Goal: Communication & Community: Share content

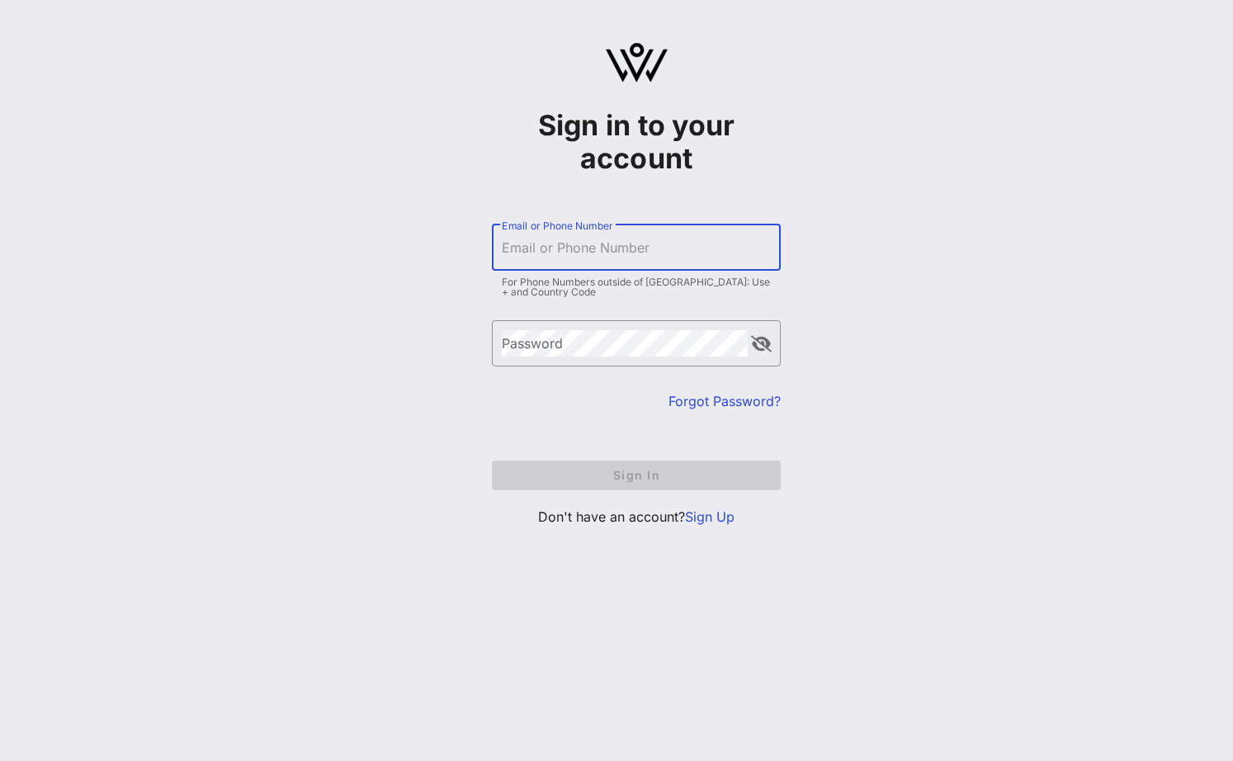
click at [508, 258] on input "Email or Phone Number" at bounding box center [636, 247] width 269 height 26
type input "[EMAIL_ADDRESS][DOMAIN_NAME]"
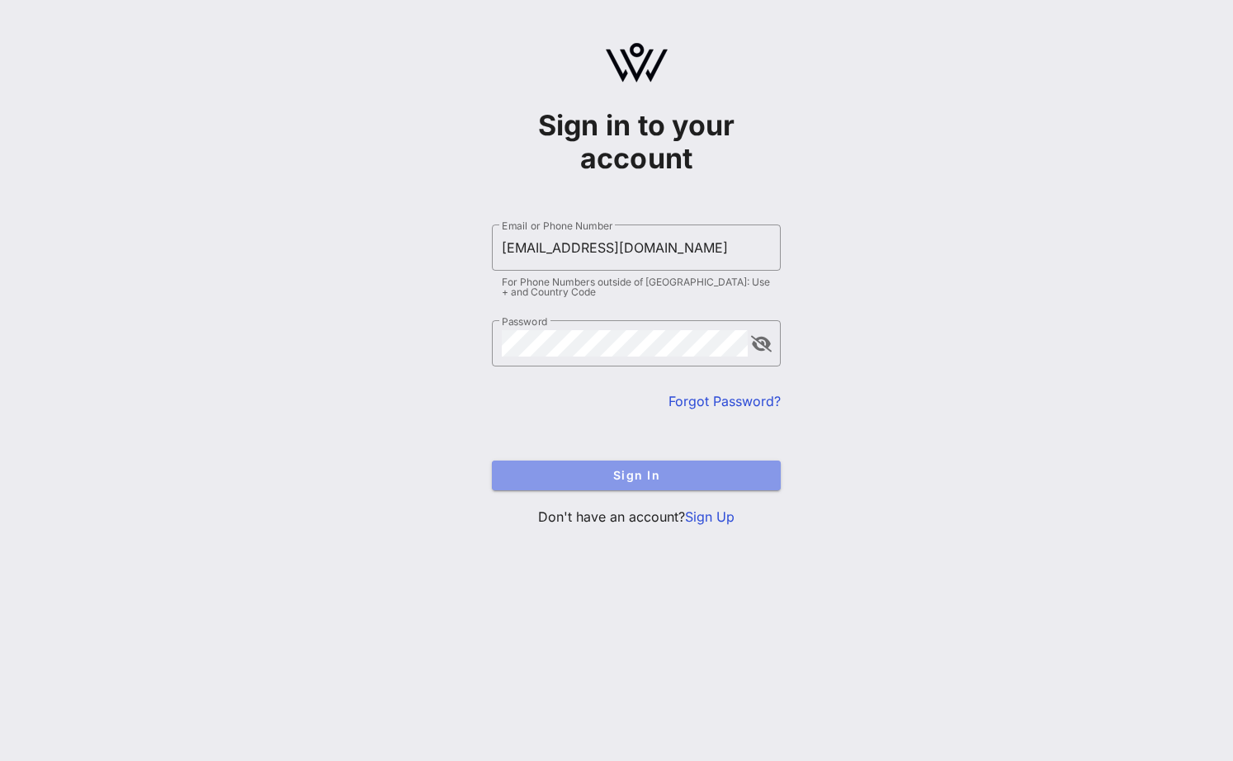
click at [607, 476] on span "Sign In" at bounding box center [636, 475] width 262 height 14
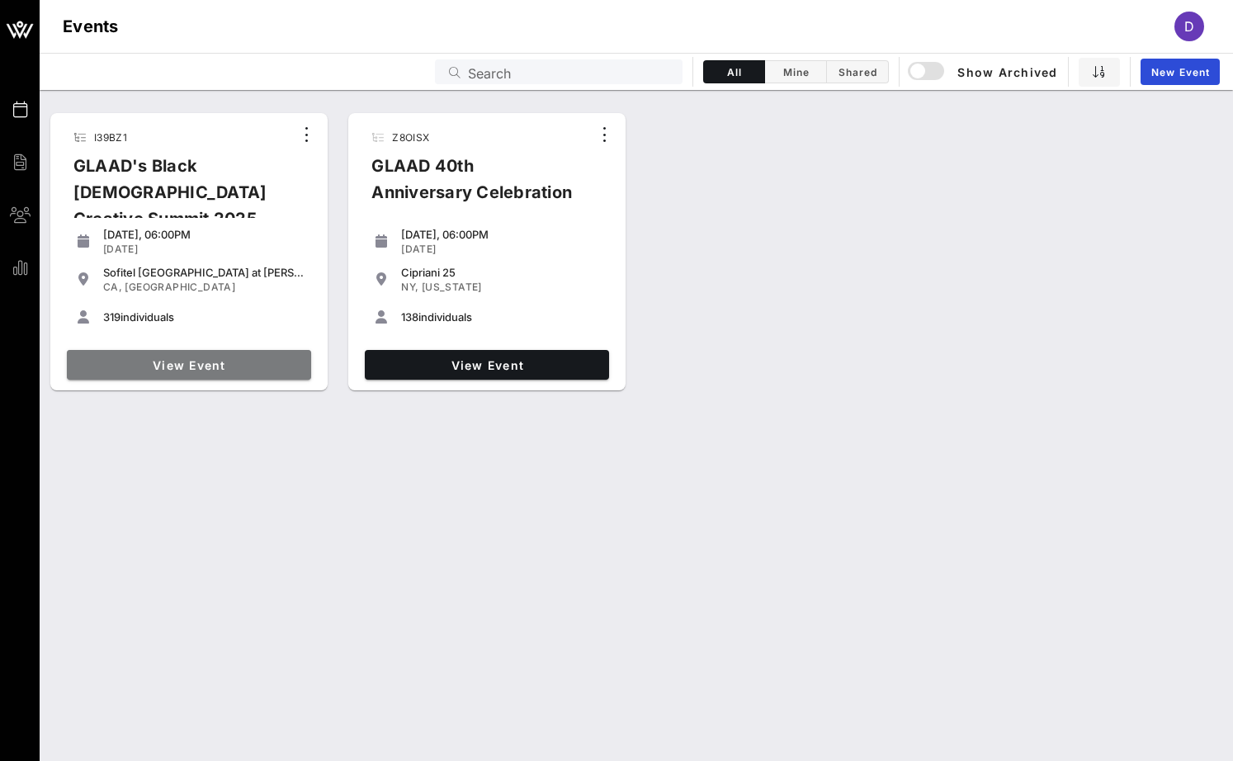
click at [148, 358] on span "View Event" at bounding box center [188, 365] width 231 height 14
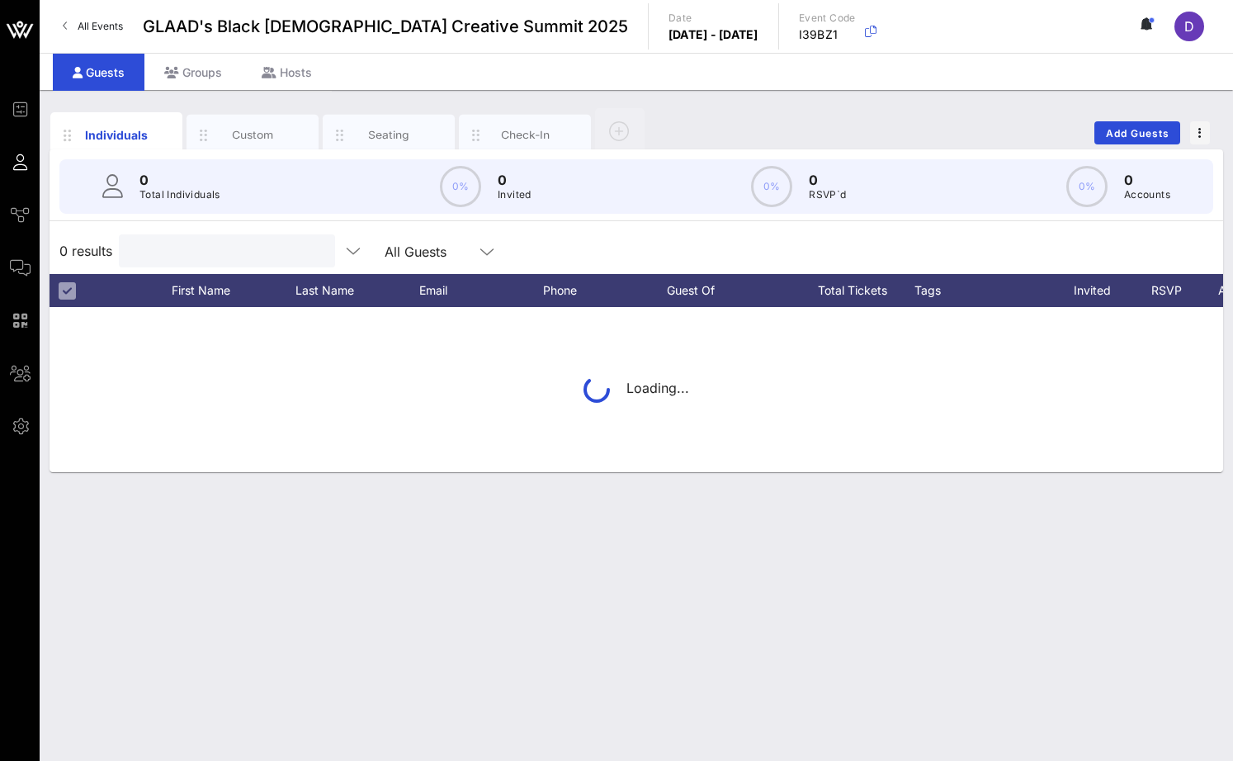
click at [178, 195] on div "0 Total Individuals 0% 0 Invited 0% 0 RSVP`d 0% 0 Accounts 0 results All Guests…" at bounding box center [637, 310] width 1174 height 323
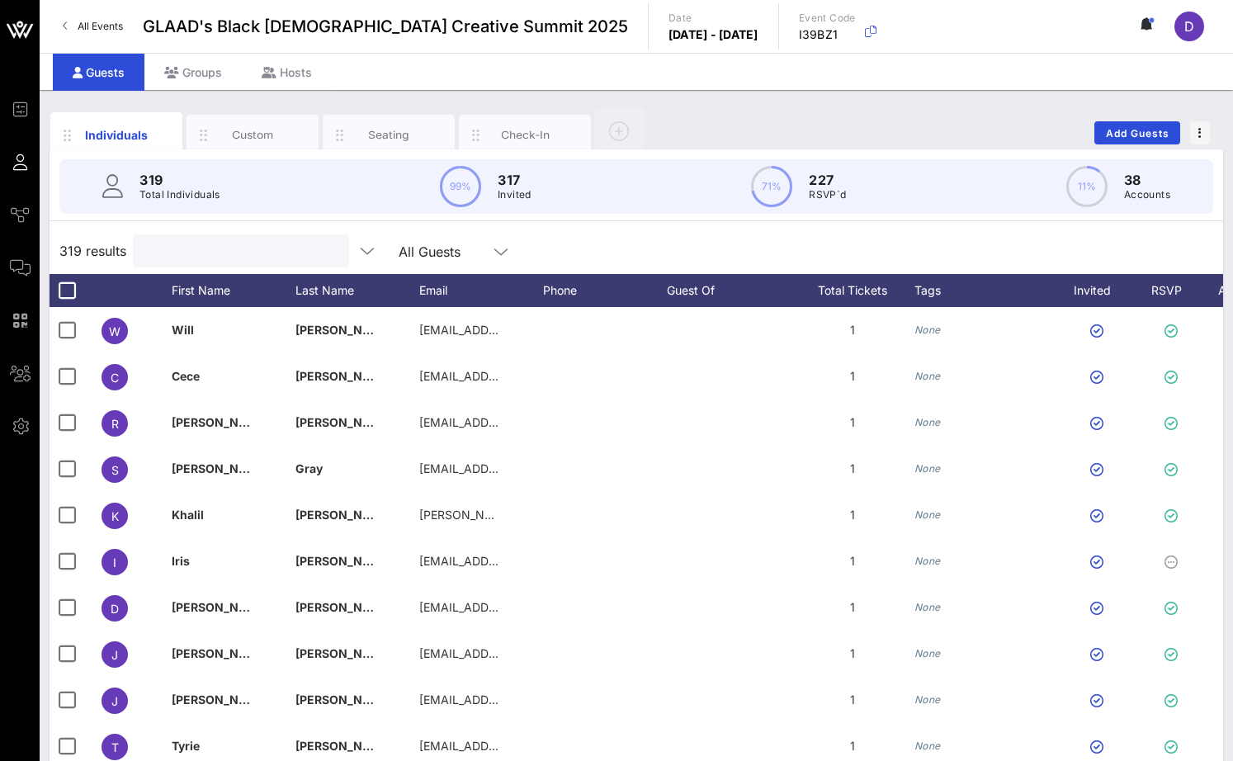
paste input "2AM [PERSON_NAME]"
type input "2AM [PERSON_NAME]"
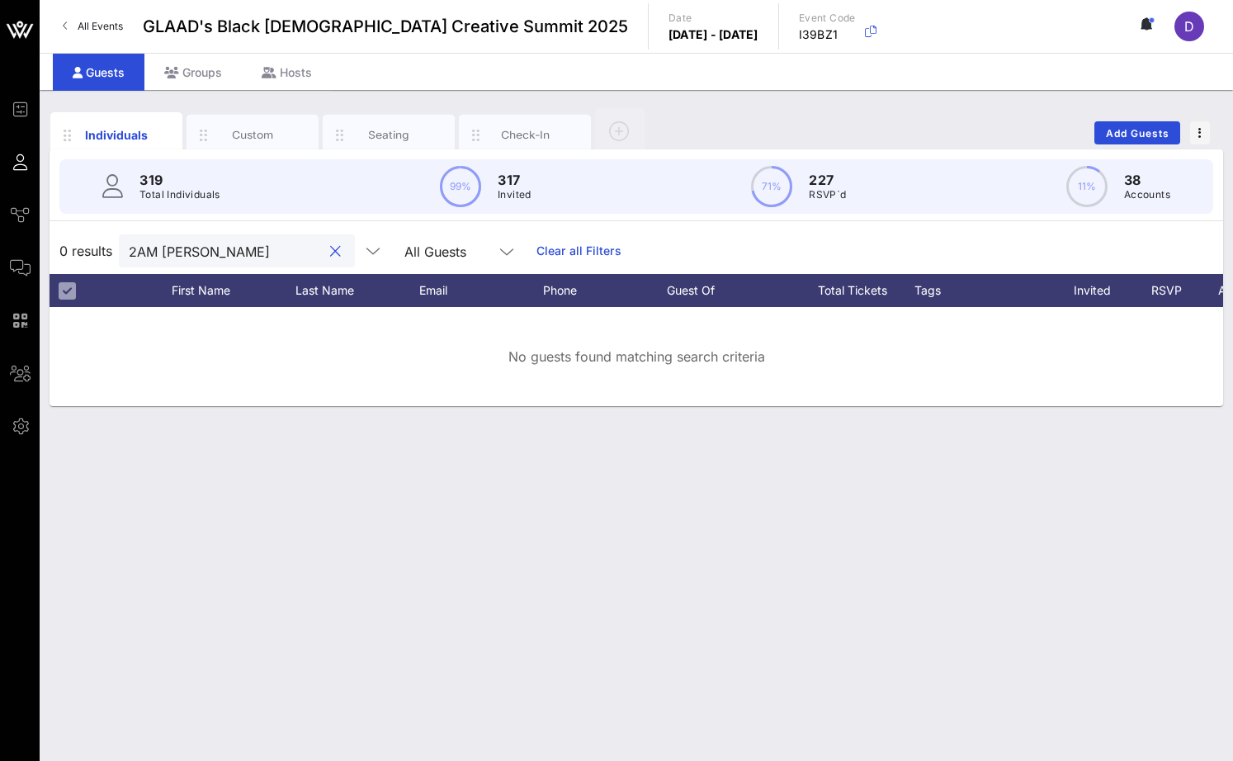
click at [172, 248] on input "2AM [PERSON_NAME]" at bounding box center [225, 250] width 193 height 21
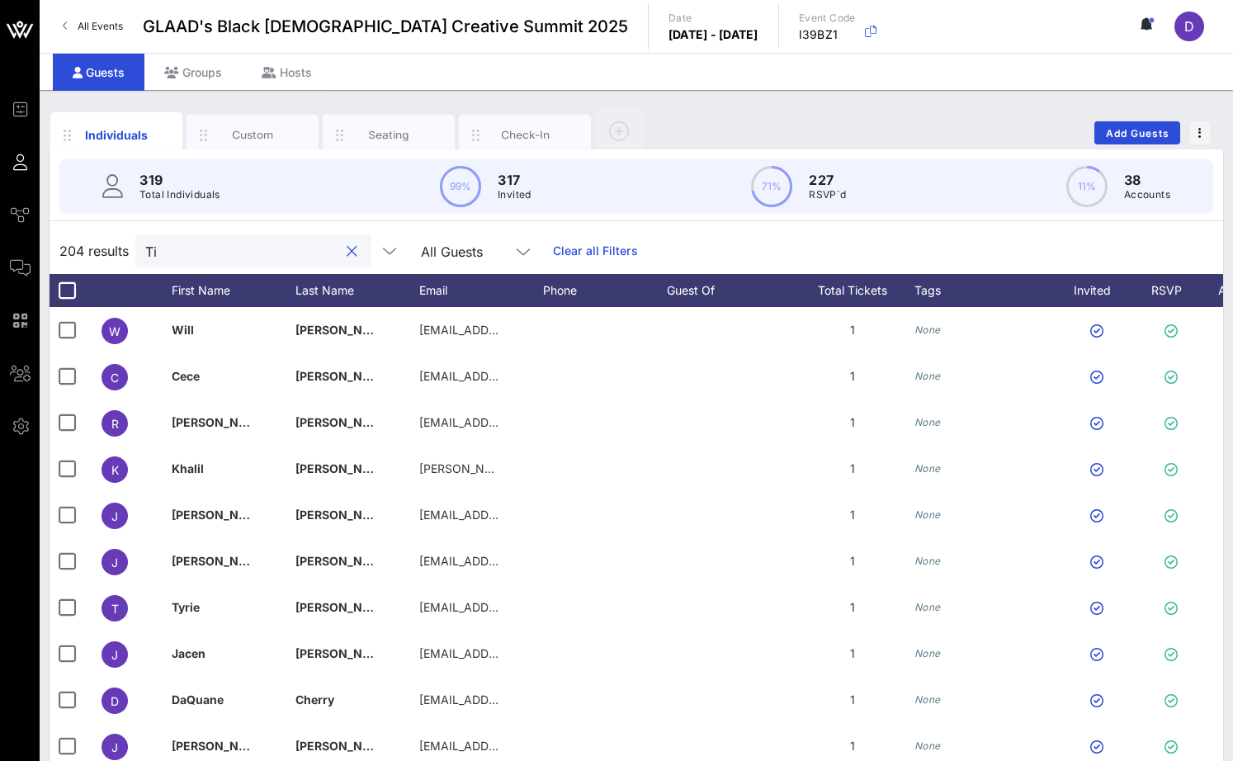
type input "T"
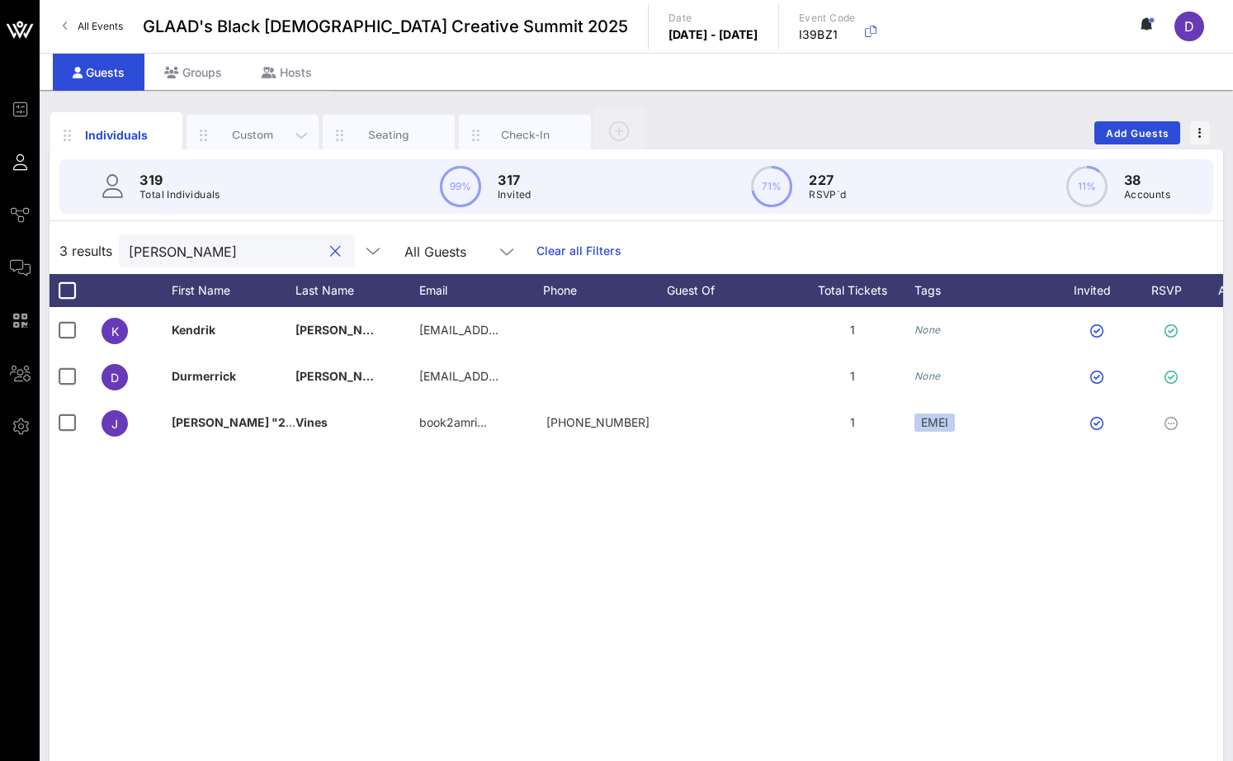
type input "[PERSON_NAME]"
click at [250, 139] on div "Custom" at bounding box center [252, 135] width 73 height 16
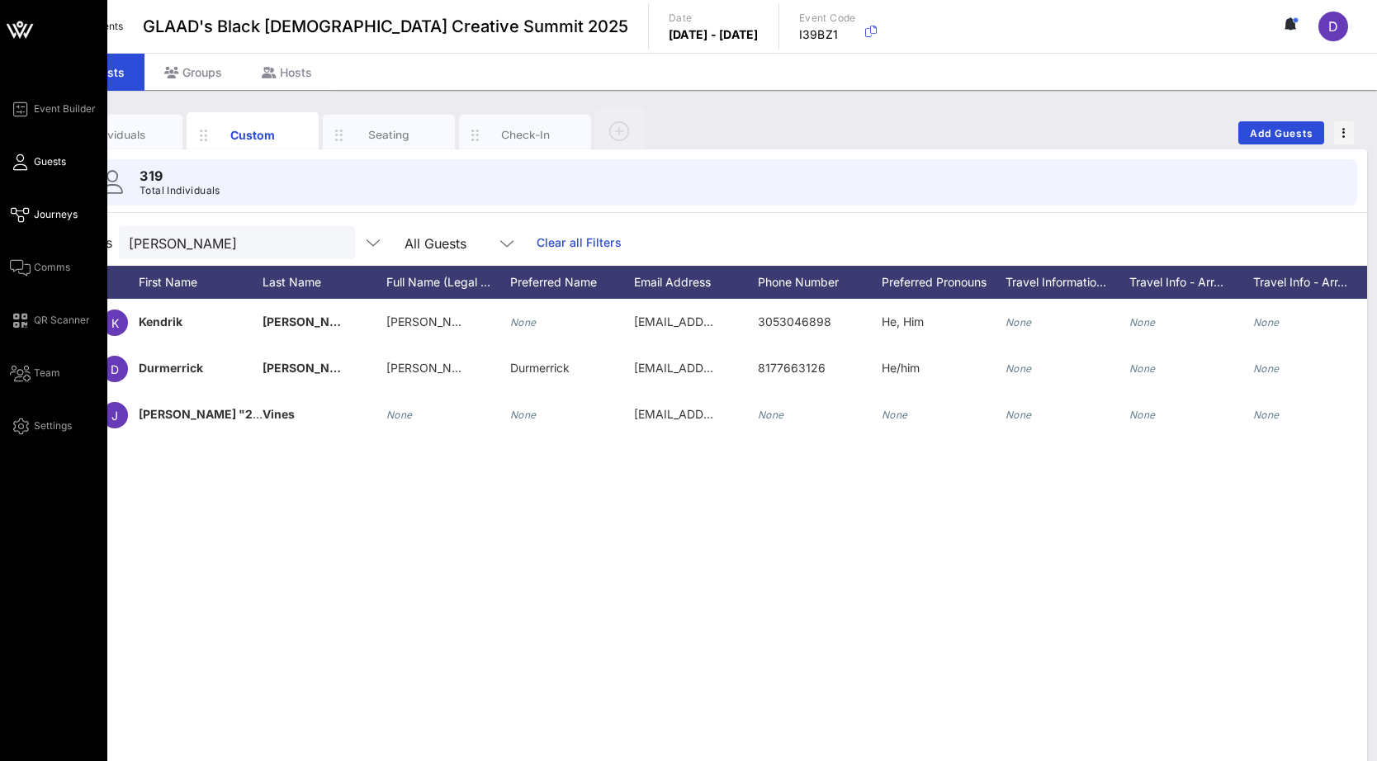
click at [52, 212] on span "Journeys" at bounding box center [56, 214] width 44 height 15
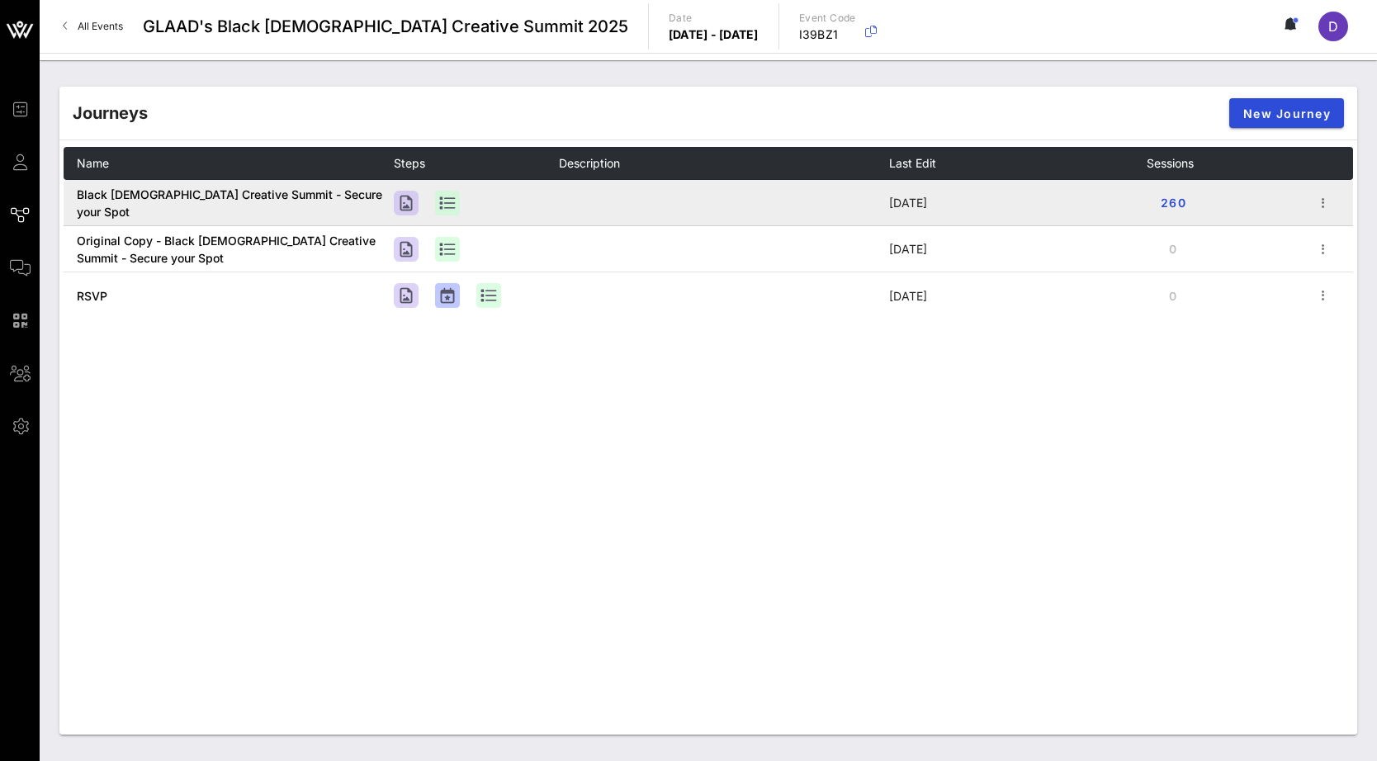
click at [285, 208] on span "Black [DEMOGRAPHIC_DATA] Creative Summit - Secure your Spot" at bounding box center [229, 202] width 305 height 31
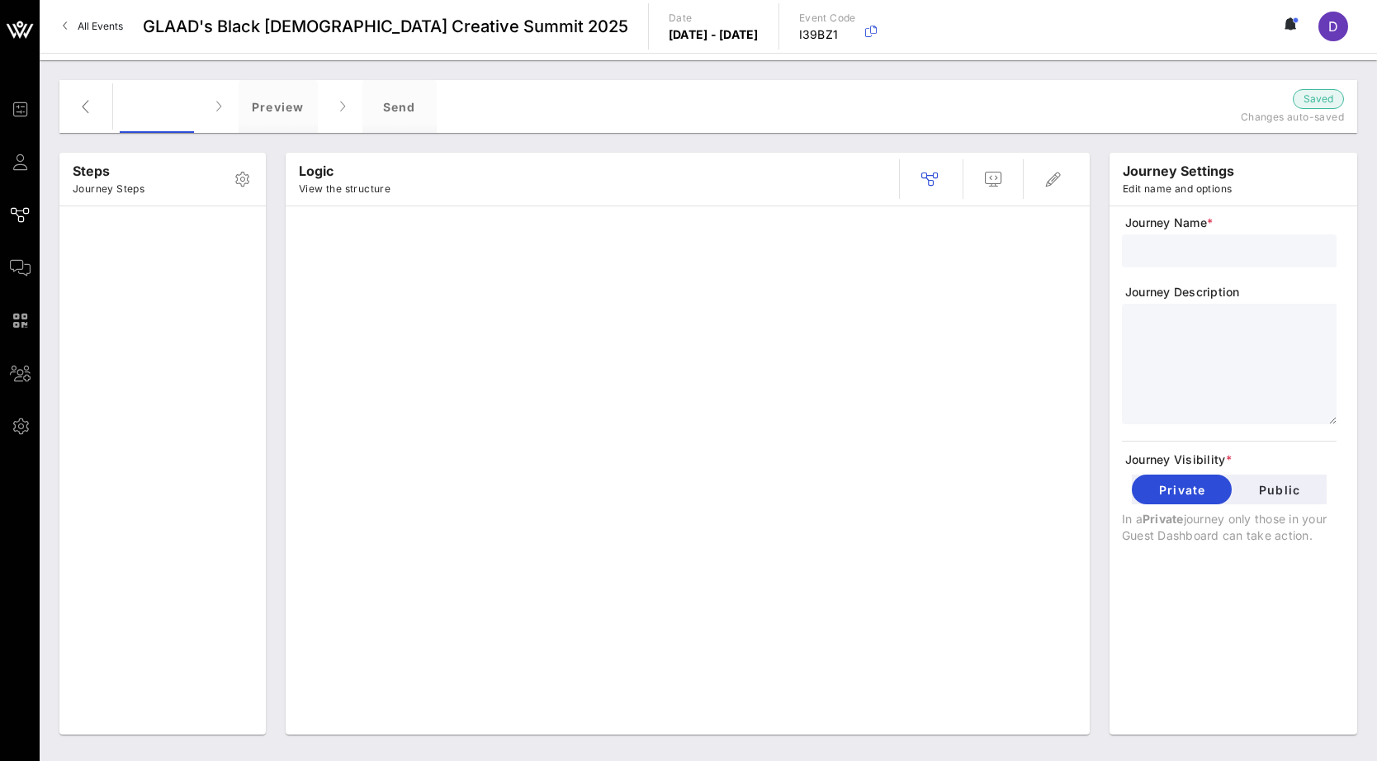
type input "Black [DEMOGRAPHIC_DATA] Creative Summit - Secure your Spot"
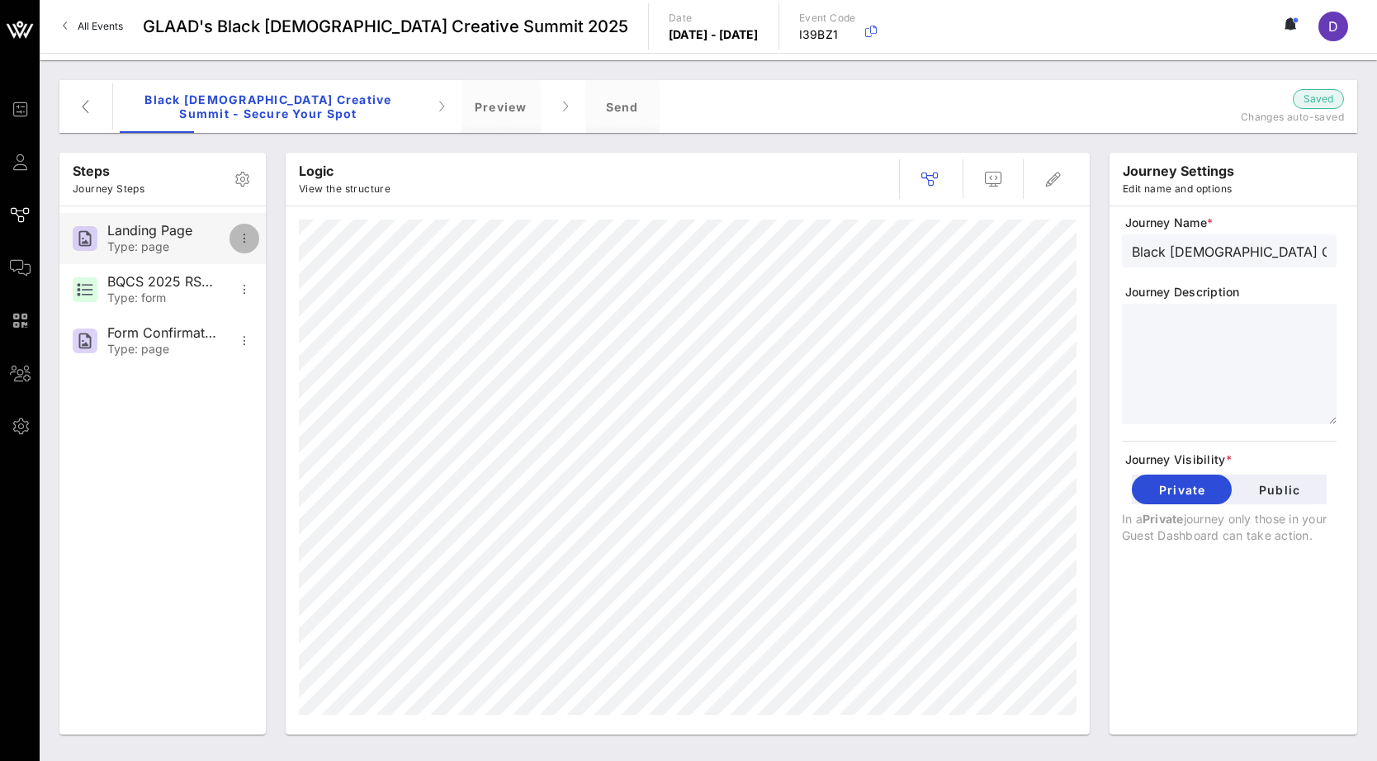
click at [234, 235] on icon "button" at bounding box center [244, 239] width 20 height 20
click at [513, 214] on div at bounding box center [688, 470] width 804 height 528
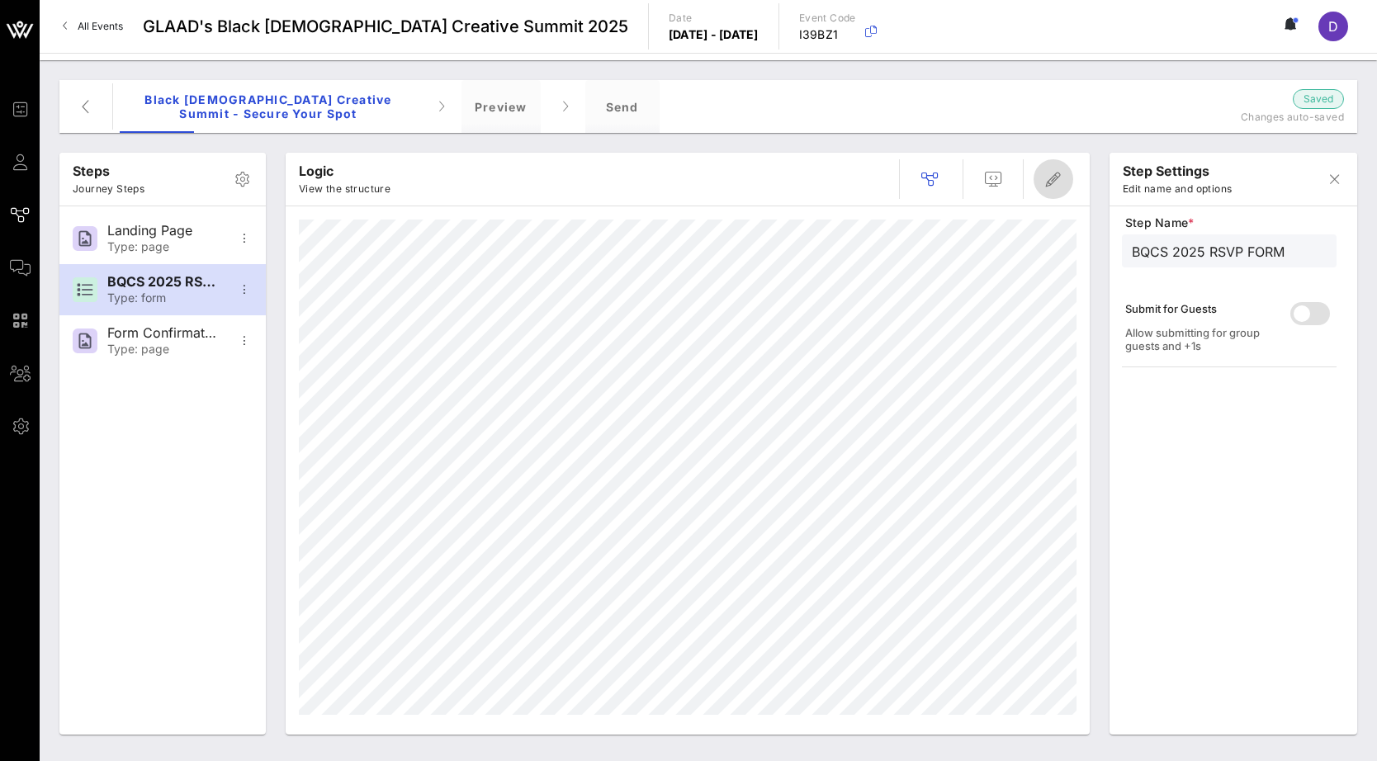
click at [1060, 177] on icon "button" at bounding box center [1053, 179] width 20 height 20
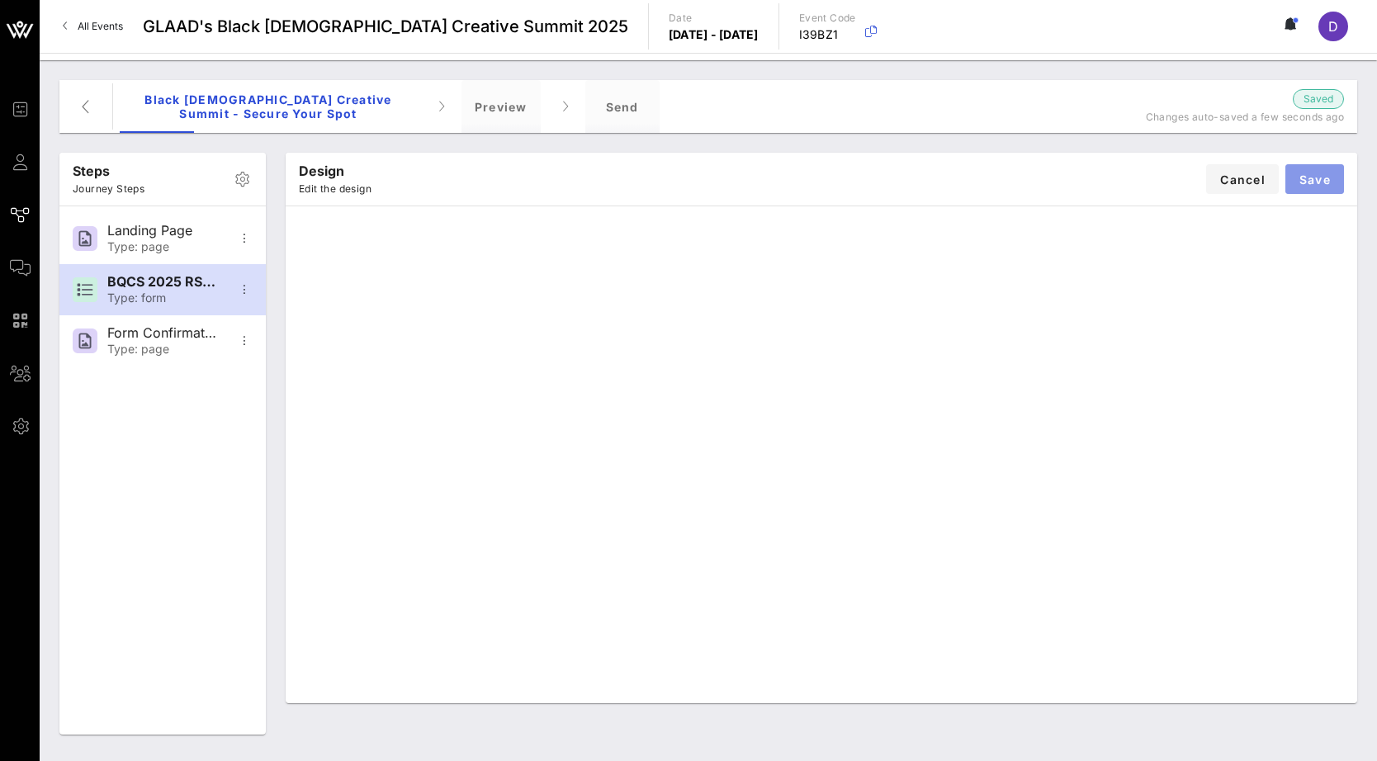
click at [1232, 176] on span "Save" at bounding box center [1314, 179] width 32 height 14
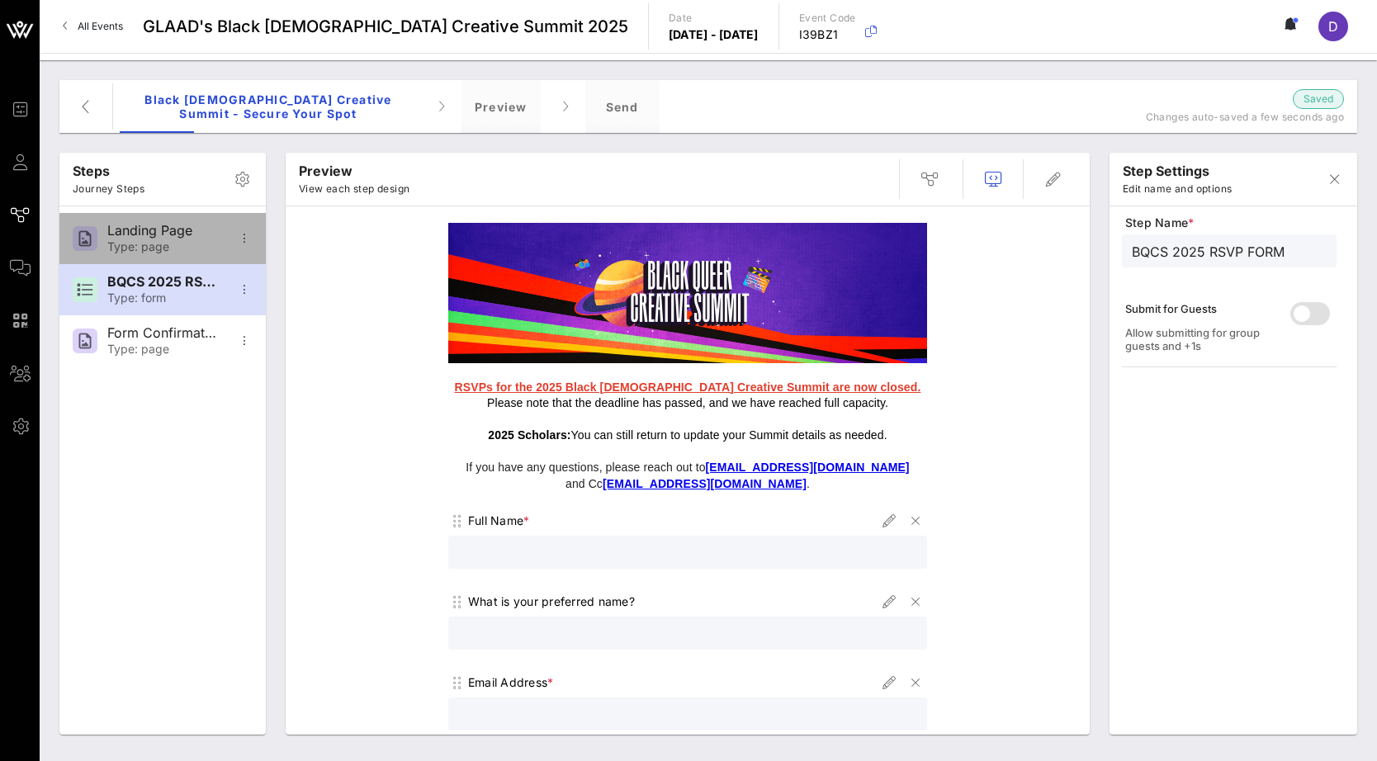
click at [163, 229] on div "Landing Page" at bounding box center [161, 231] width 109 height 16
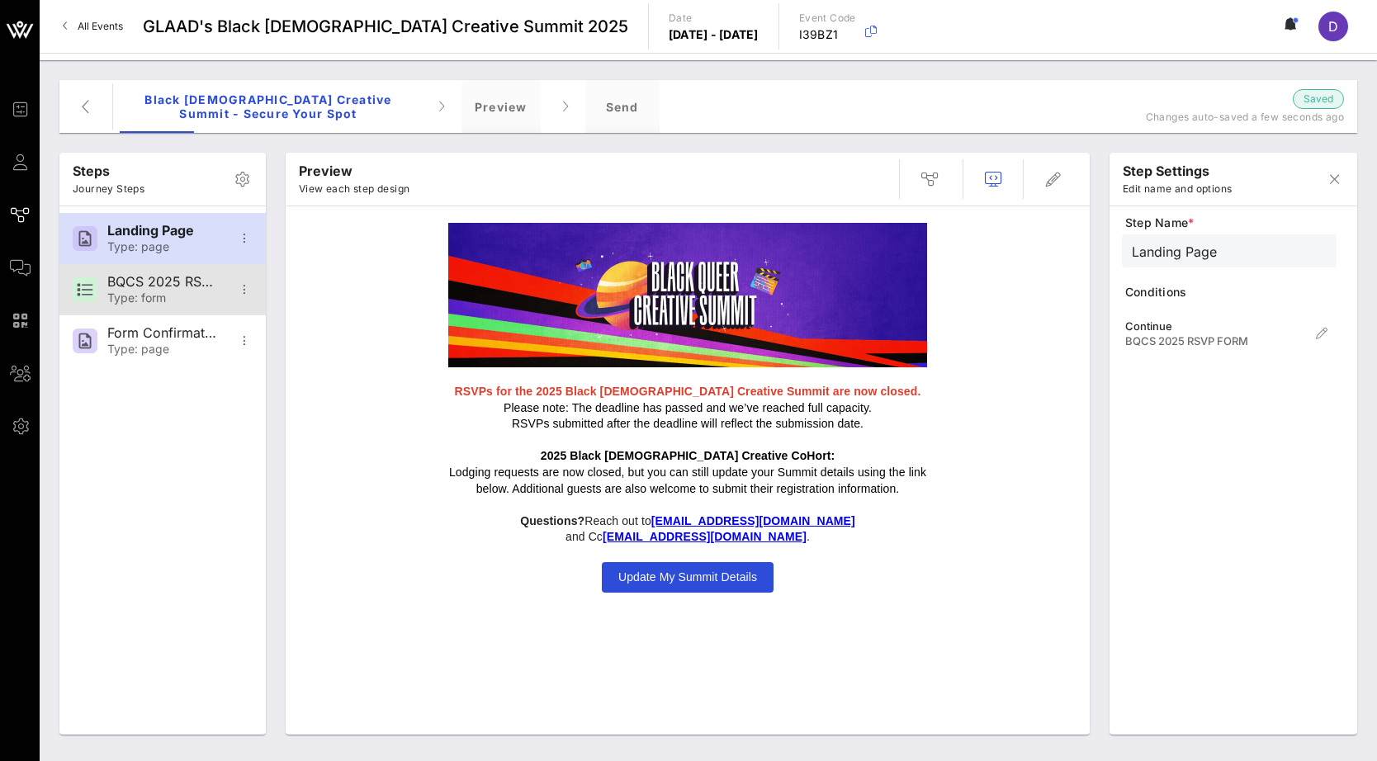
click at [158, 308] on div "BQCS 2025 RSVP FORM Type: form" at bounding box center [161, 289] width 109 height 51
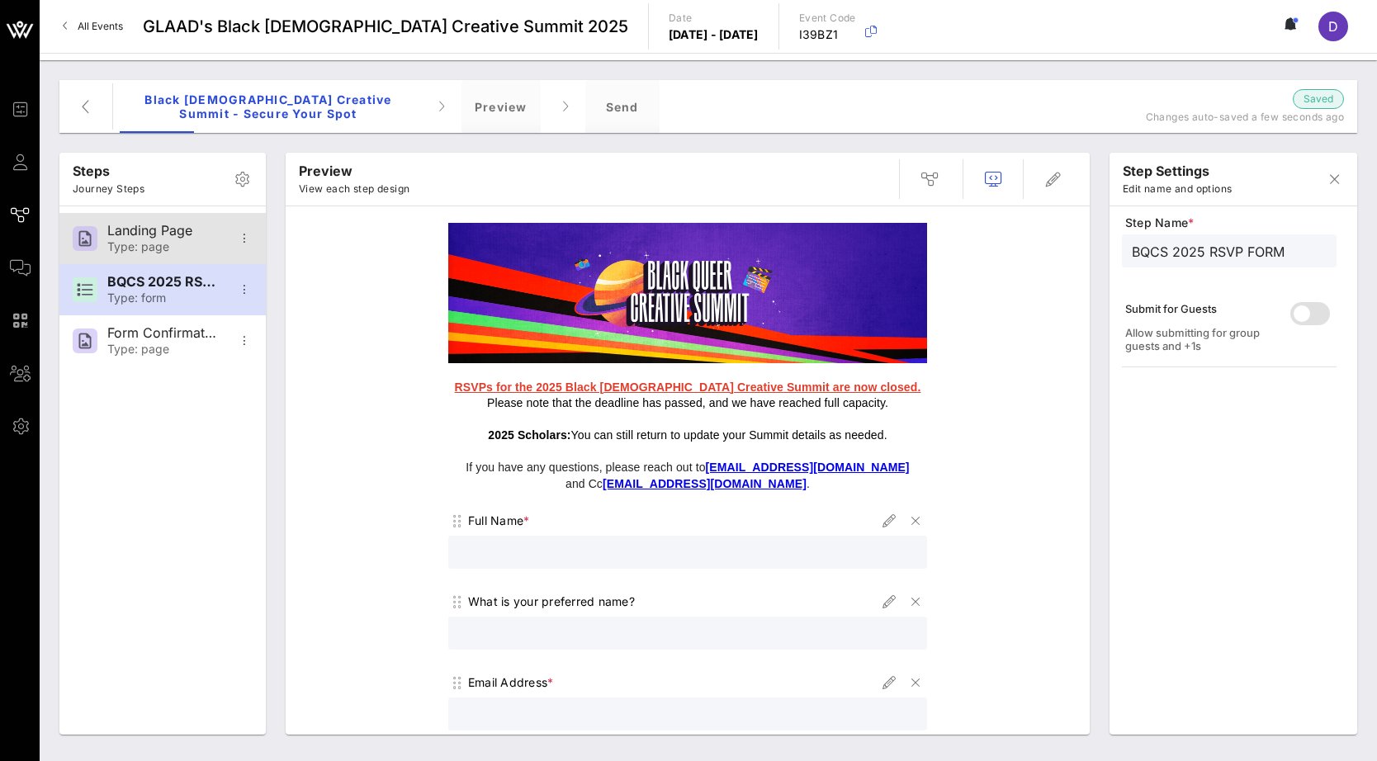
click at [156, 258] on div "Landing Page Type: page" at bounding box center [161, 238] width 109 height 51
type input "Landing Page"
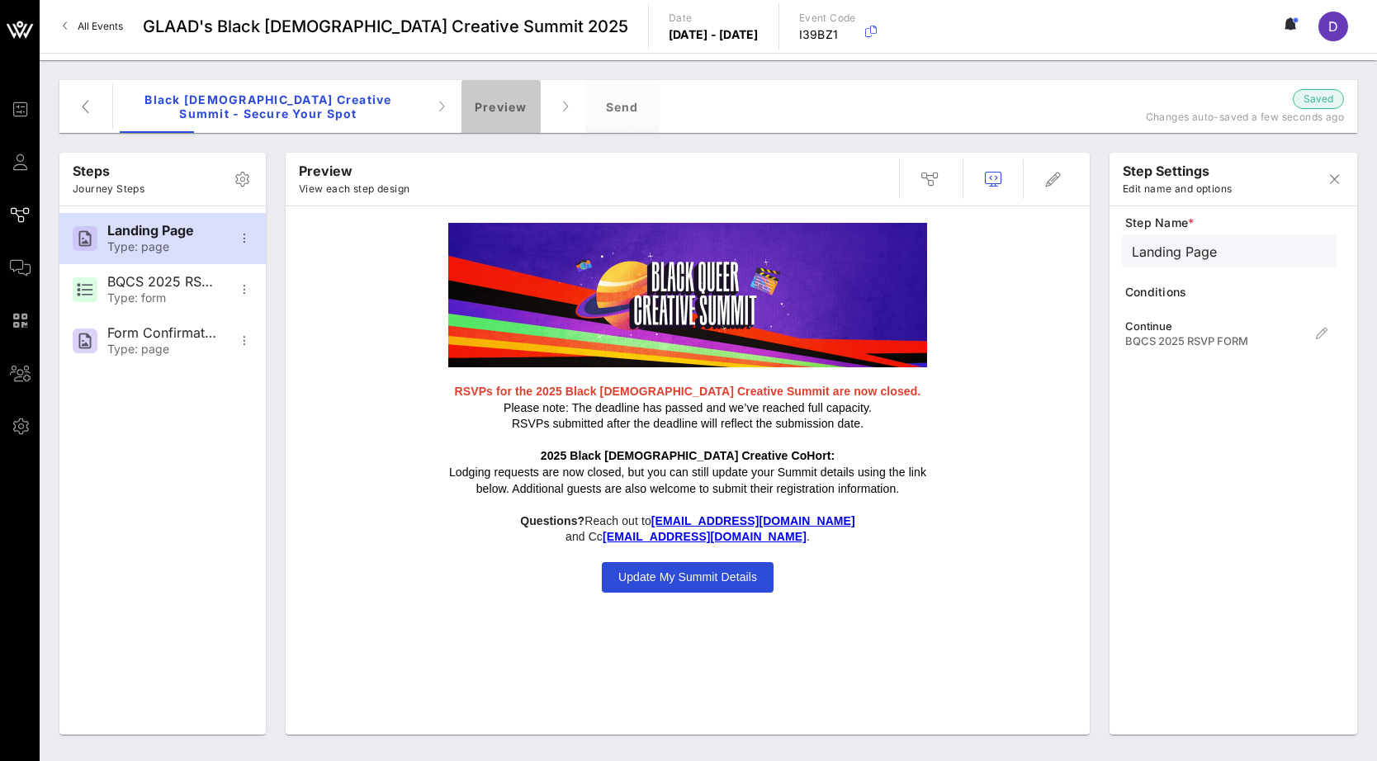
click at [487, 121] on div "Preview" at bounding box center [500, 106] width 79 height 53
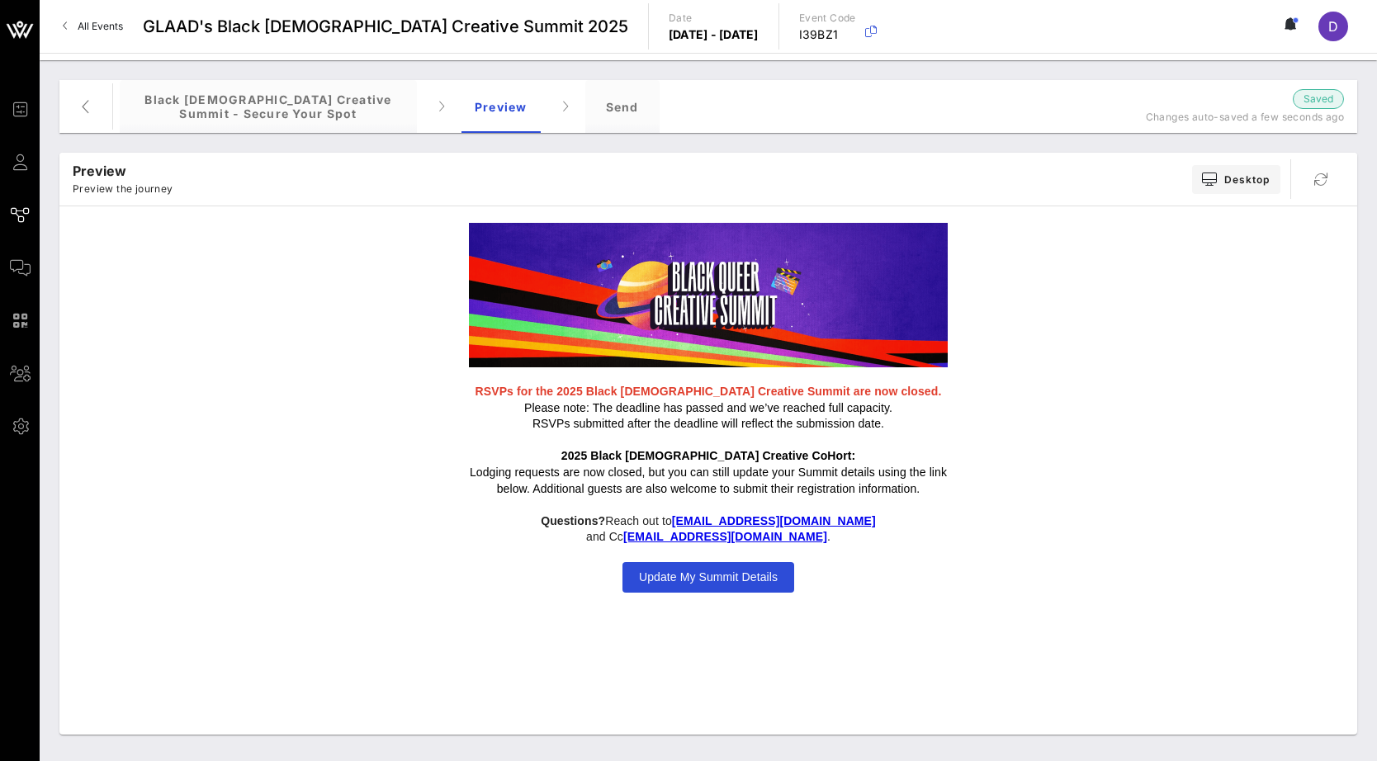
click at [706, 570] on span "Update My Summit Details" at bounding box center [708, 576] width 139 height 13
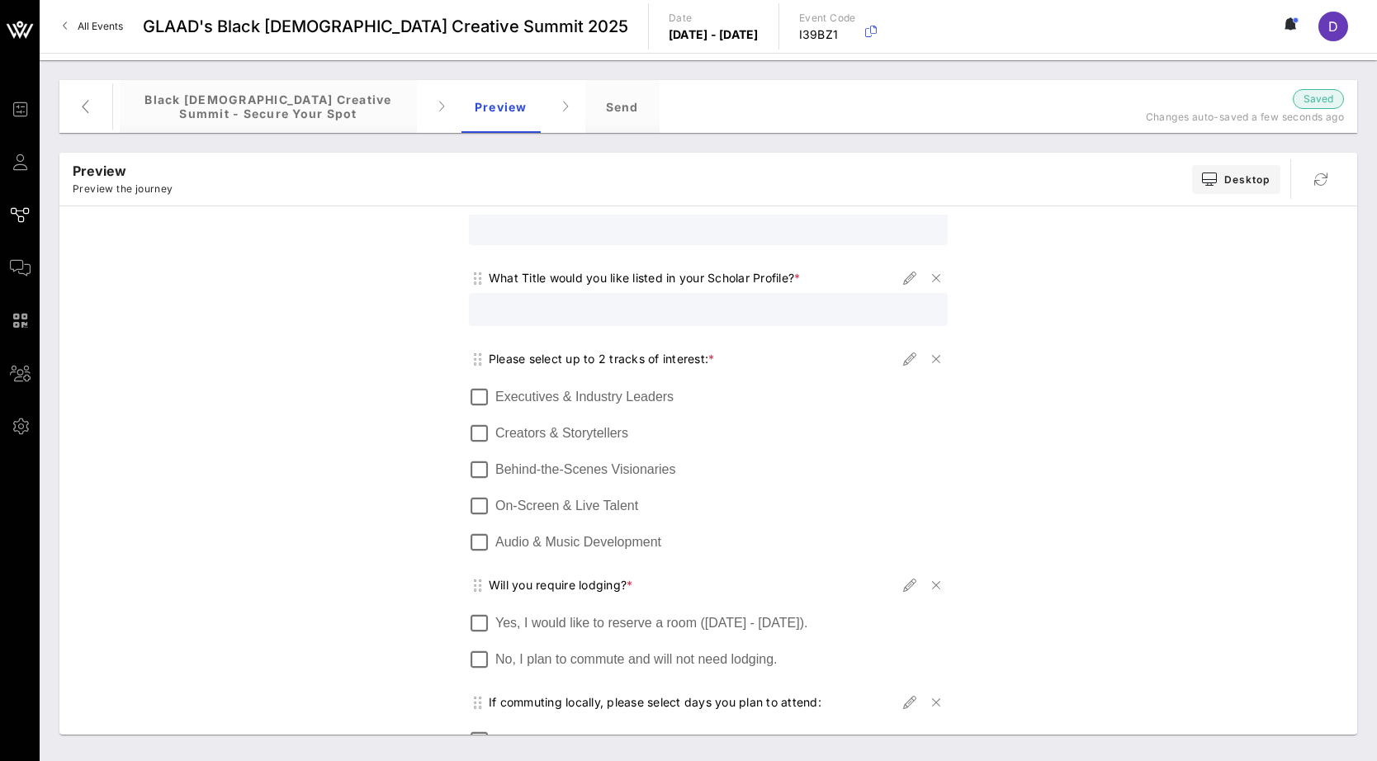
scroll to position [1084, 0]
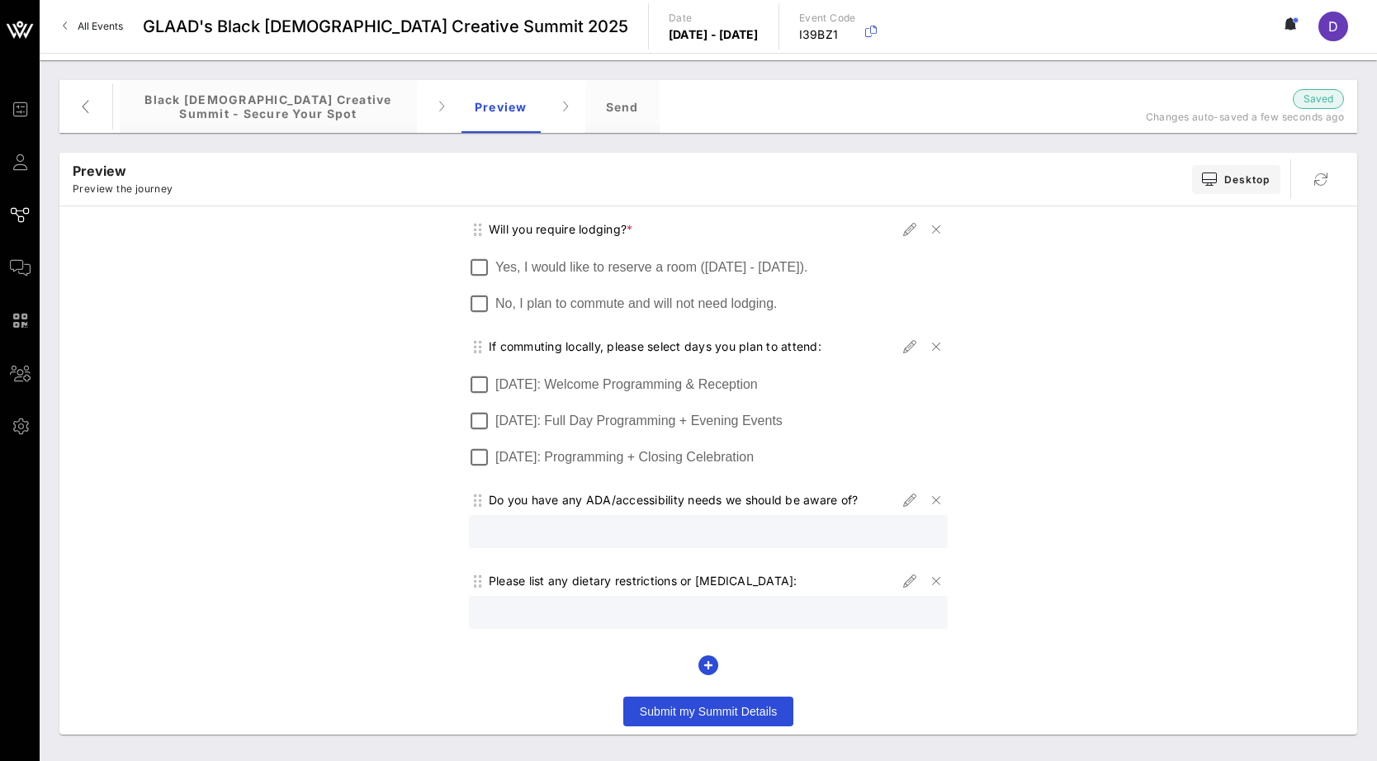
click at [711, 705] on span "Submit my Summit Details" at bounding box center [709, 711] width 138 height 13
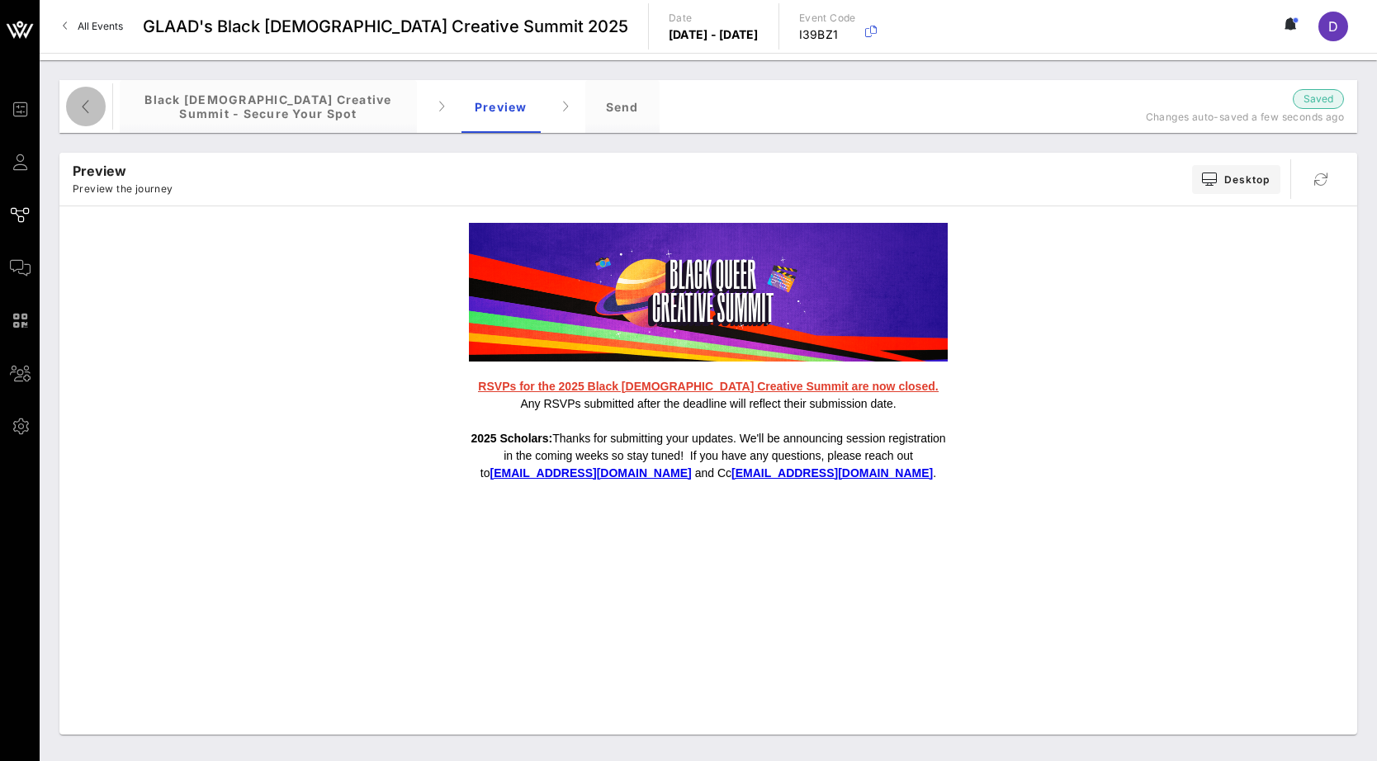
click at [83, 111] on icon "button" at bounding box center [86, 107] width 20 height 20
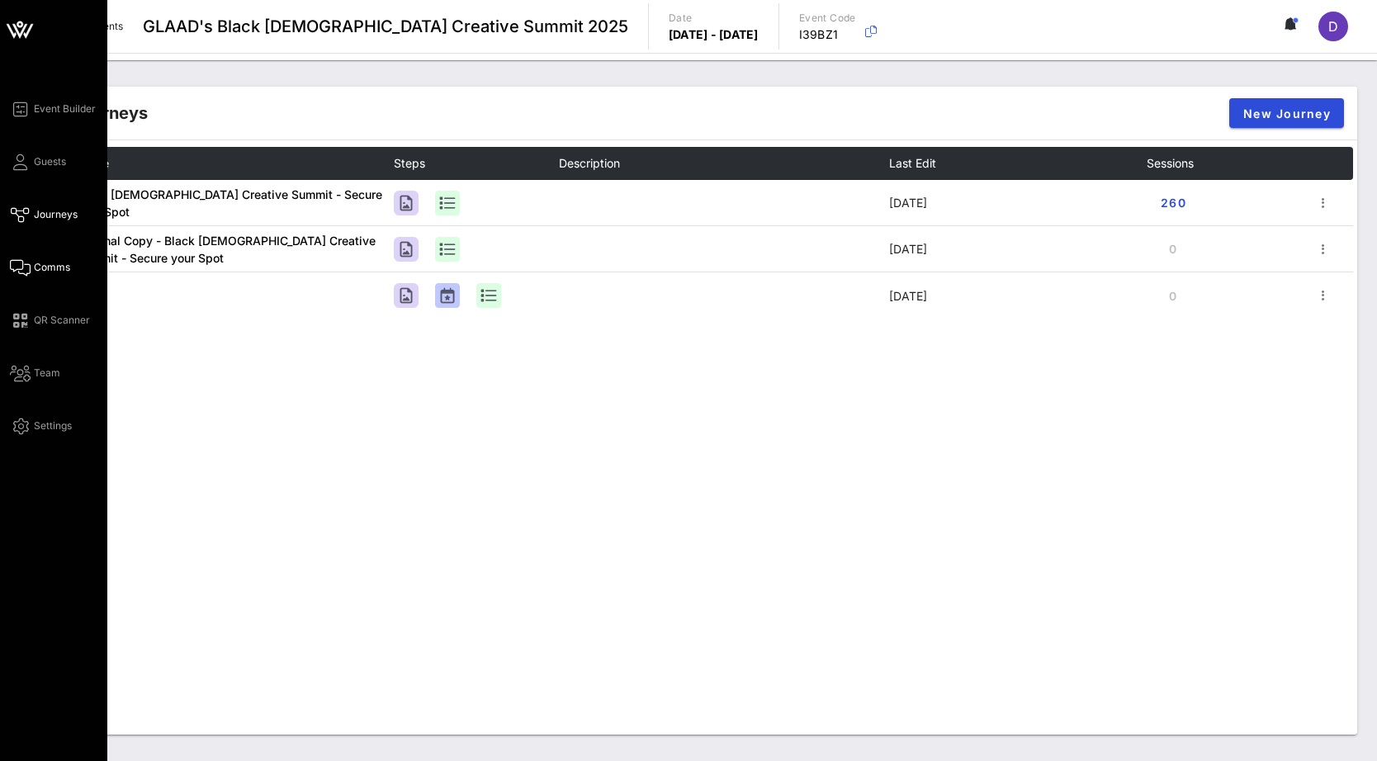
click at [25, 267] on icon at bounding box center [20, 268] width 21 height 2
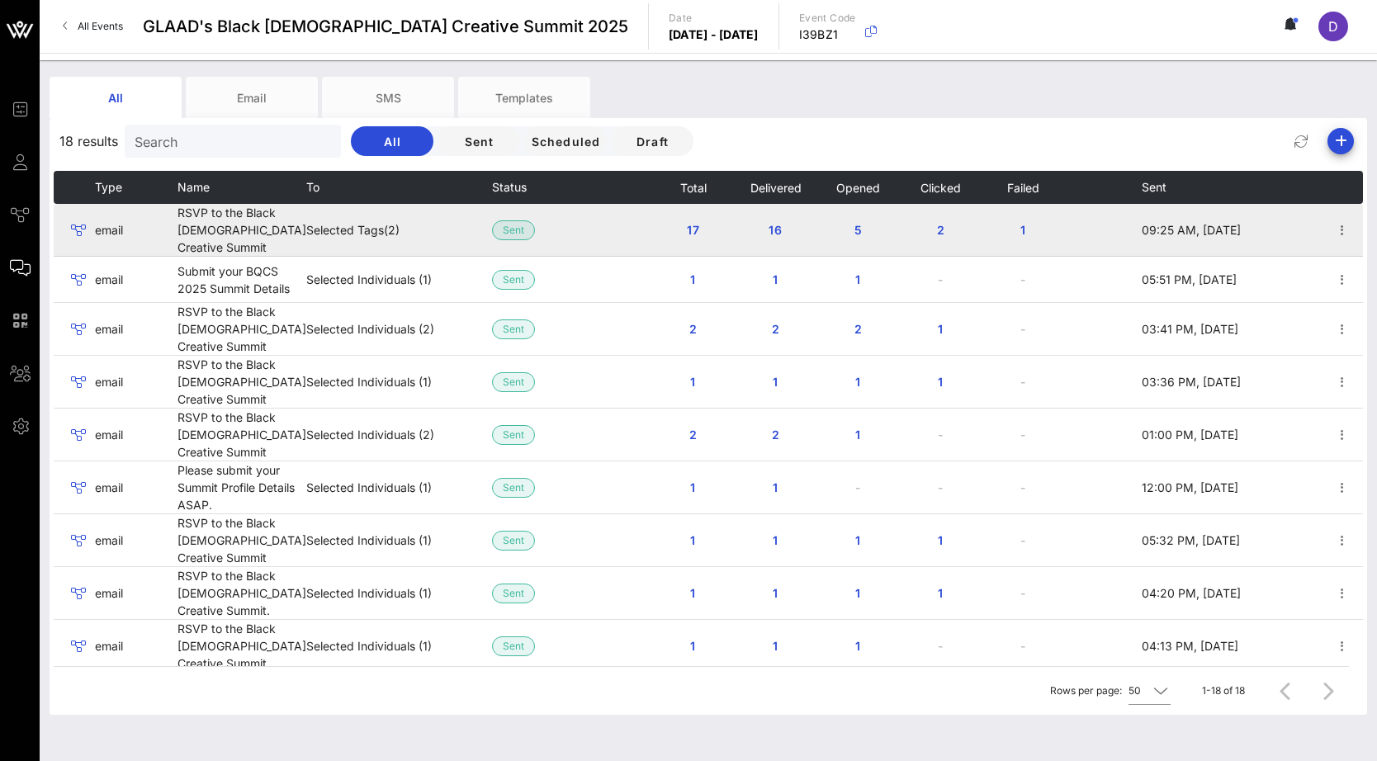
click at [434, 236] on td "Selected Tags (2)" at bounding box center [399, 230] width 186 height 53
click at [1232, 235] on icon "button" at bounding box center [1342, 230] width 20 height 20
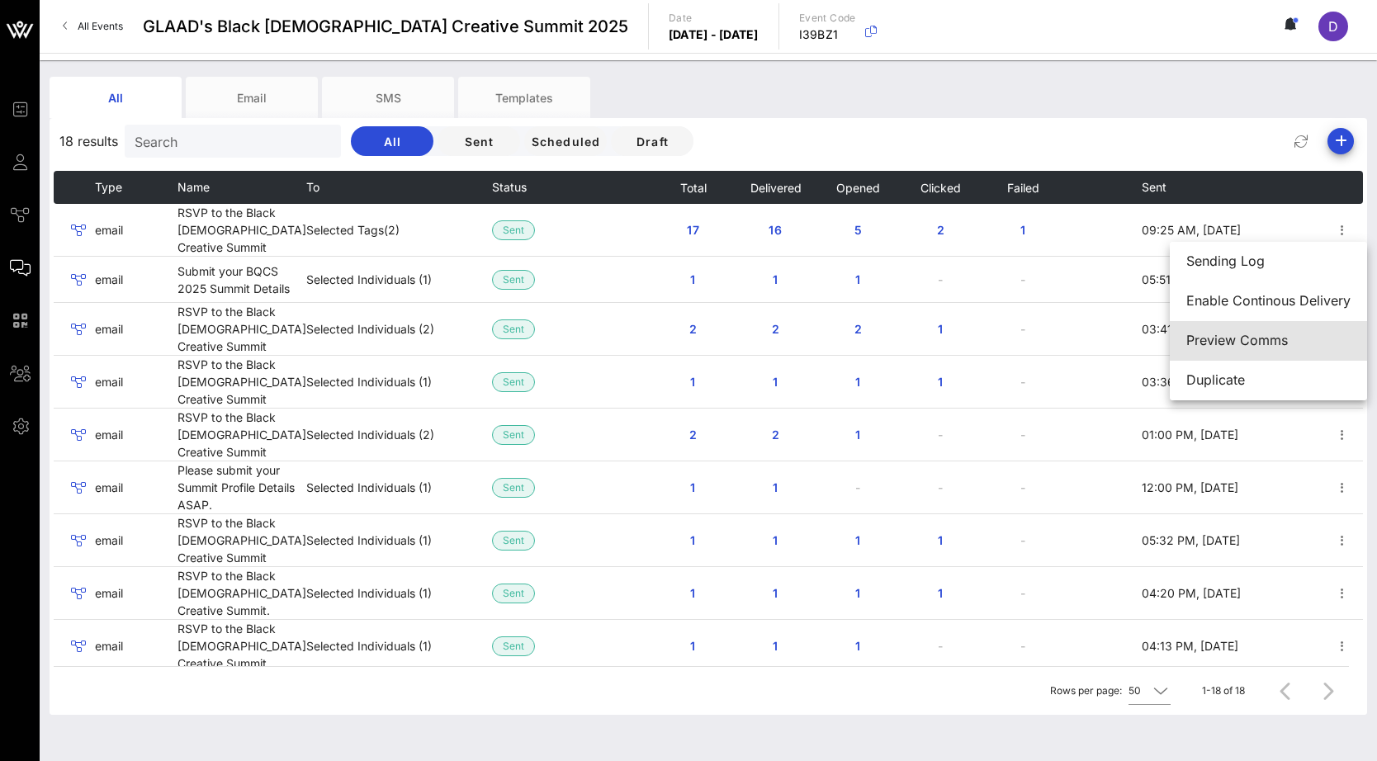
click at [1232, 340] on div "Preview Comms" at bounding box center [1268, 341] width 164 height 16
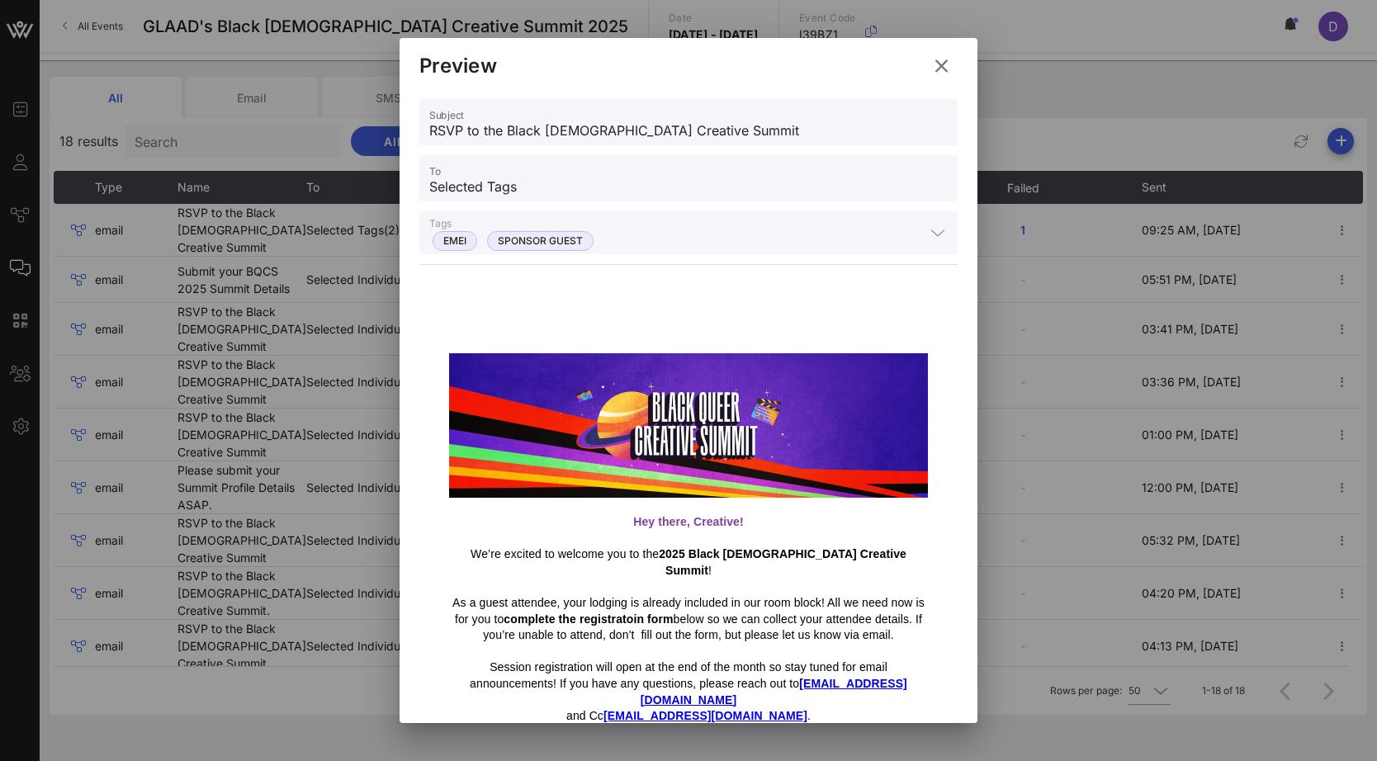
scroll to position [102, 0]
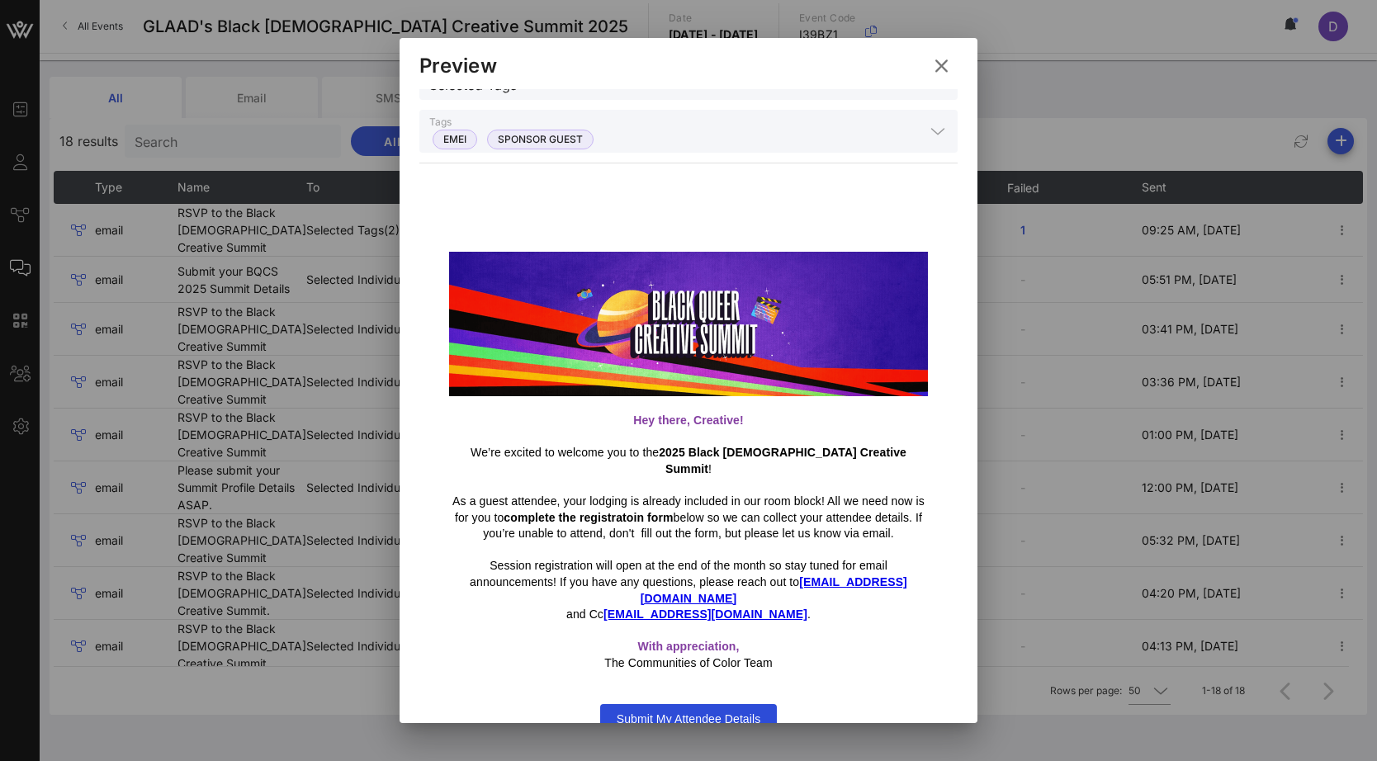
click at [677, 712] on span "Submit My Attendee Details" at bounding box center [689, 718] width 144 height 13
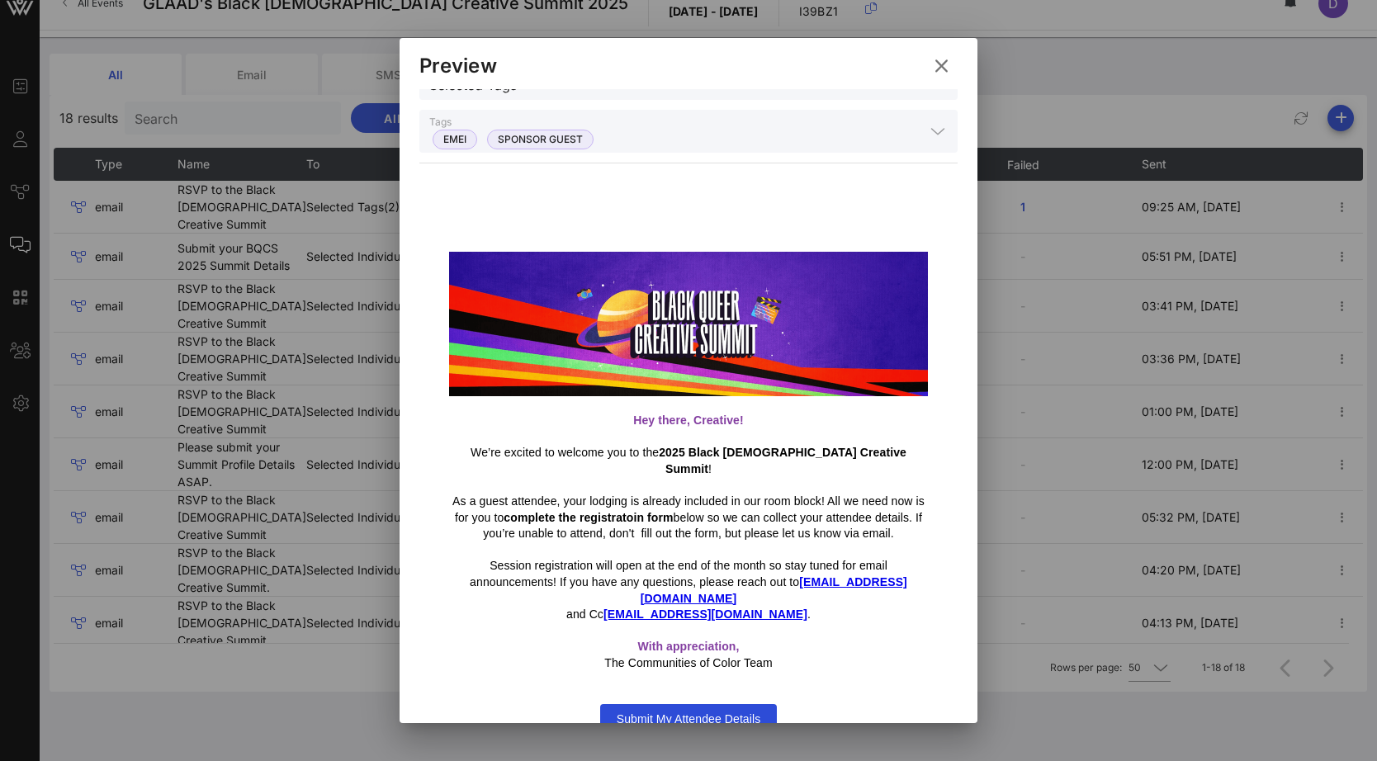
click at [678, 712] on span "Submit My Attendee Details" at bounding box center [689, 718] width 144 height 13
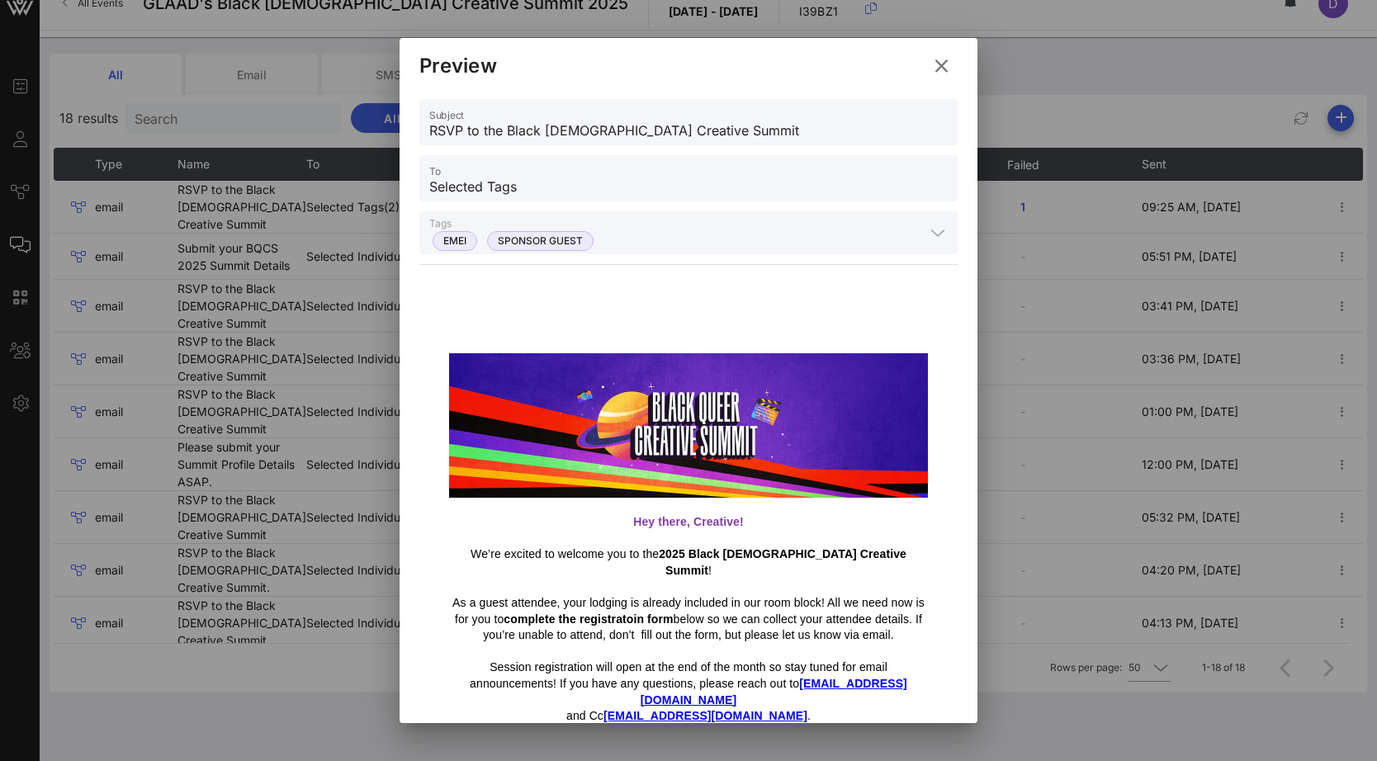
click at [939, 62] on icon at bounding box center [941, 67] width 27 height 26
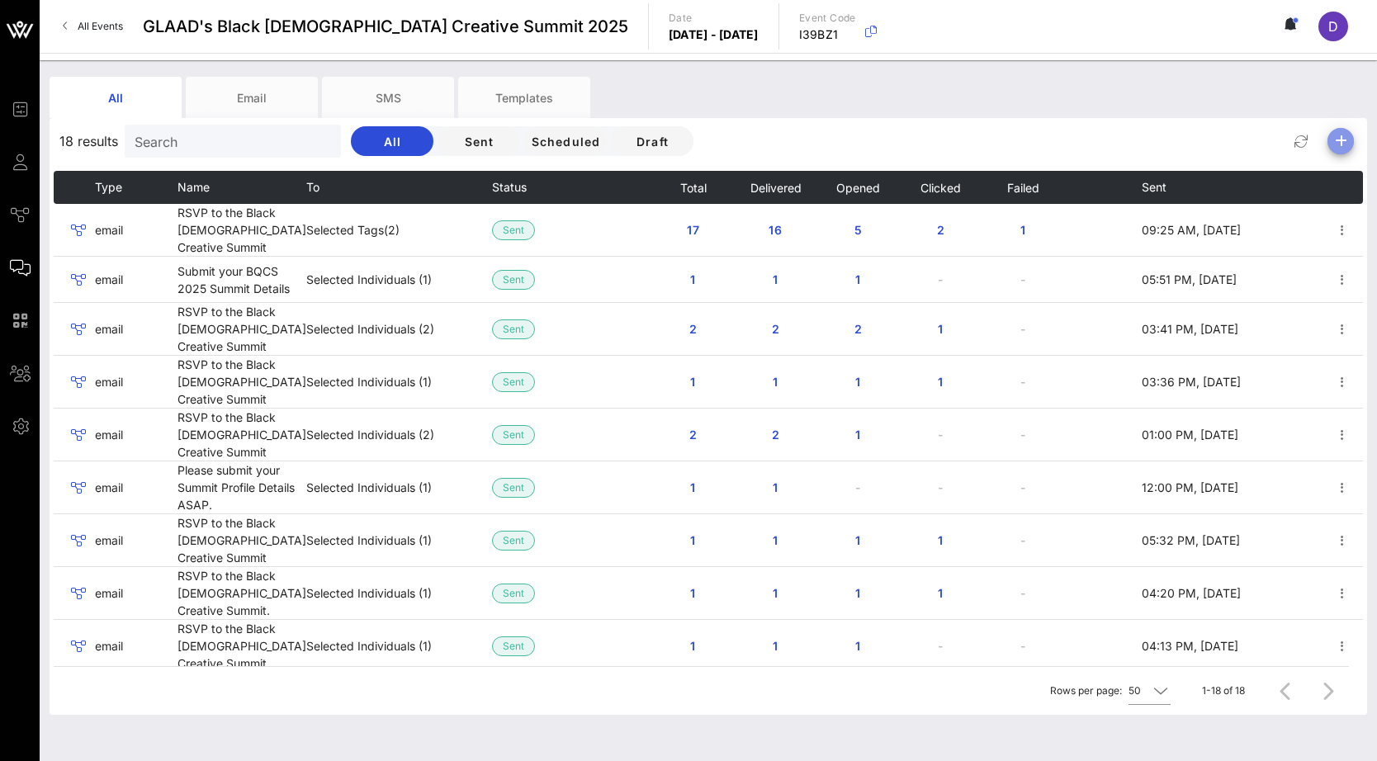
click at [1232, 137] on icon "button" at bounding box center [1340, 141] width 20 height 20
click at [1232, 173] on div "Email" at bounding box center [1334, 174] width 67 height 40
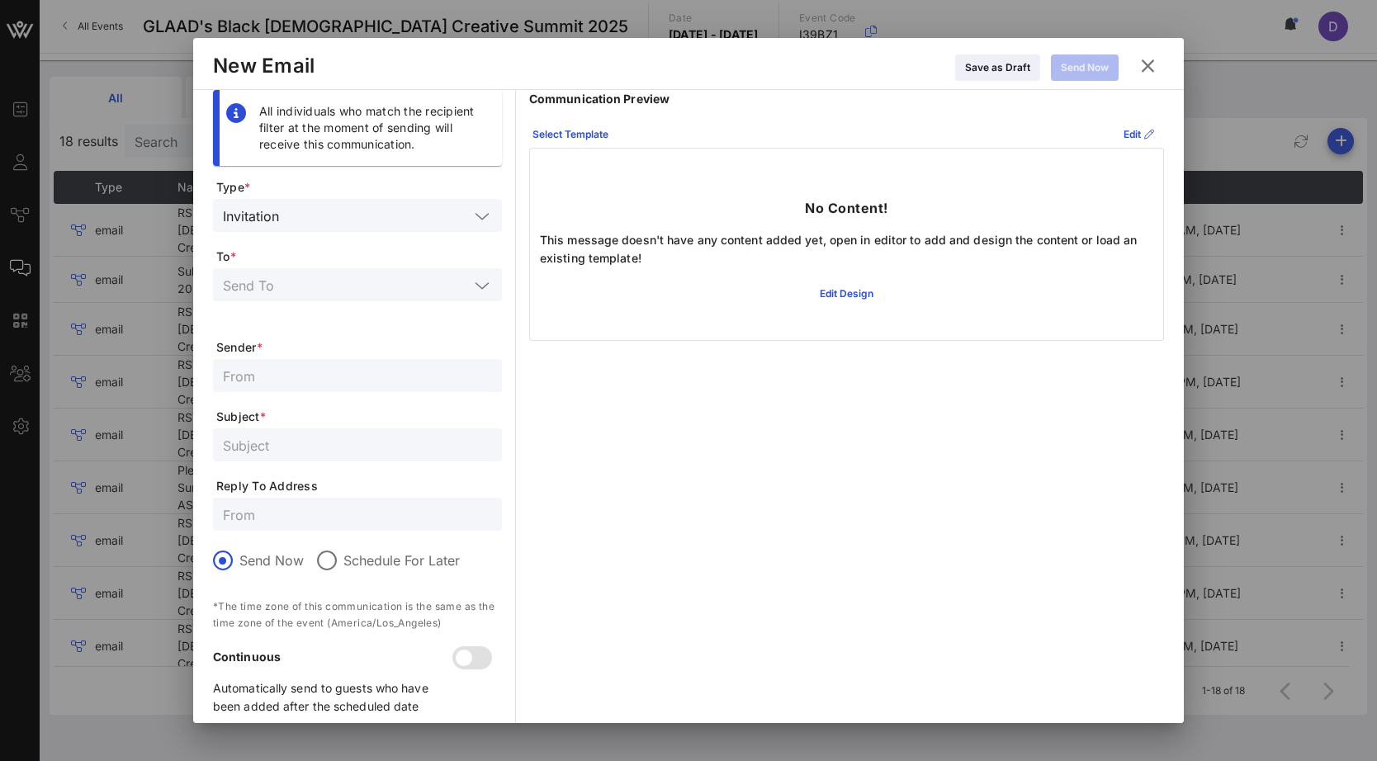
click at [371, 229] on div "Invitation" at bounding box center [357, 215] width 269 height 33
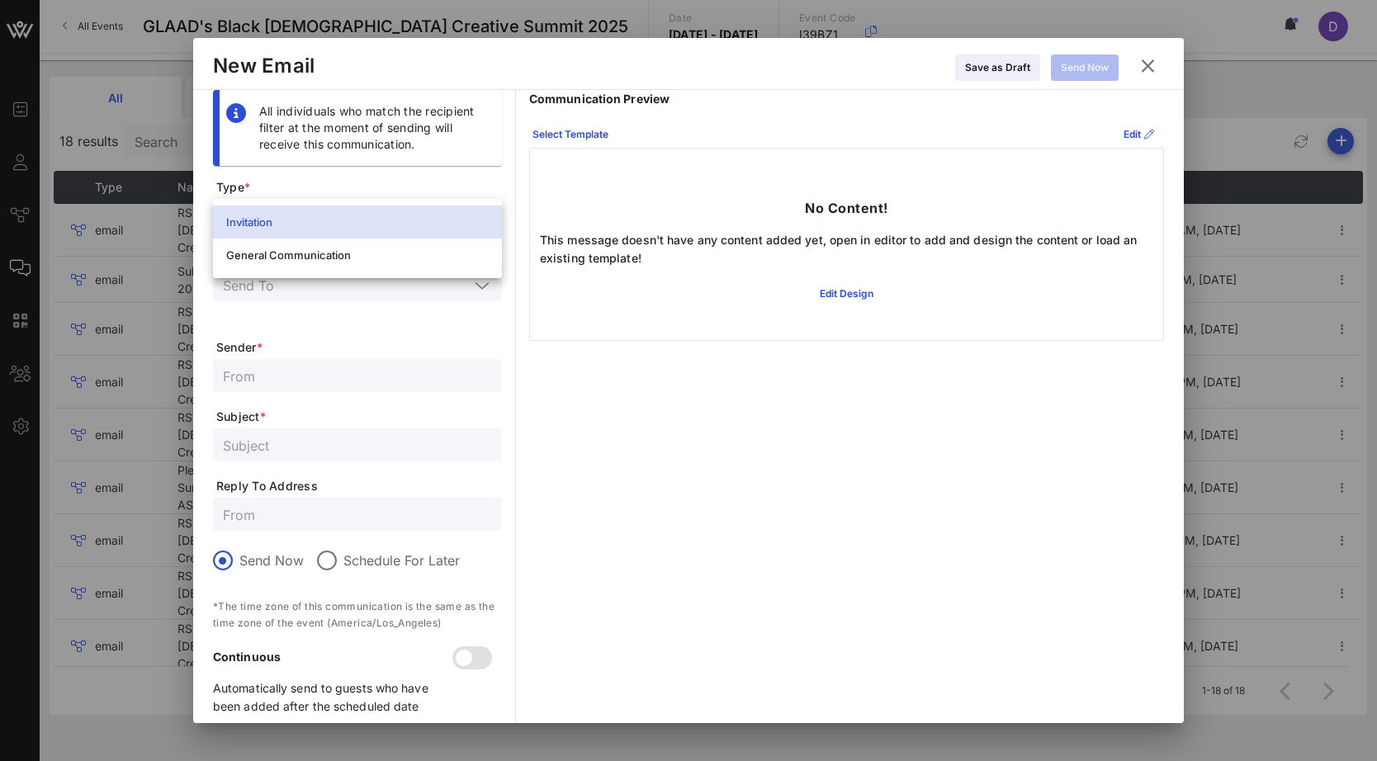
click at [370, 212] on div "Invitation" at bounding box center [357, 222] width 262 height 26
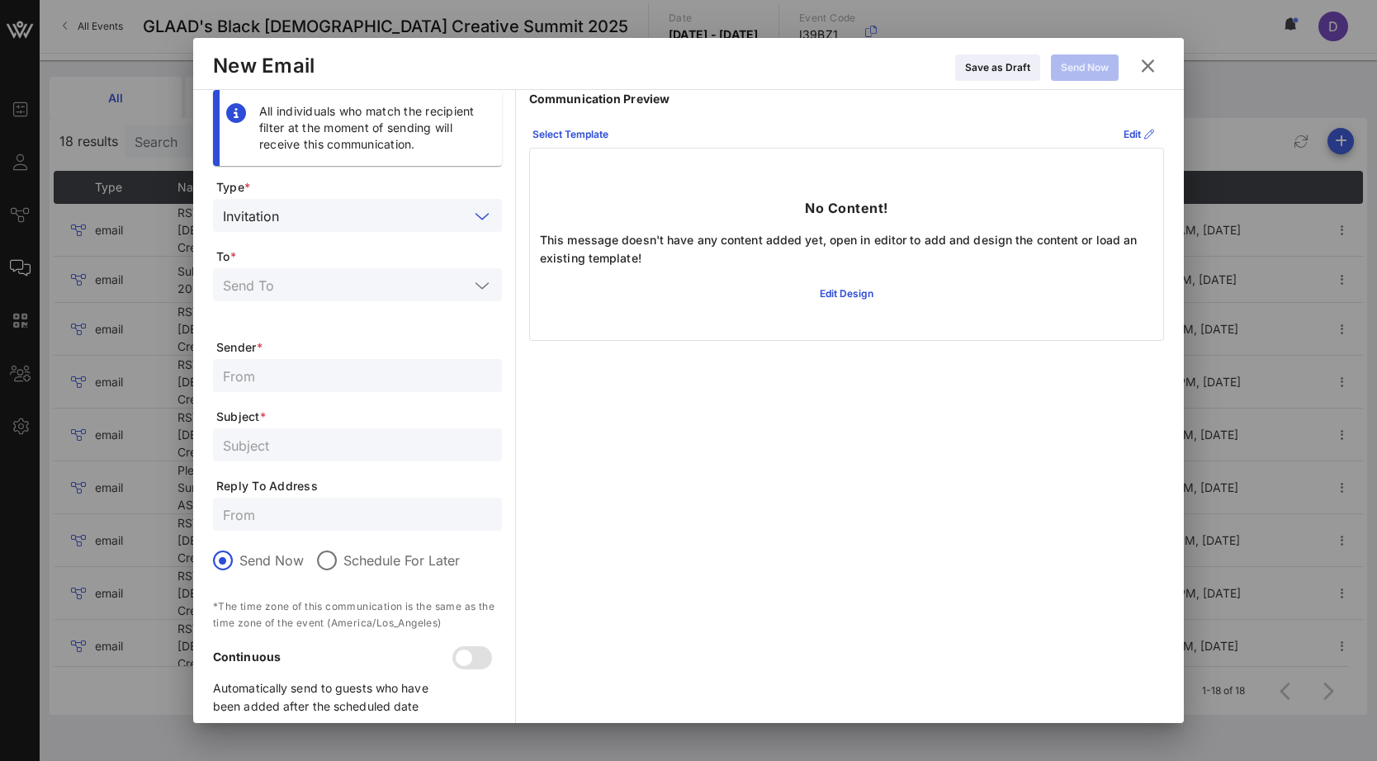
click at [361, 279] on input "text" at bounding box center [346, 284] width 246 height 21
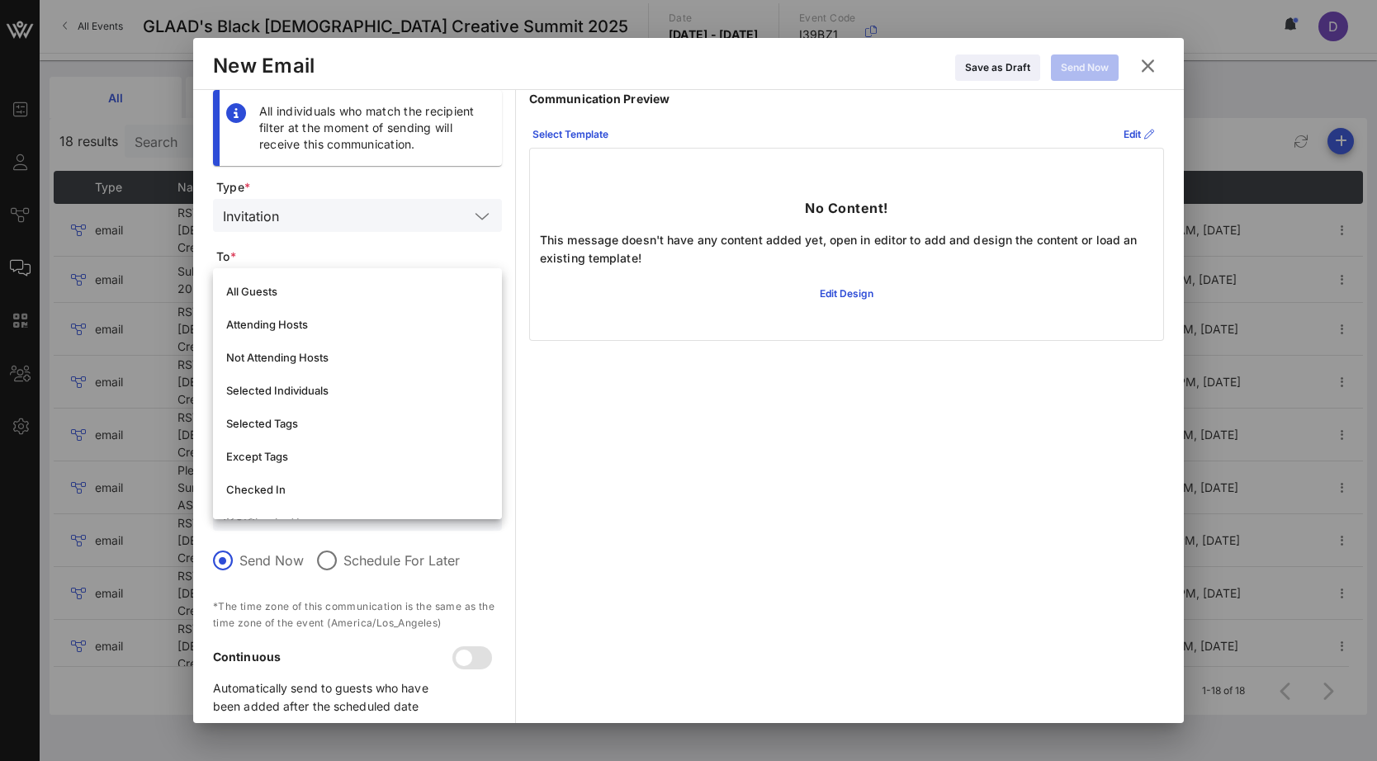
scroll to position [390, 0]
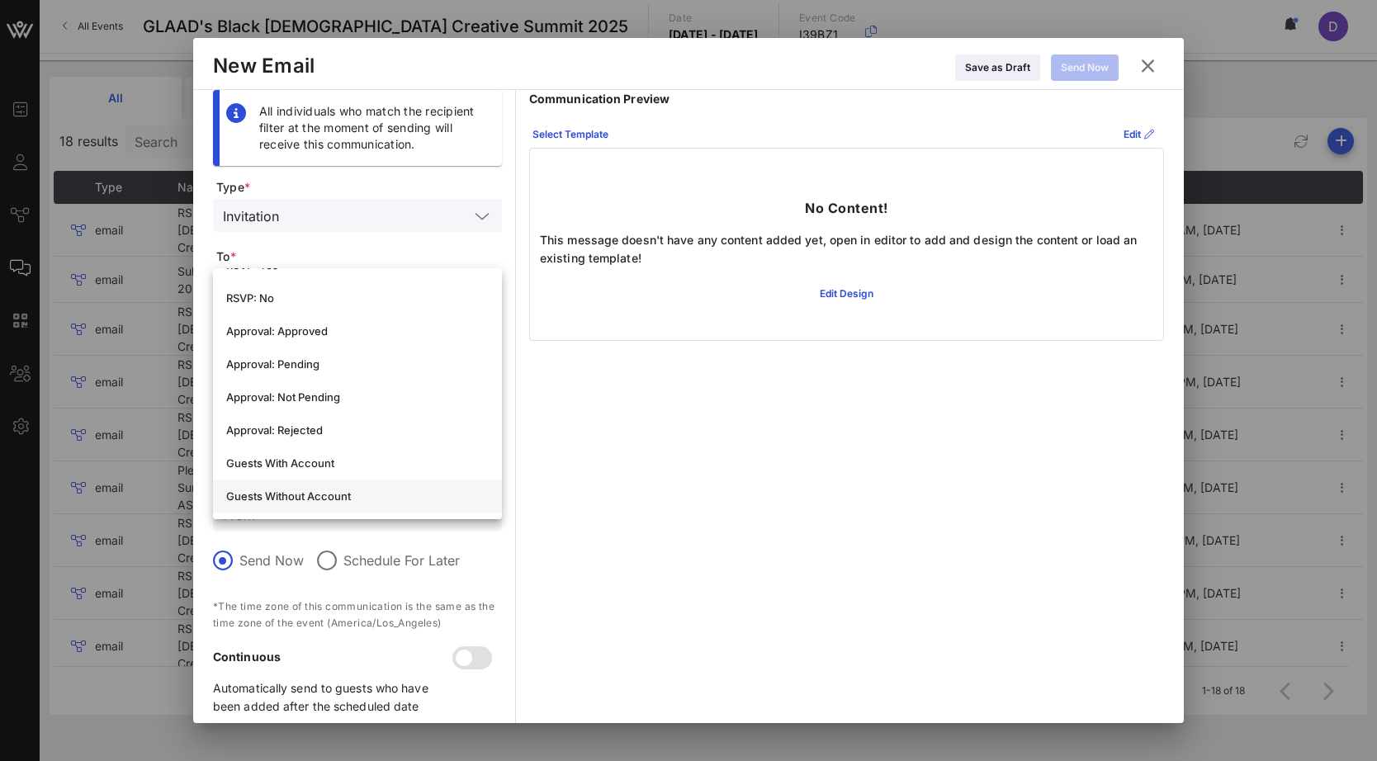
click at [340, 499] on div "Guests Without Account" at bounding box center [357, 495] width 262 height 13
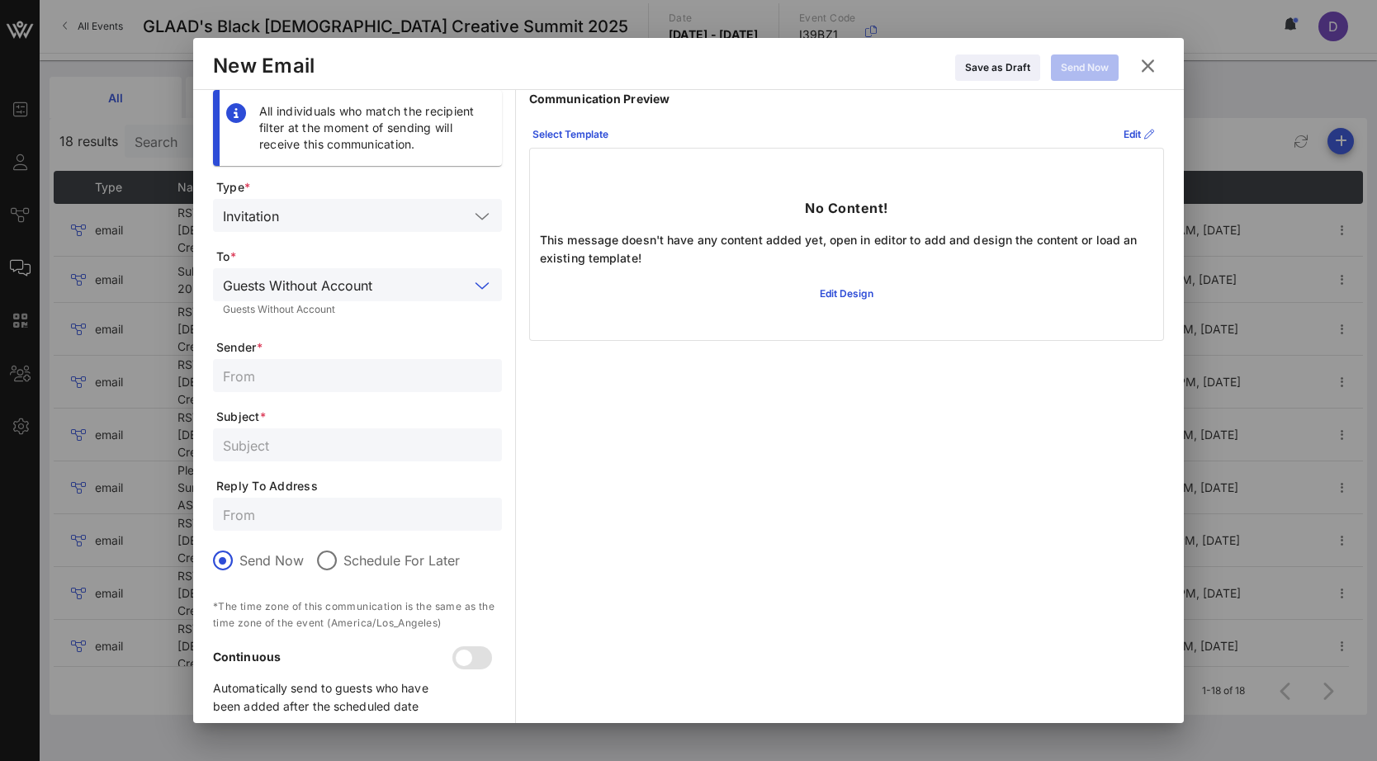
click at [341, 278] on div "Guests Without Account" at bounding box center [297, 285] width 149 height 15
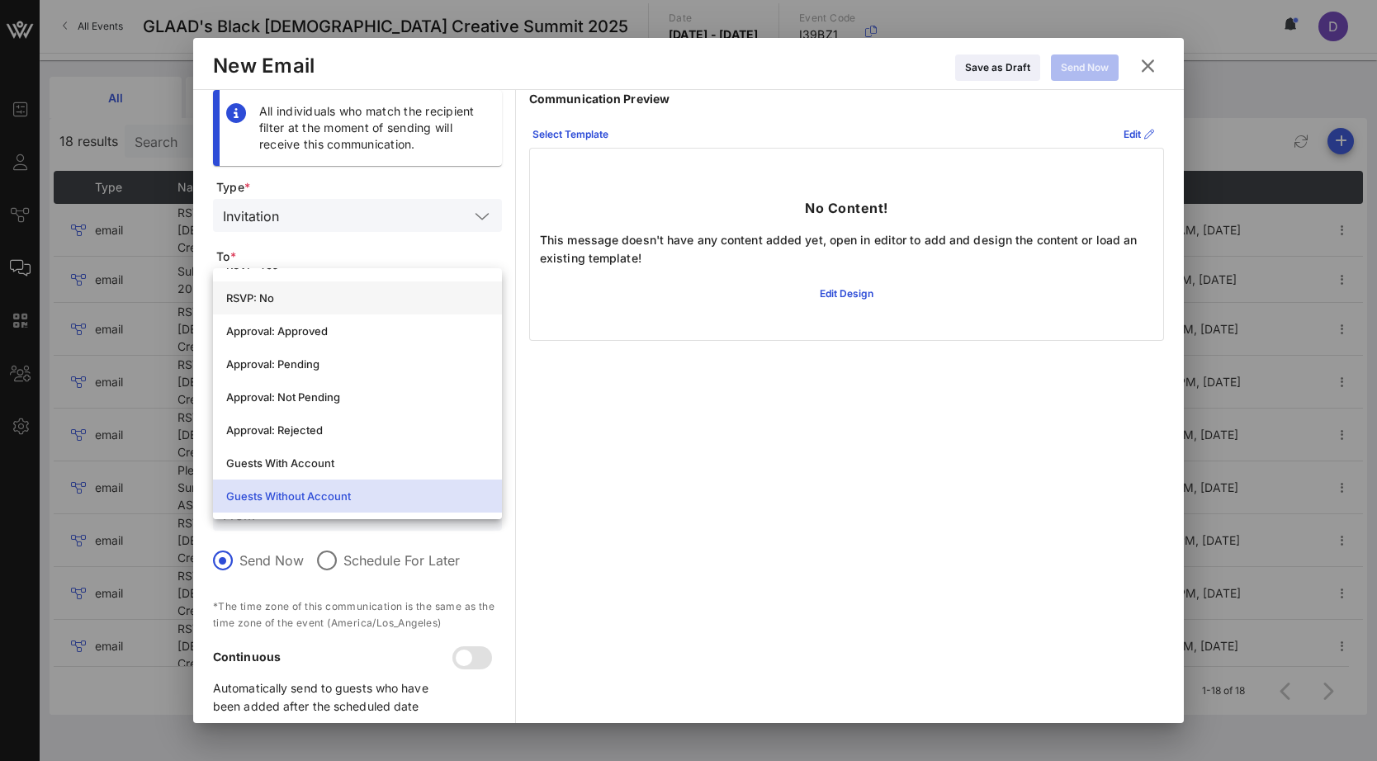
scroll to position [0, 0]
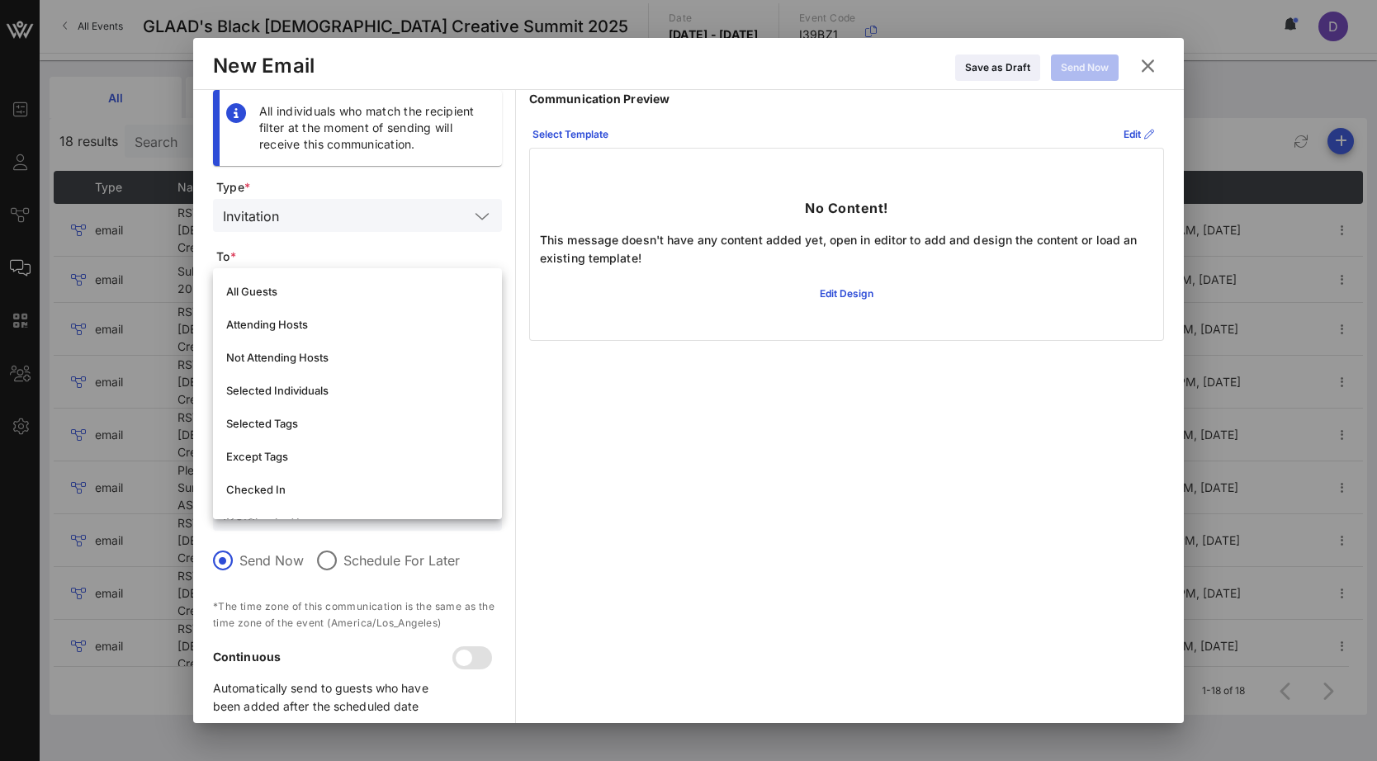
click at [340, 291] on div "All Guests" at bounding box center [357, 291] width 262 height 13
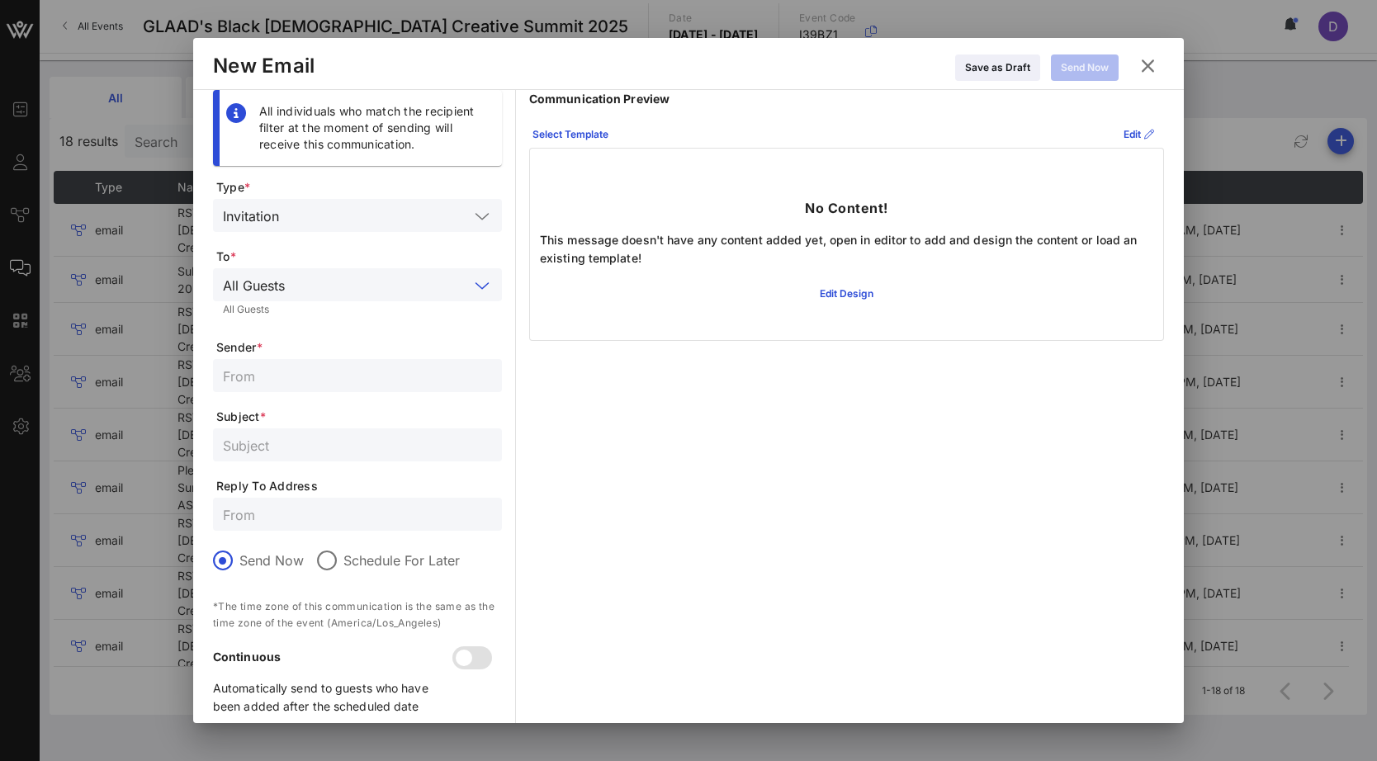
click at [340, 289] on input "text" at bounding box center [379, 284] width 177 height 21
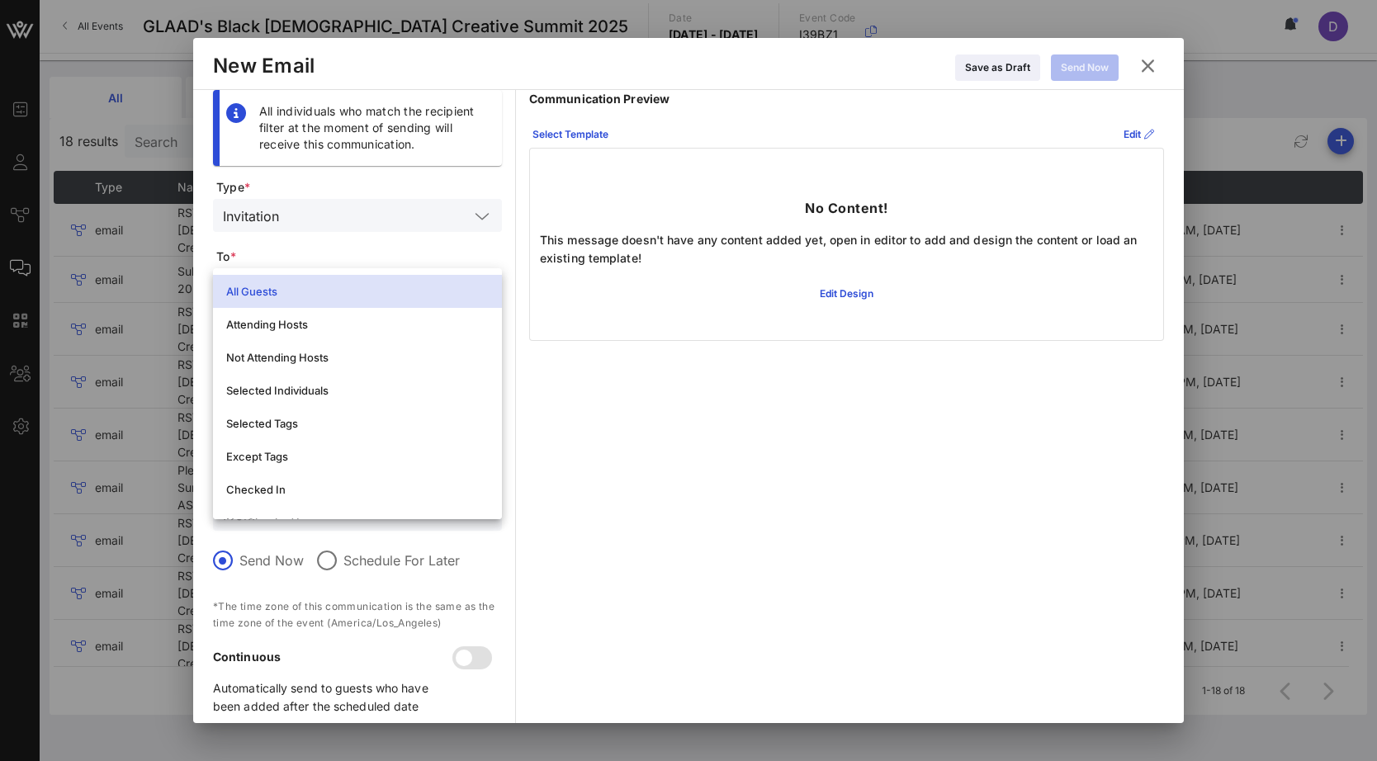
click at [340, 220] on input "text" at bounding box center [377, 215] width 183 height 21
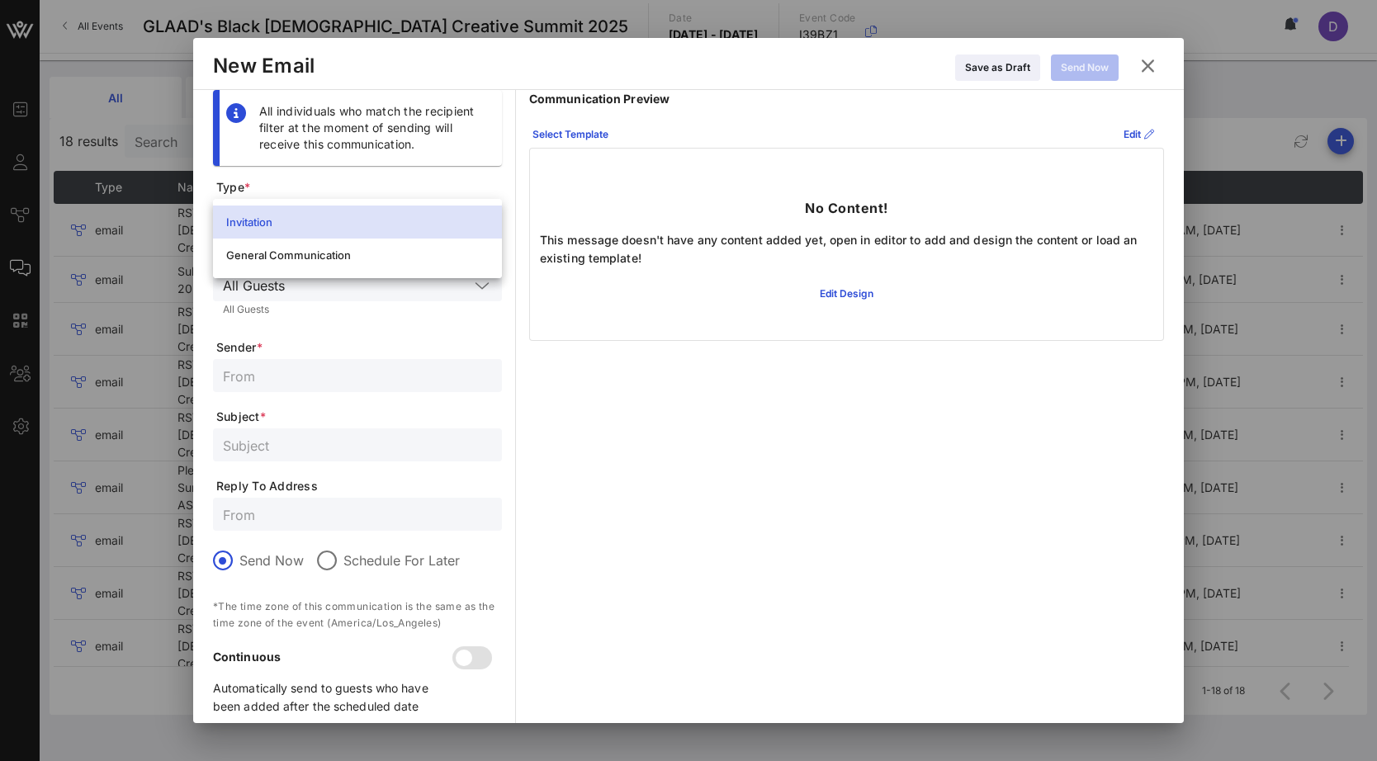
click at [325, 315] on div "All Guests" at bounding box center [357, 311] width 269 height 12
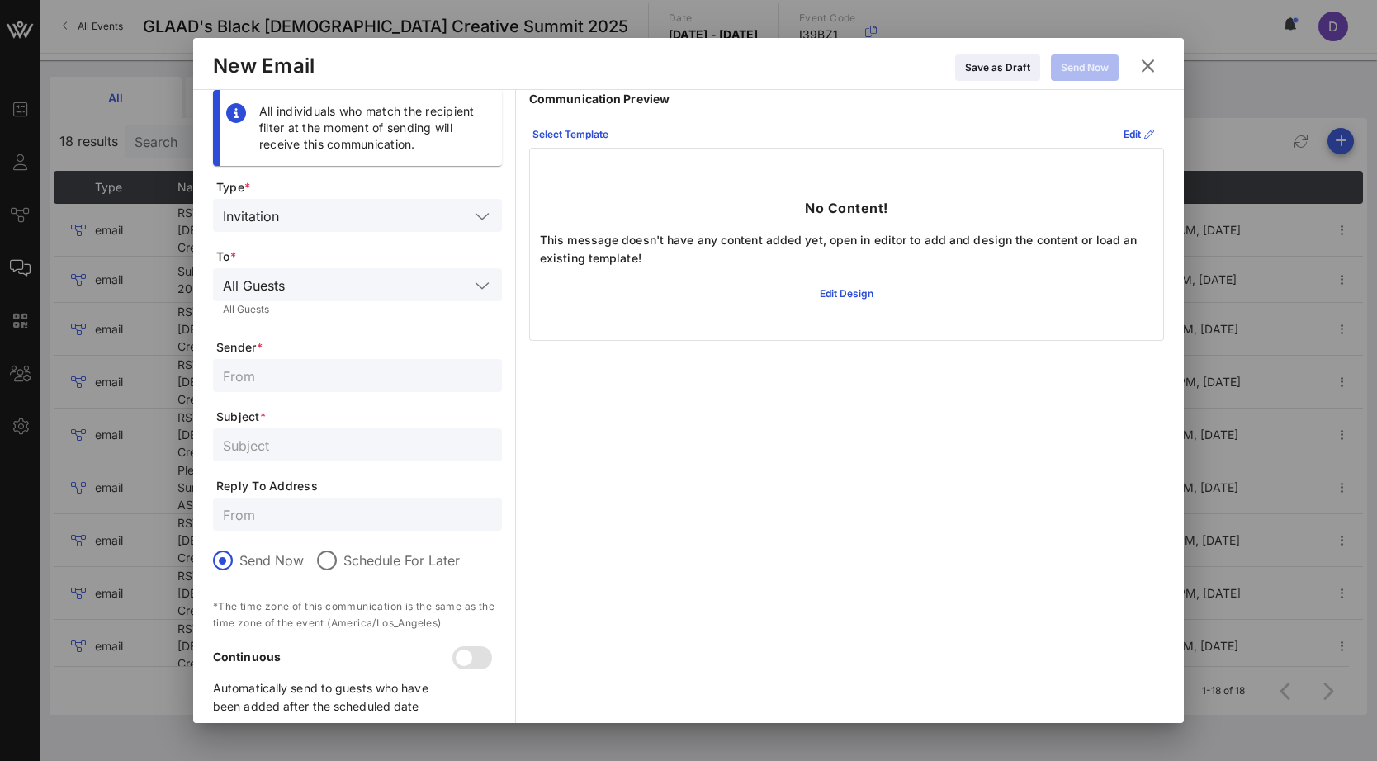
click at [325, 286] on input "text" at bounding box center [379, 284] width 177 height 21
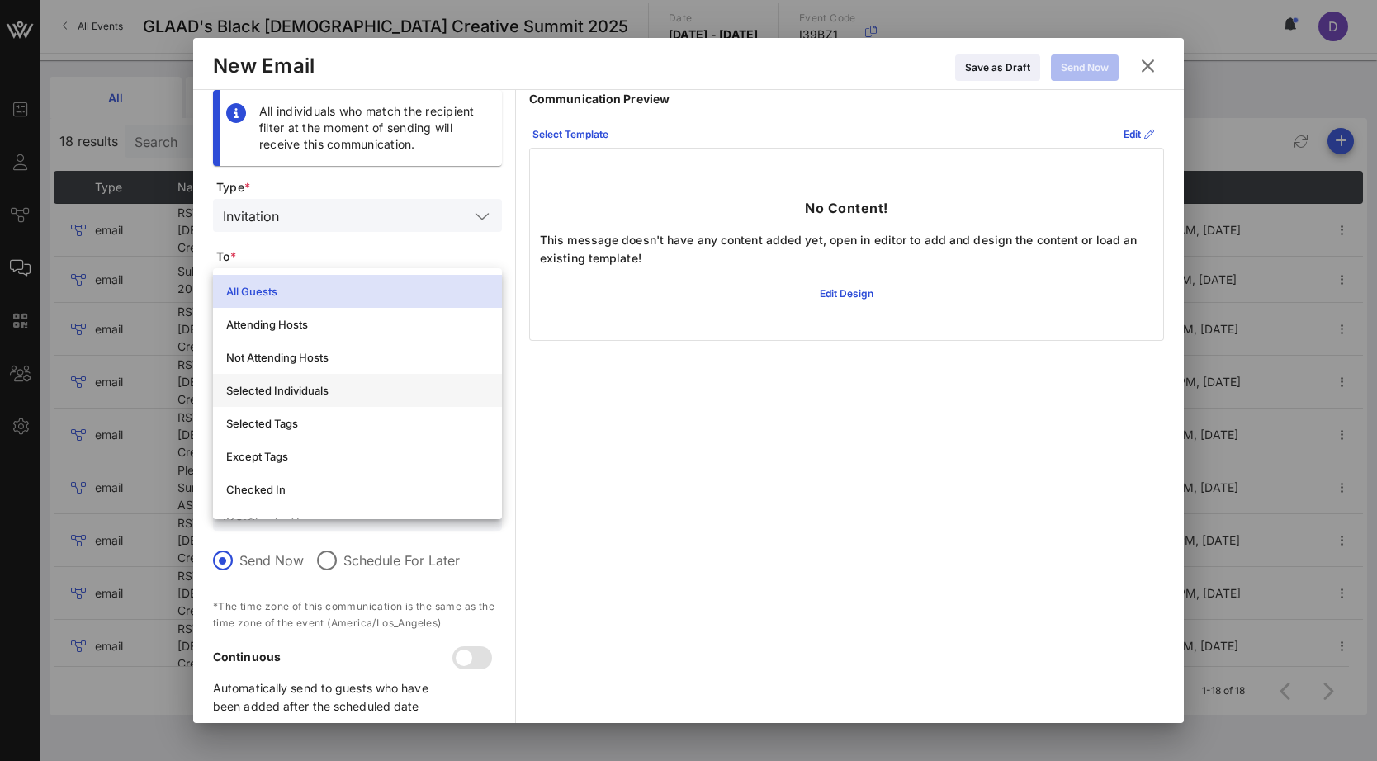
click at [323, 396] on div "Selected Individuals" at bounding box center [357, 390] width 262 height 13
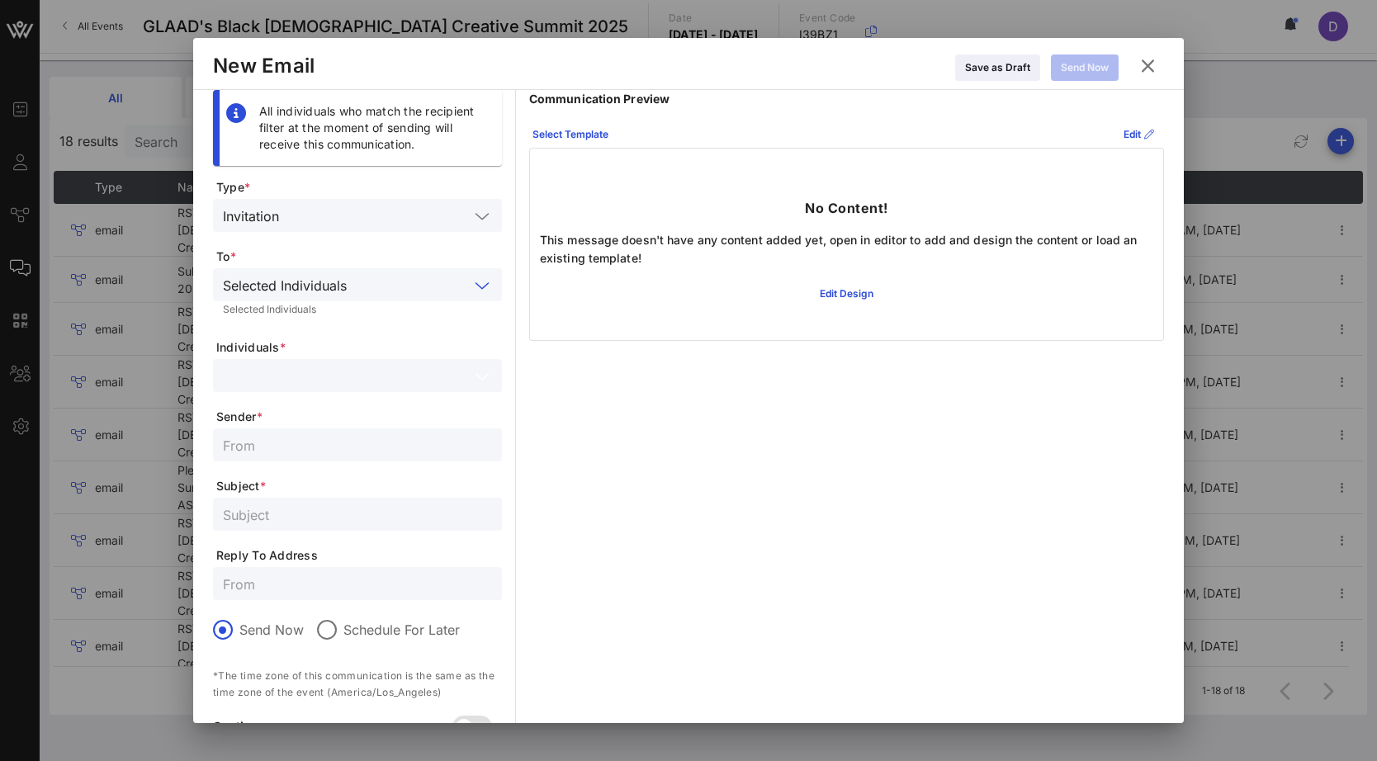
click at [324, 380] on input "text" at bounding box center [346, 375] width 246 height 21
type input "D"
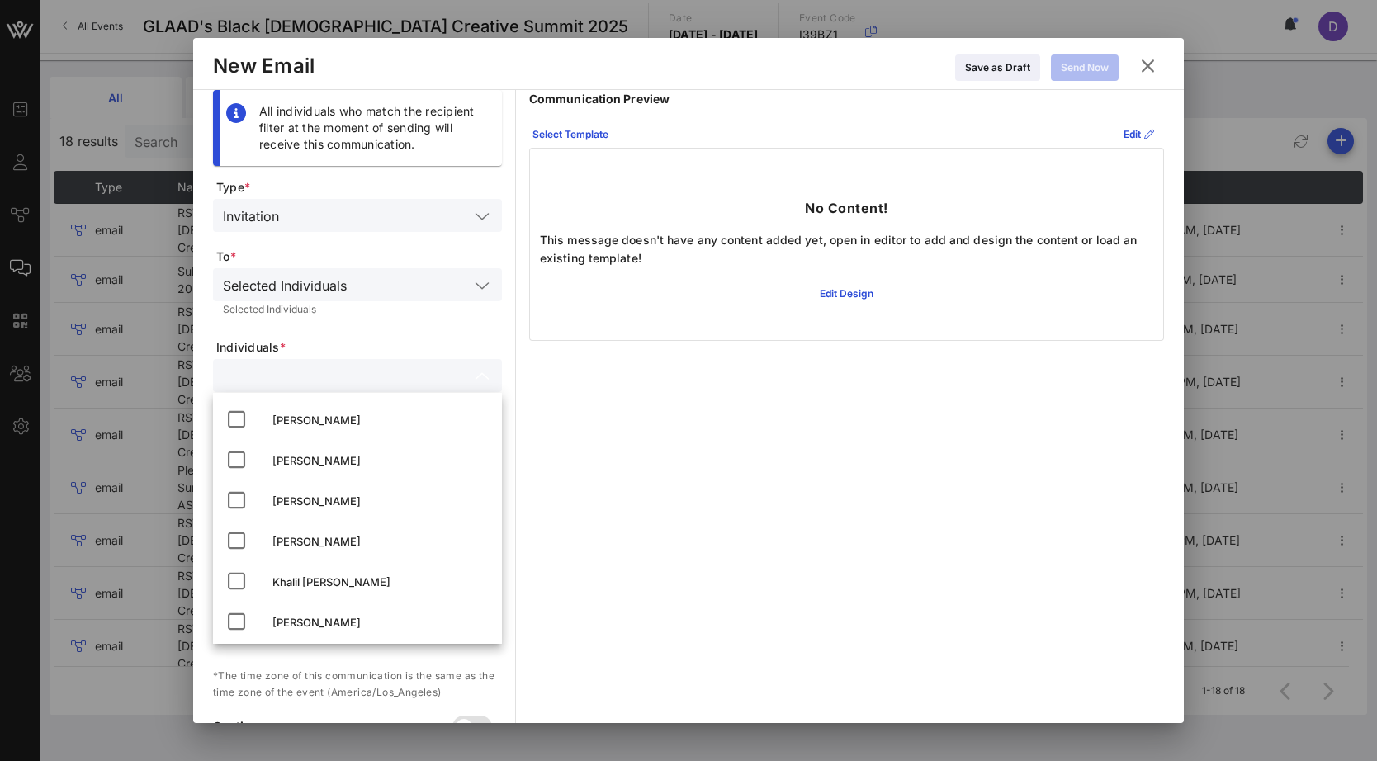
click at [380, 350] on span "Individuals *" at bounding box center [359, 347] width 286 height 17
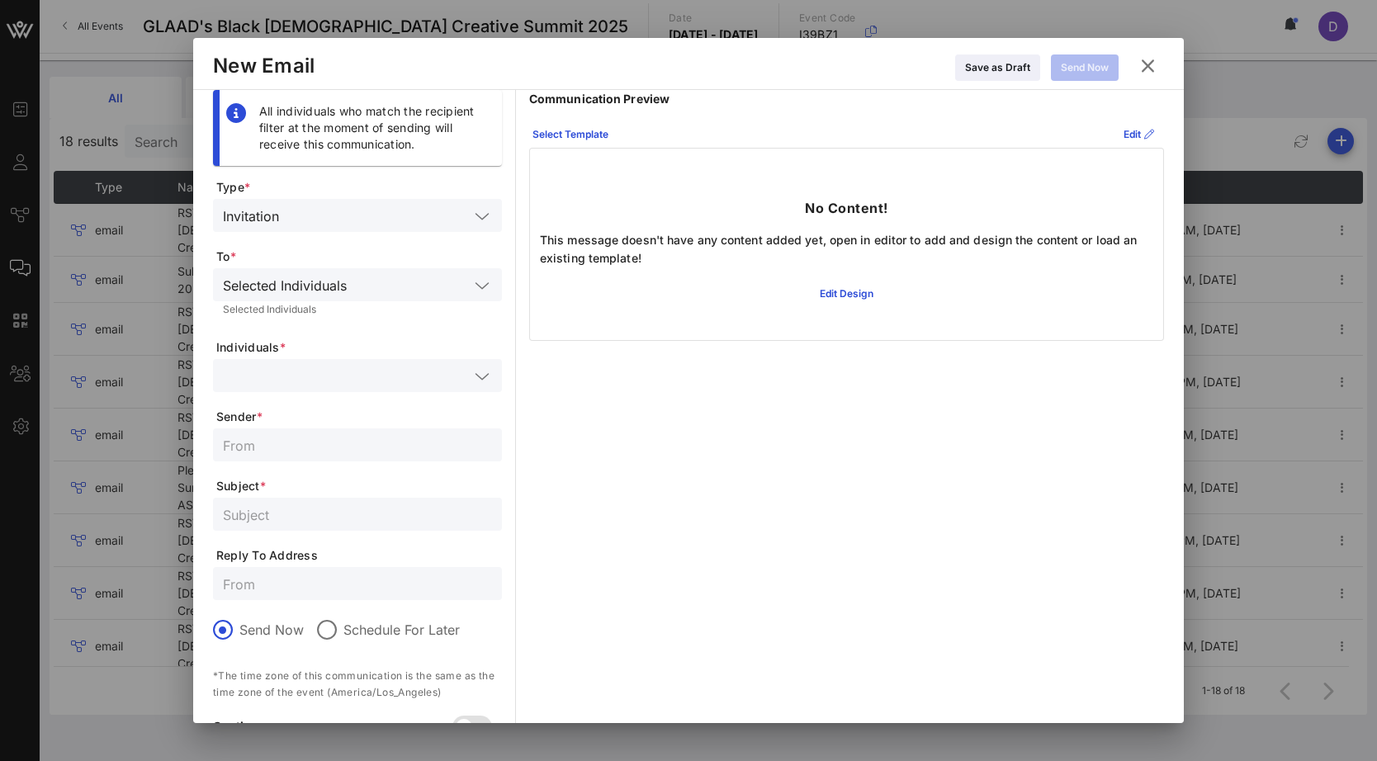
click at [338, 438] on input "text" at bounding box center [357, 444] width 269 height 21
click at [1151, 70] on icon at bounding box center [1148, 66] width 22 height 20
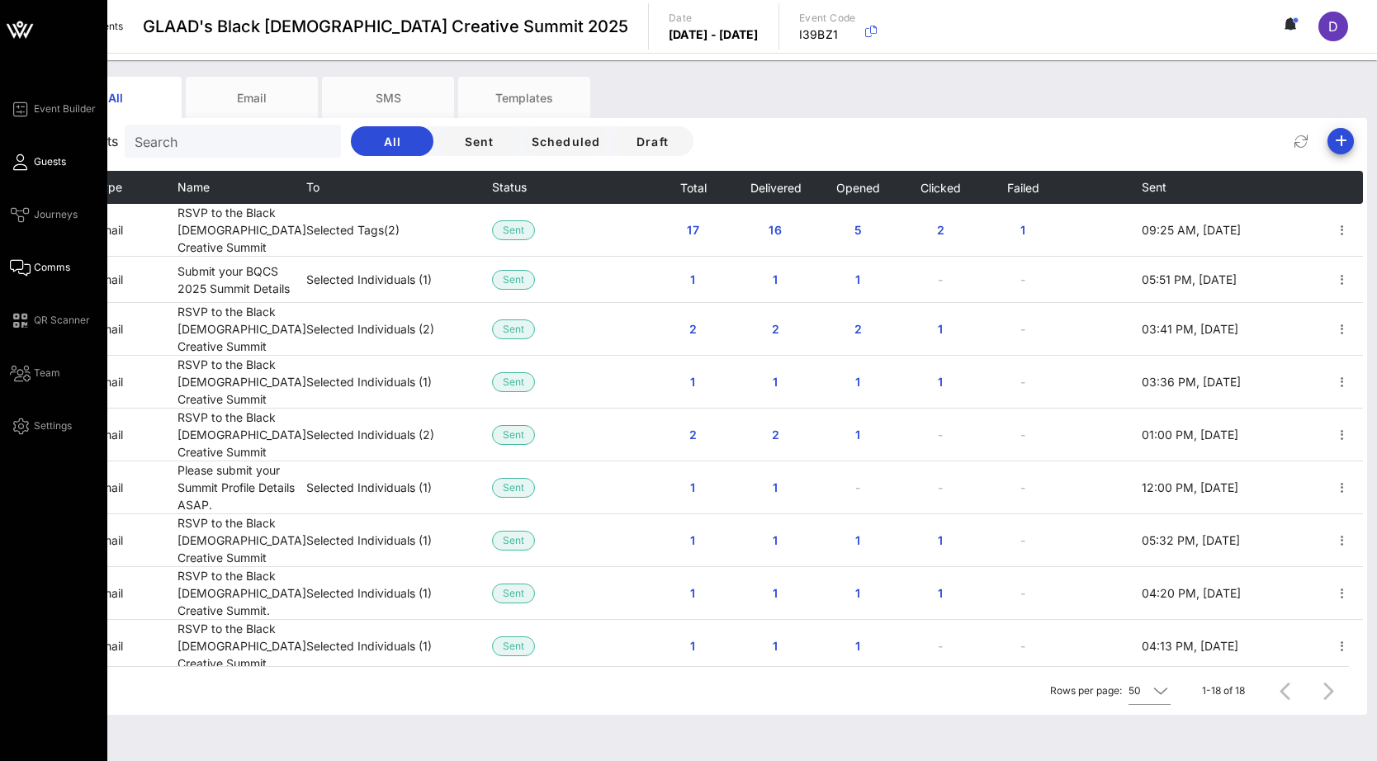
click at [27, 157] on link "Guests" at bounding box center [38, 162] width 56 height 20
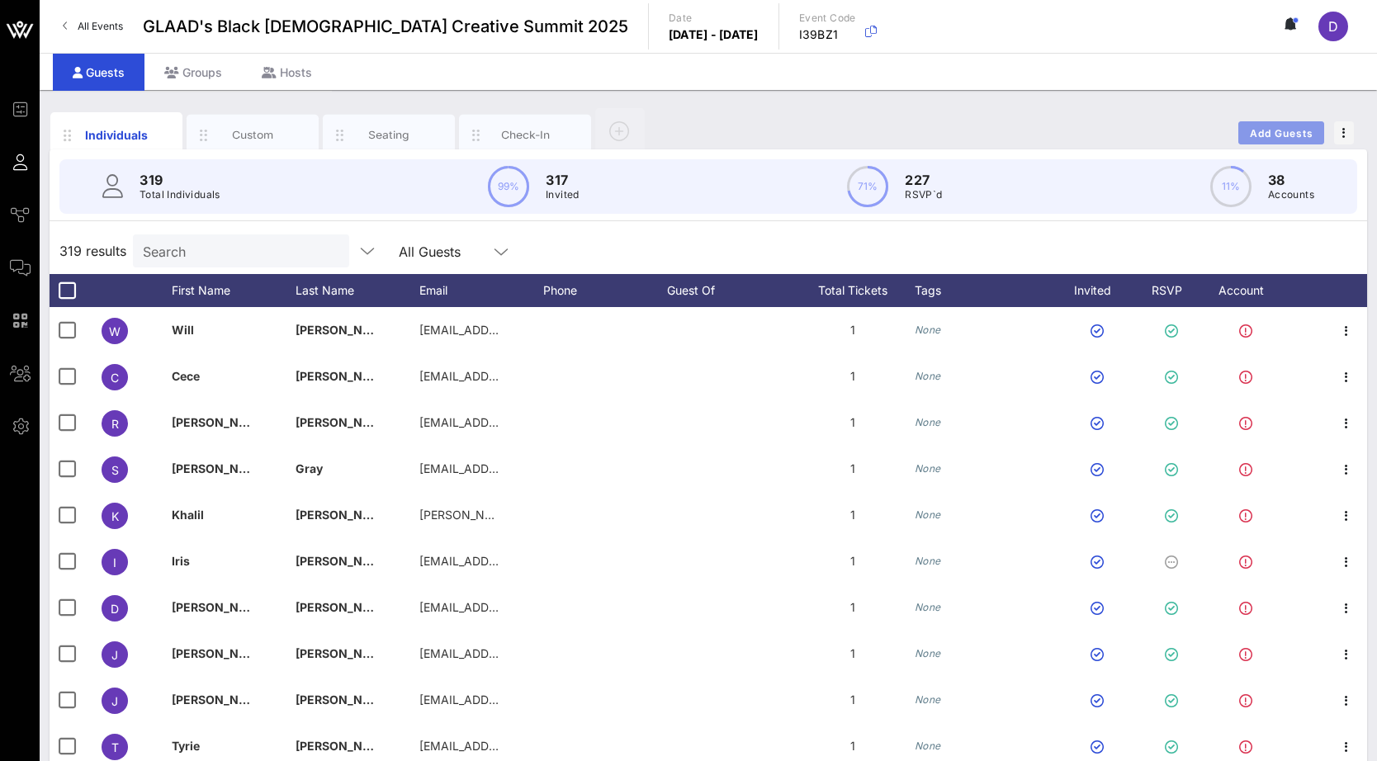
click at [1232, 135] on span "Add Guests" at bounding box center [1281, 133] width 65 height 12
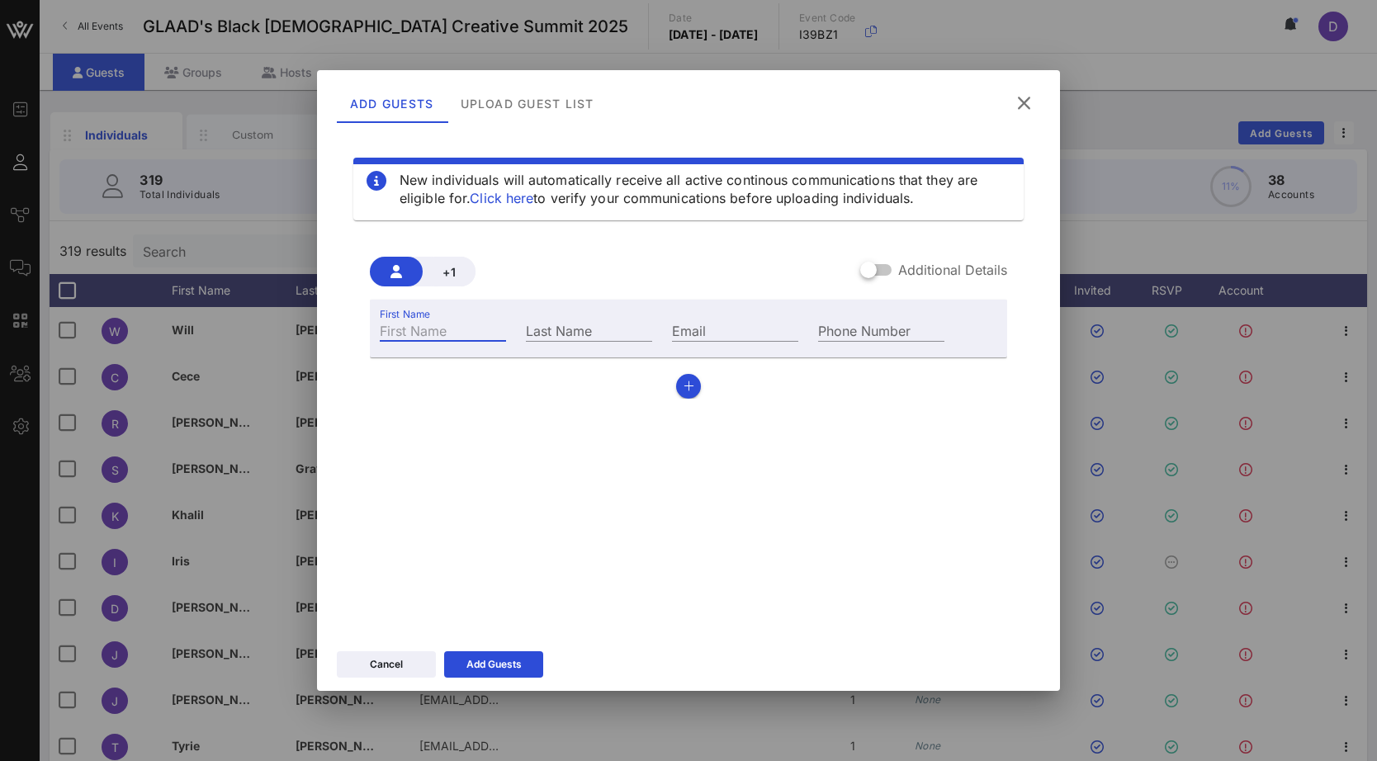
click at [446, 328] on input "First Name" at bounding box center [443, 329] width 126 height 21
type input "DASHKA"
type input "h"
type input "g"
type input "G"
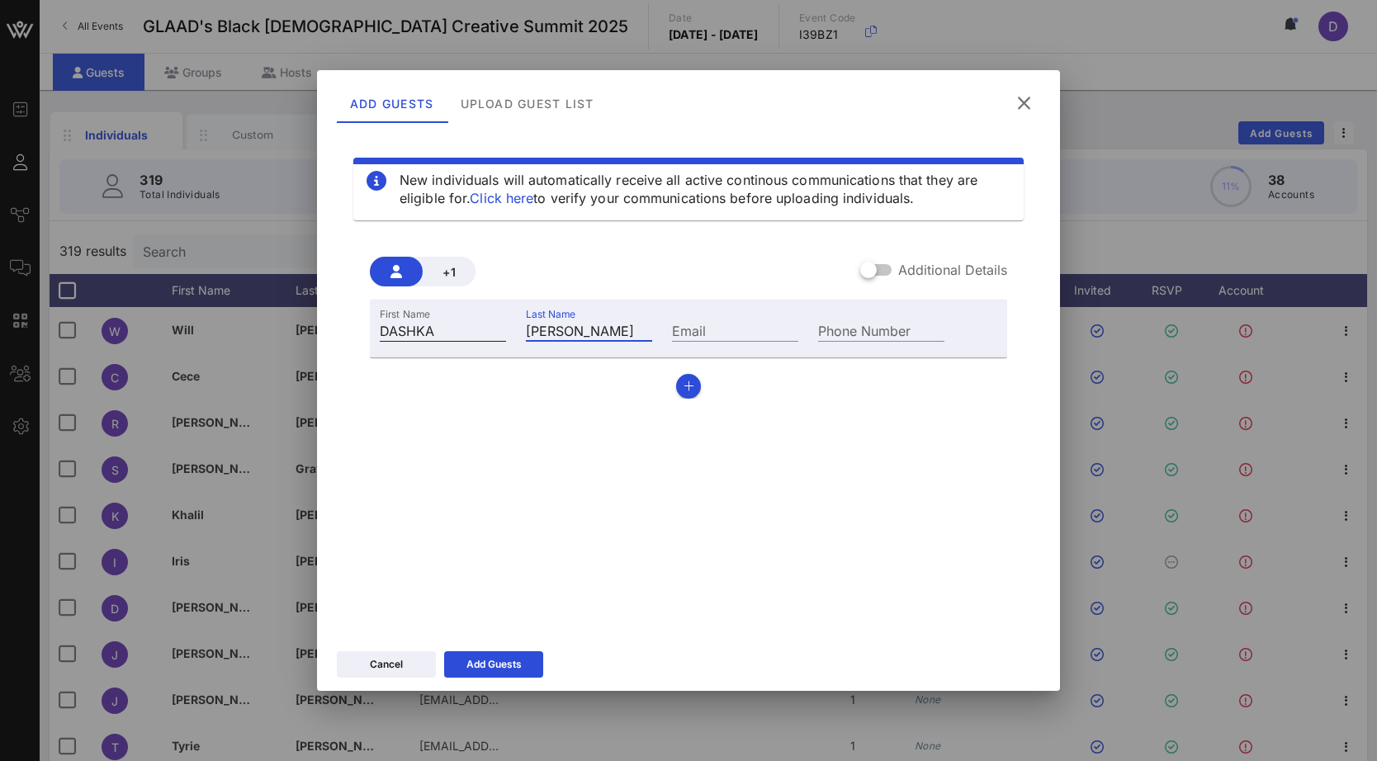
type input "[PERSON_NAME]"
type input "[EMAIL_ADDRESS][DOMAIN_NAME]"
click at [573, 335] on input "[PERSON_NAME]" at bounding box center [589, 329] width 126 height 21
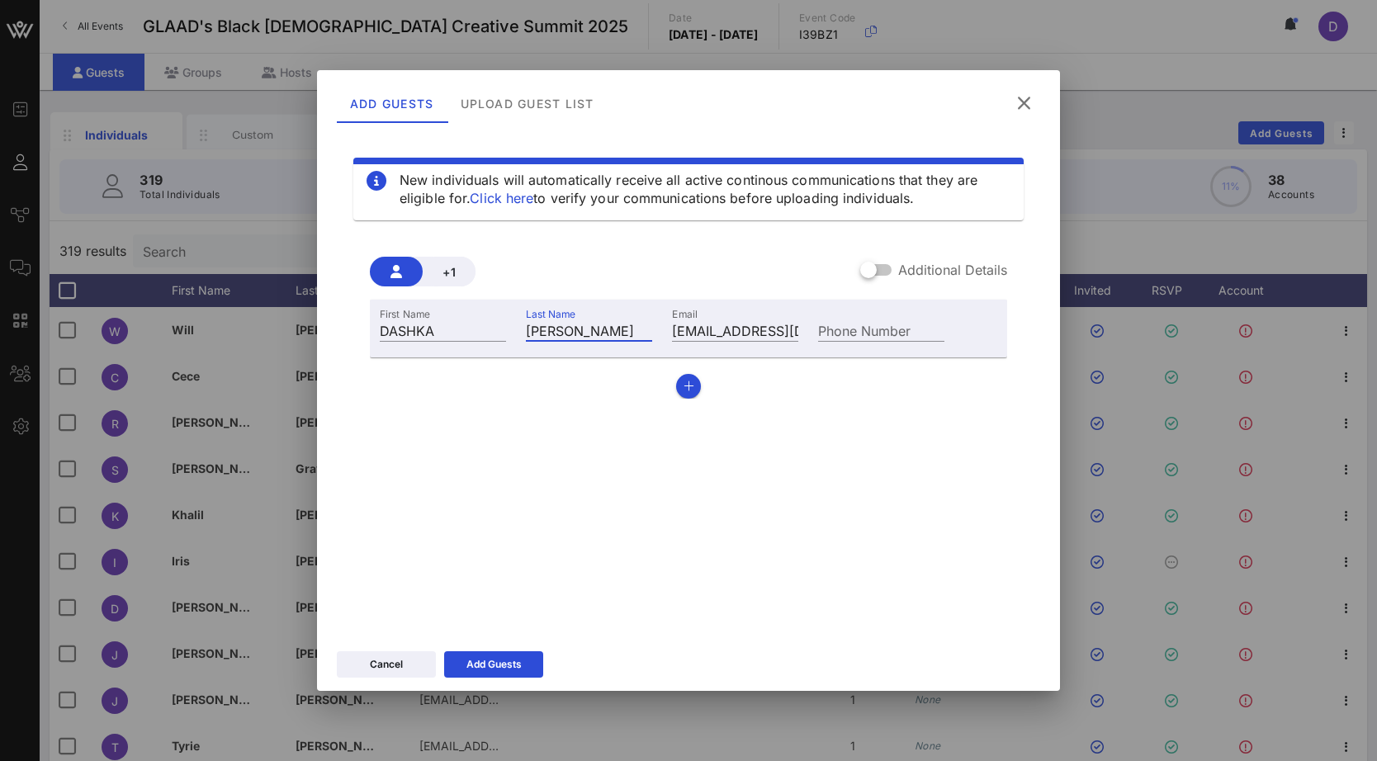
click at [590, 335] on input "[PERSON_NAME]" at bounding box center [589, 329] width 126 height 21
type input "[PERSON_NAME] [TEST]"
click at [481, 663] on div "Add Guests" at bounding box center [493, 664] width 55 height 17
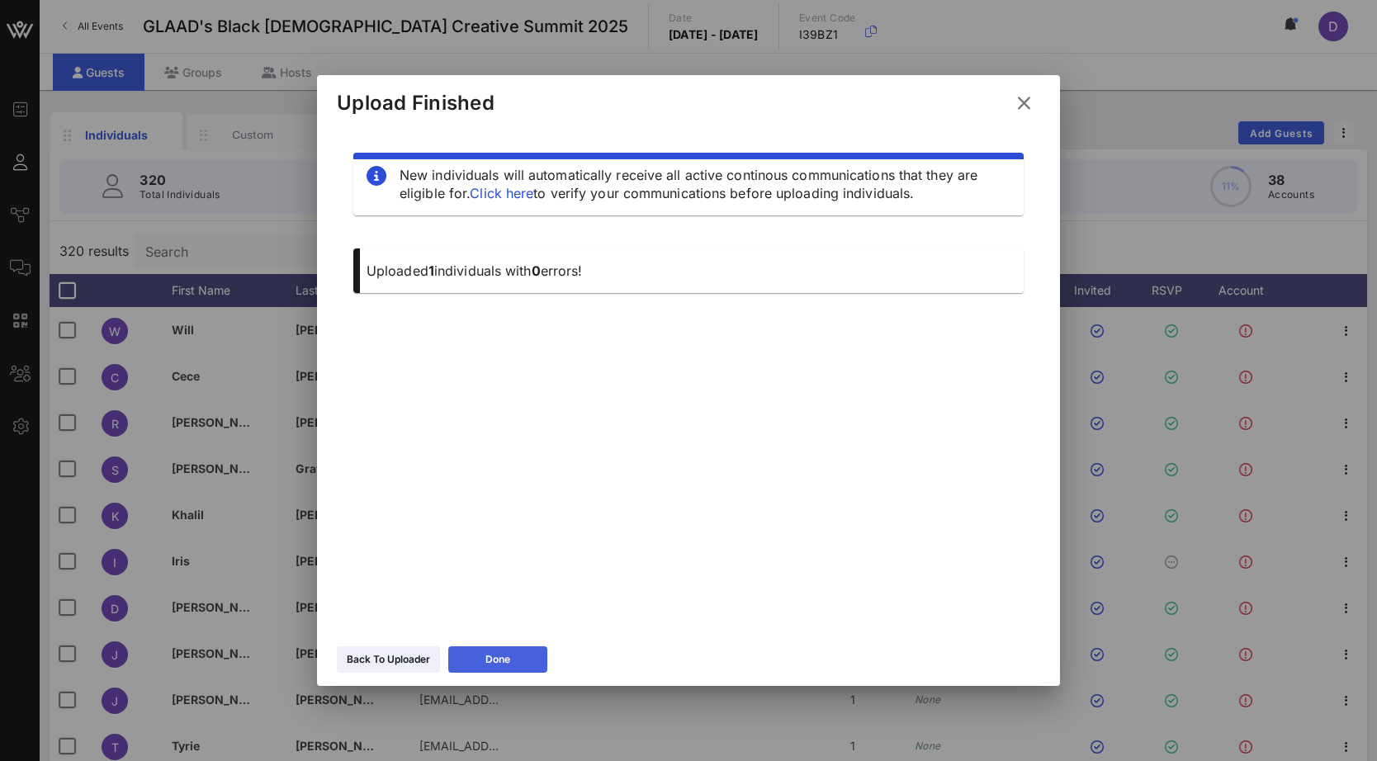
click at [513, 654] on button "Done" at bounding box center [497, 659] width 99 height 26
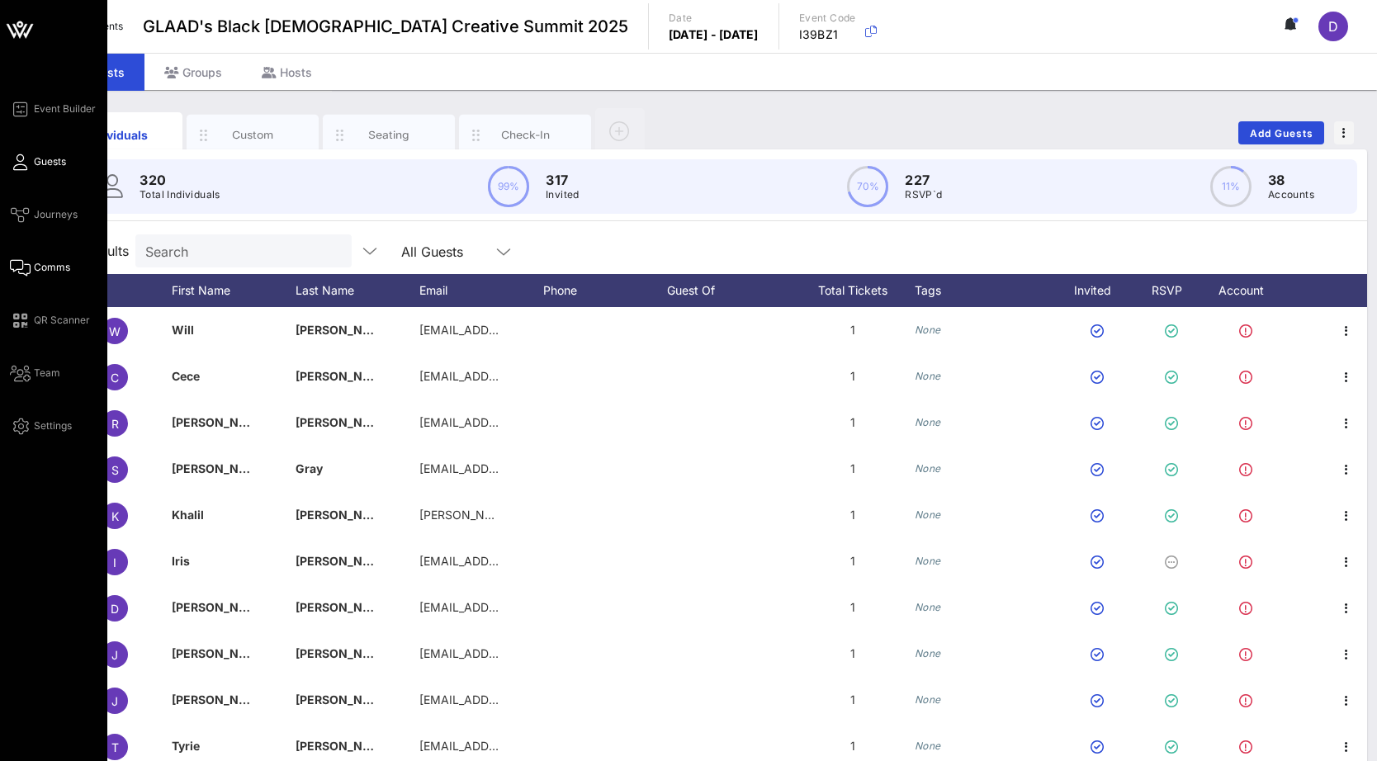
click at [64, 267] on span "Comms" at bounding box center [52, 267] width 36 height 15
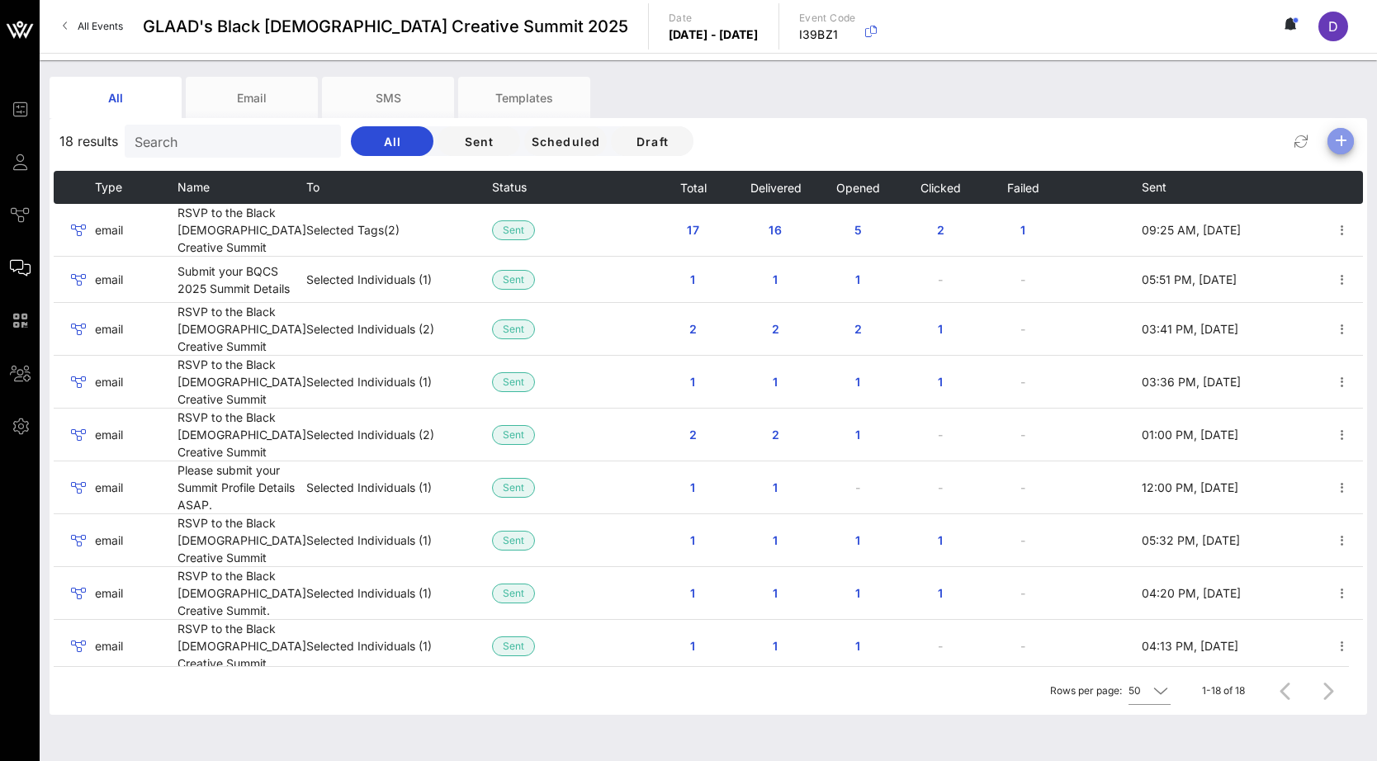
click at [1232, 137] on icon "button" at bounding box center [1340, 141] width 20 height 20
click at [1232, 173] on div "Email" at bounding box center [1334, 174] width 67 height 40
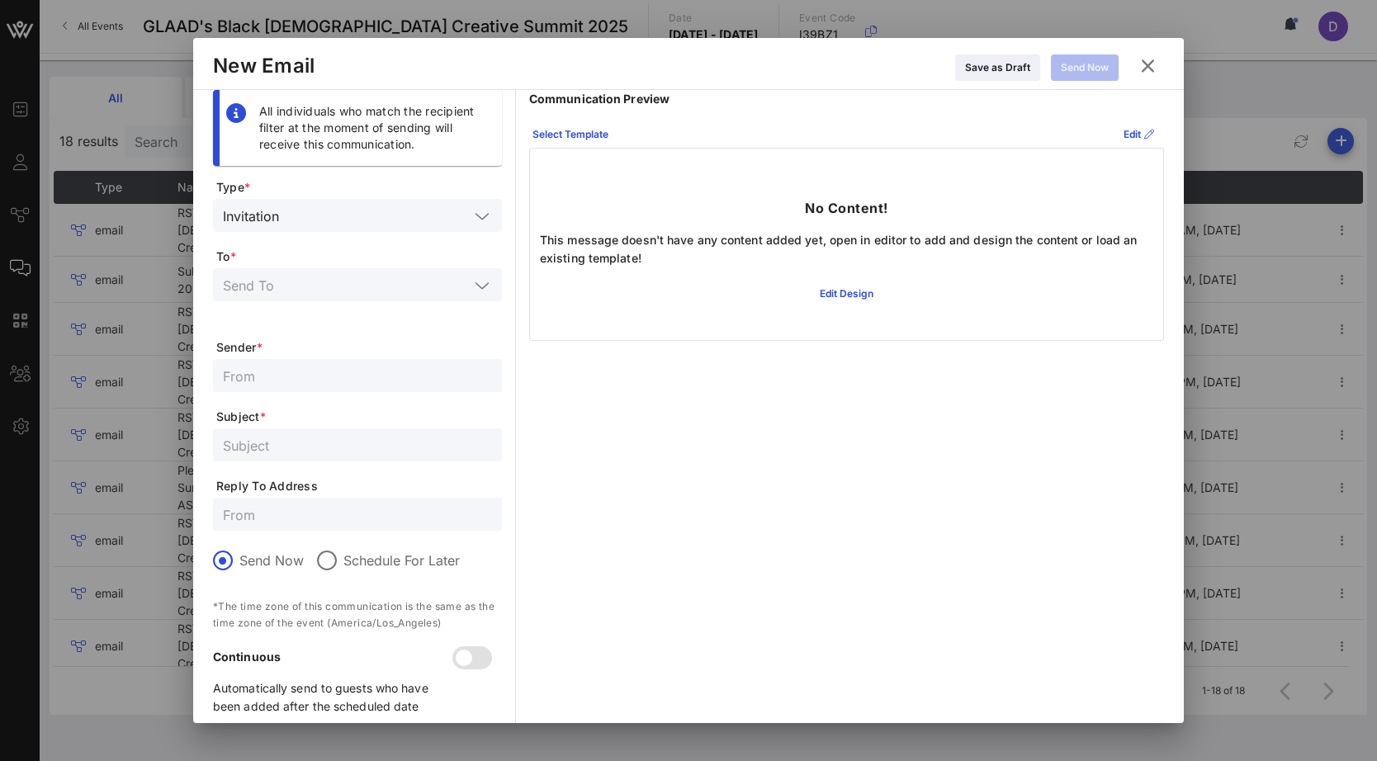
click at [349, 283] on input "text" at bounding box center [346, 284] width 246 height 21
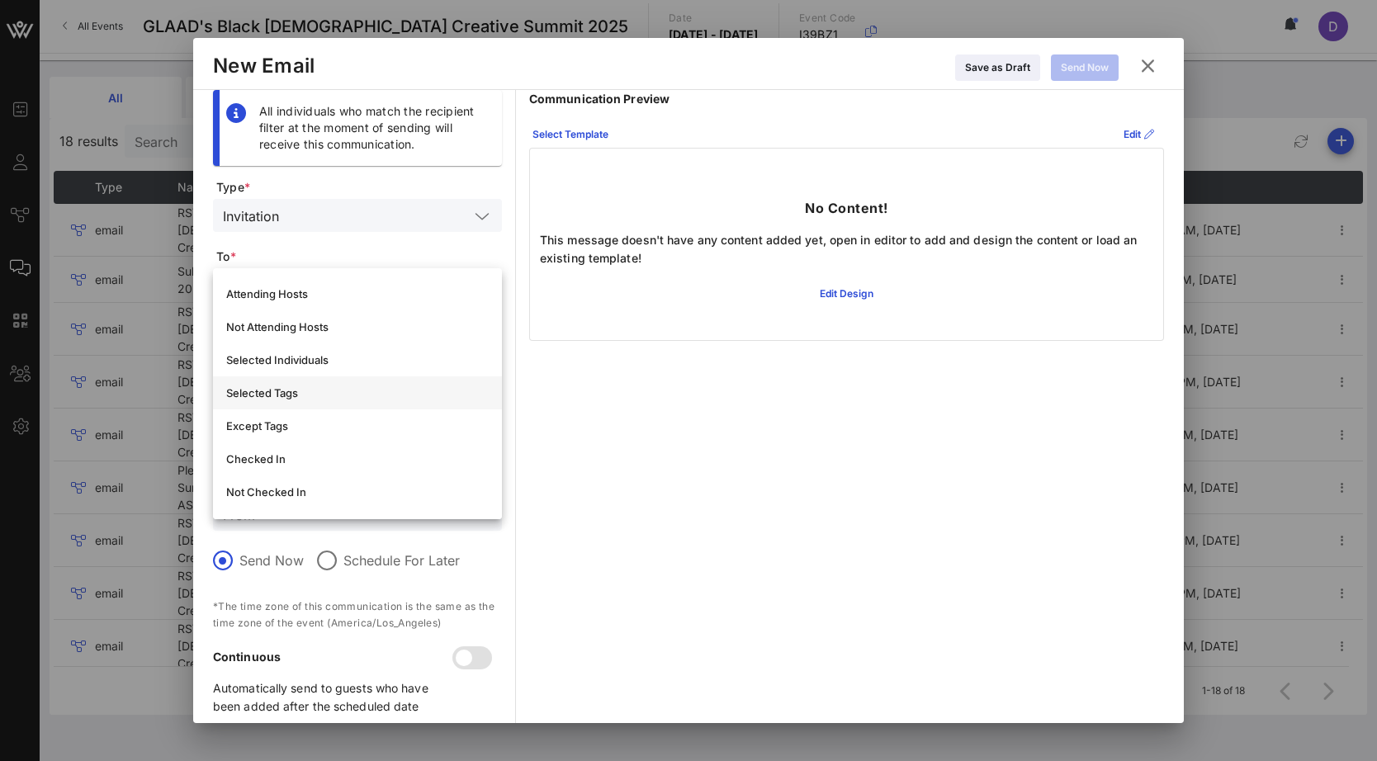
scroll to position [20, 0]
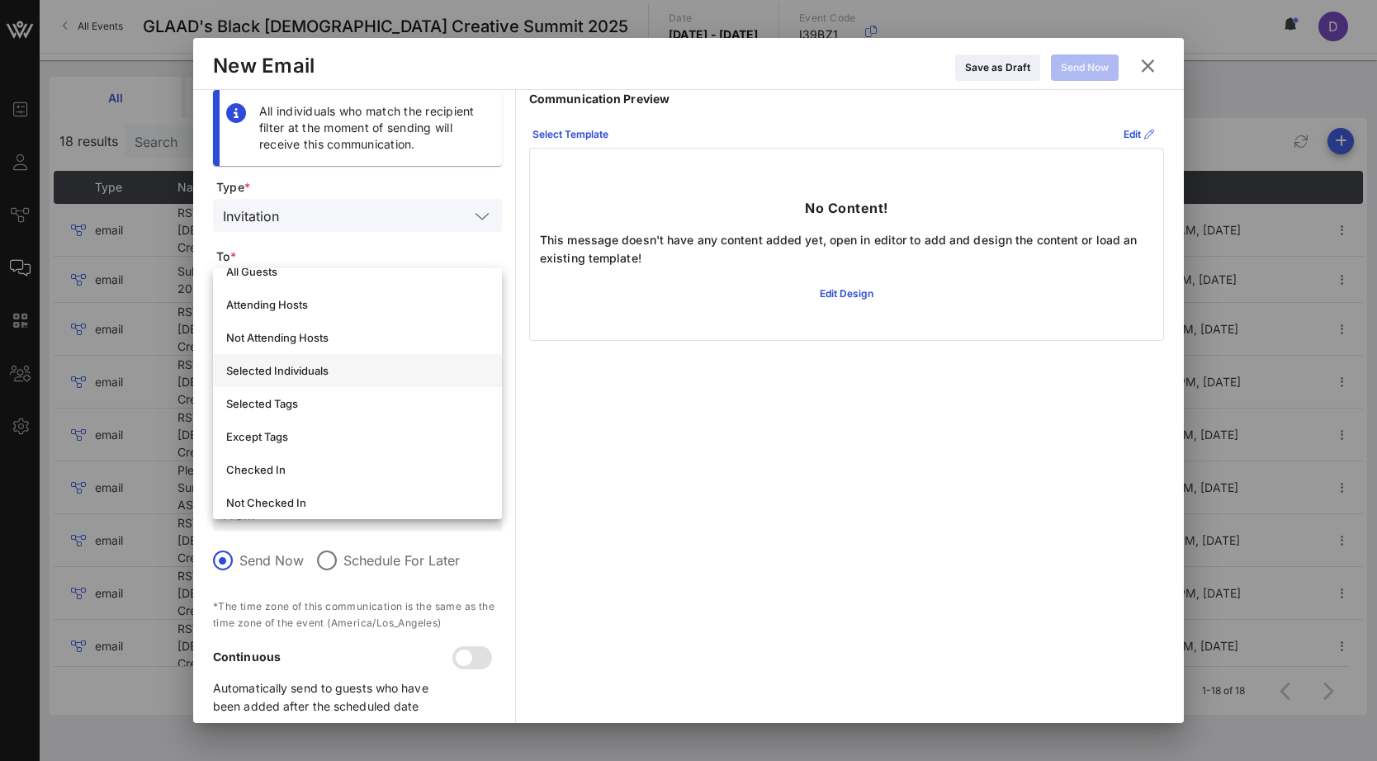
click at [342, 366] on div "Selected Individuals" at bounding box center [357, 370] width 262 height 13
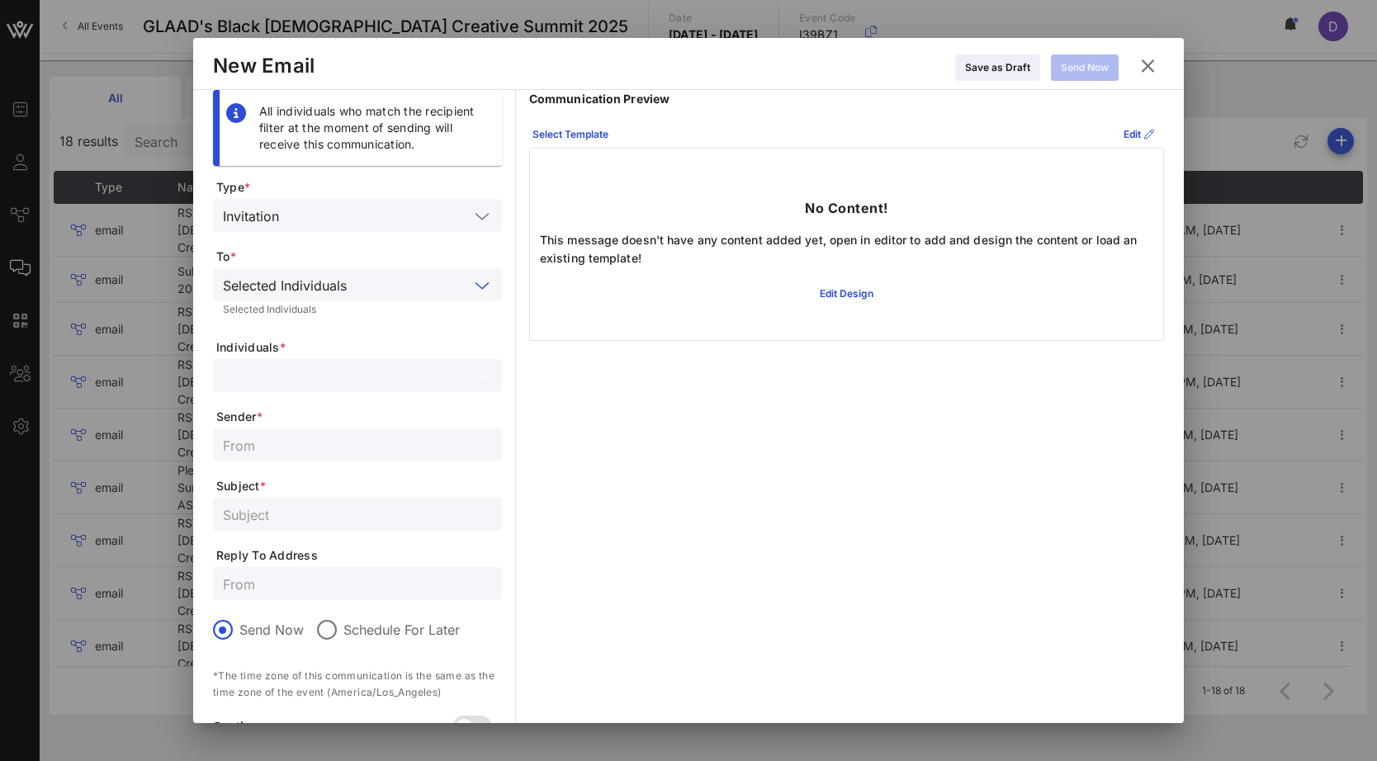
click at [313, 385] on input "text" at bounding box center [346, 375] width 246 height 21
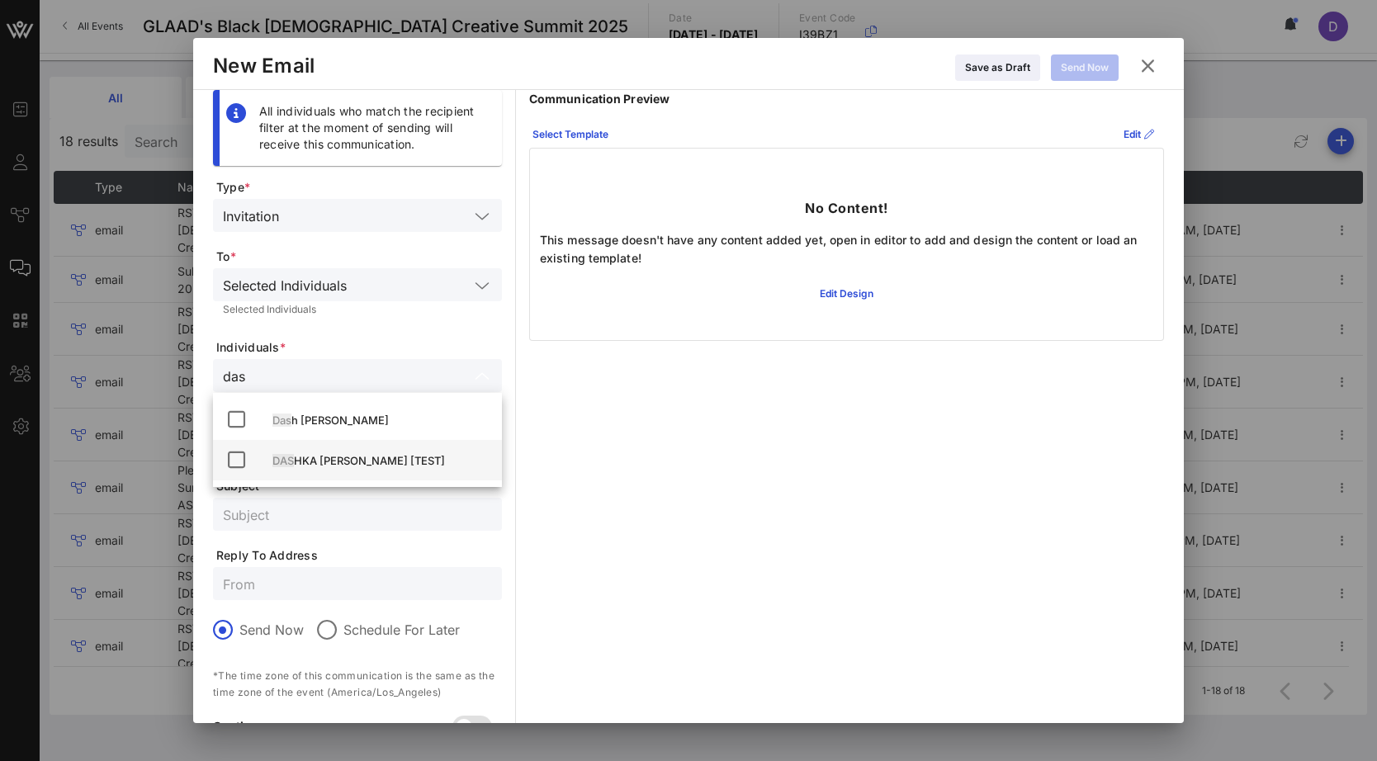
click at [328, 454] on div "DAS HKA [PERSON_NAME] [TEST]" at bounding box center [380, 460] width 216 height 13
type input "das"
click at [376, 490] on span "Subject *" at bounding box center [359, 486] width 286 height 17
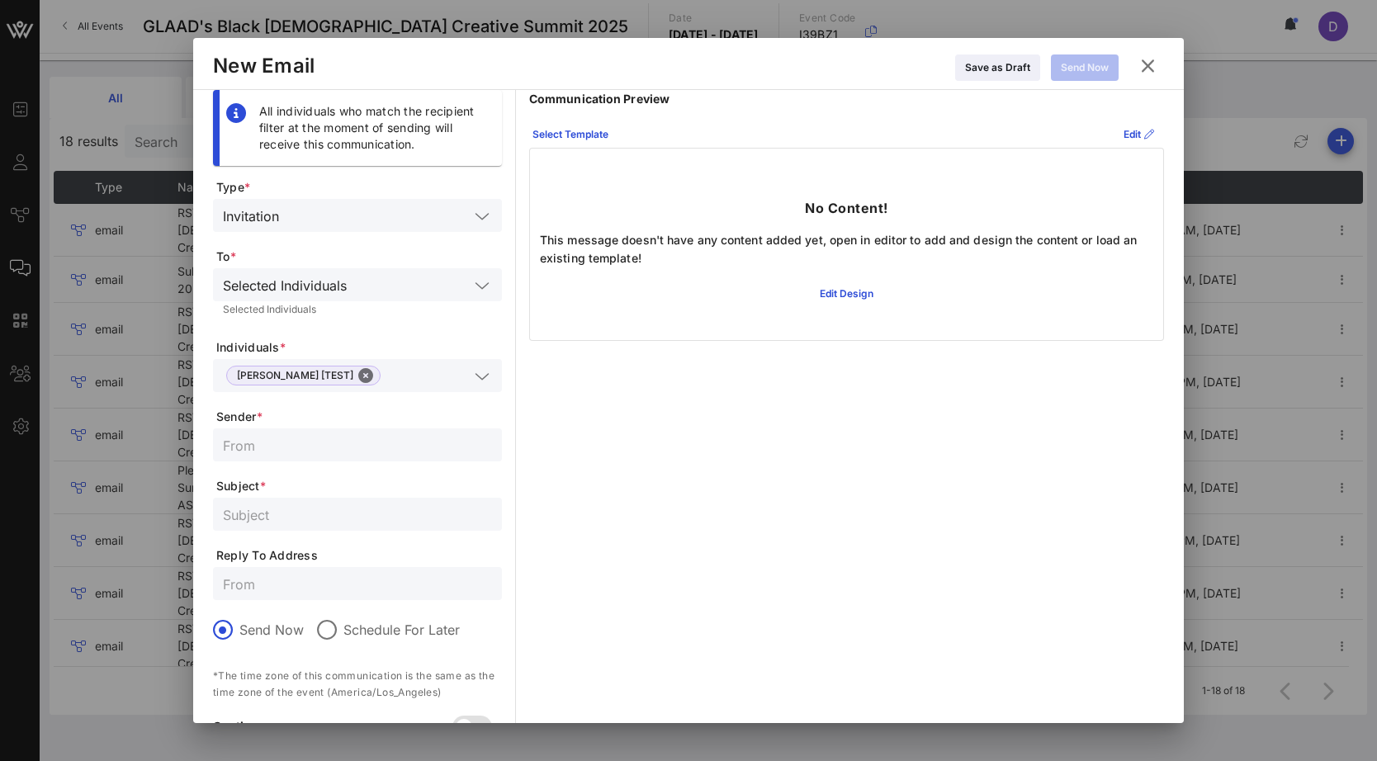
click at [373, 450] on input "text" at bounding box center [357, 444] width 269 height 21
type input "[EMAIL_ADDRESS][DOMAIN_NAME]"
type input "TEST FORM"
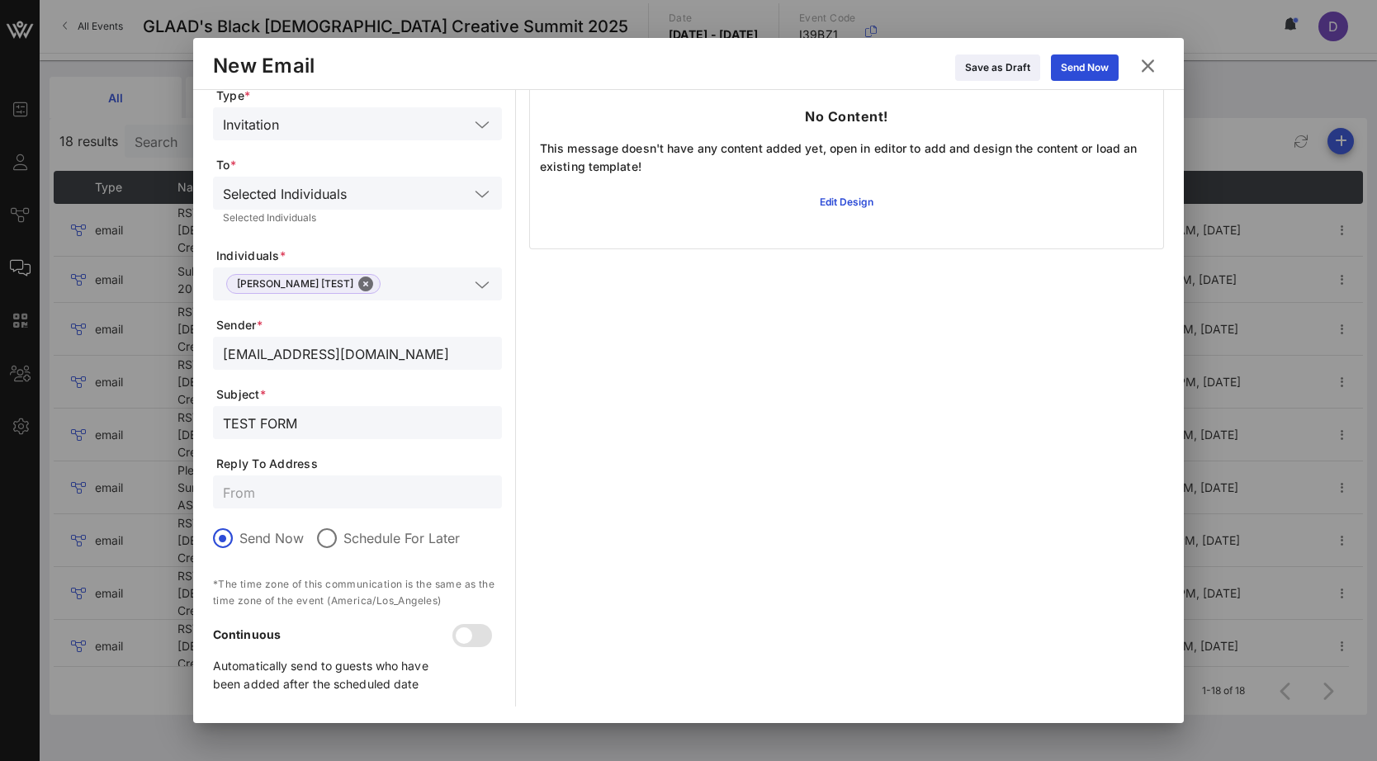
scroll to position [0, 0]
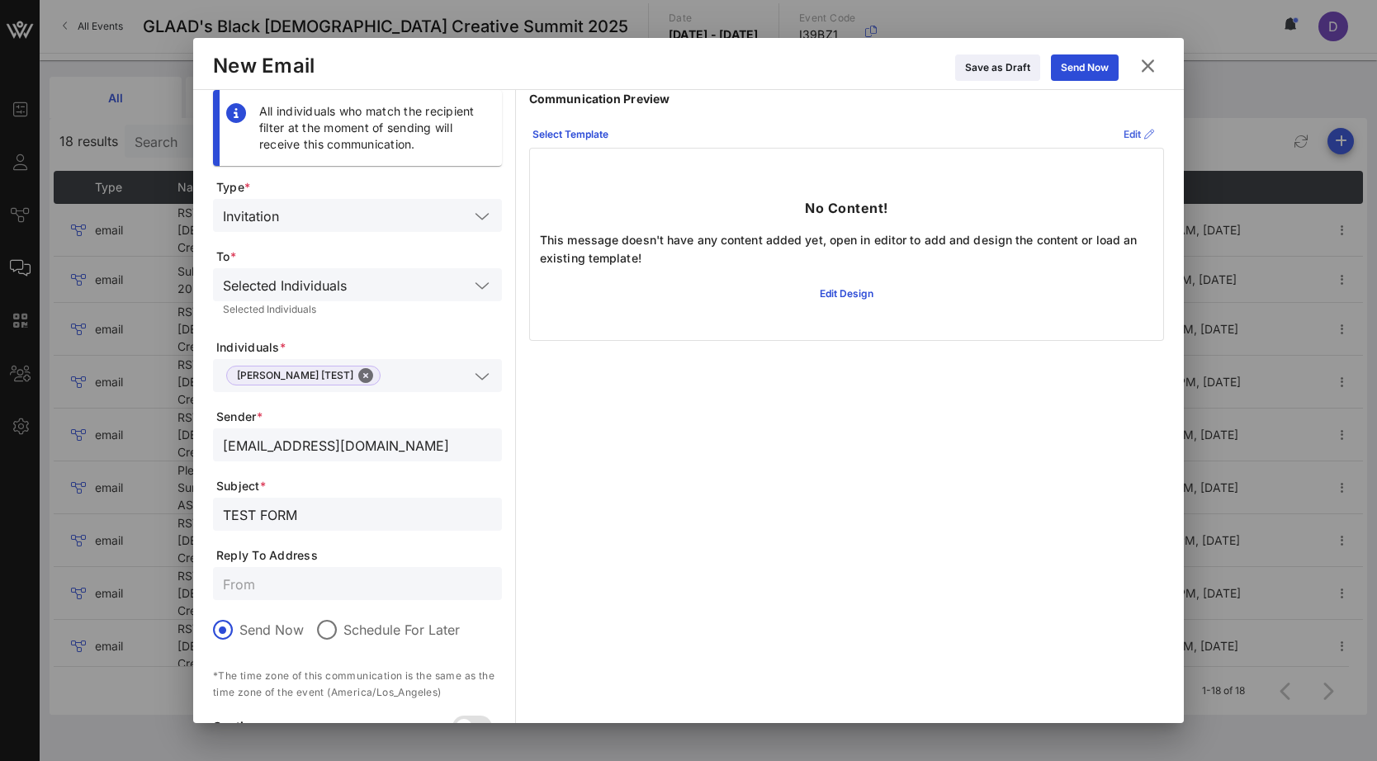
click at [1132, 135] on icon at bounding box center [1138, 134] width 12 height 11
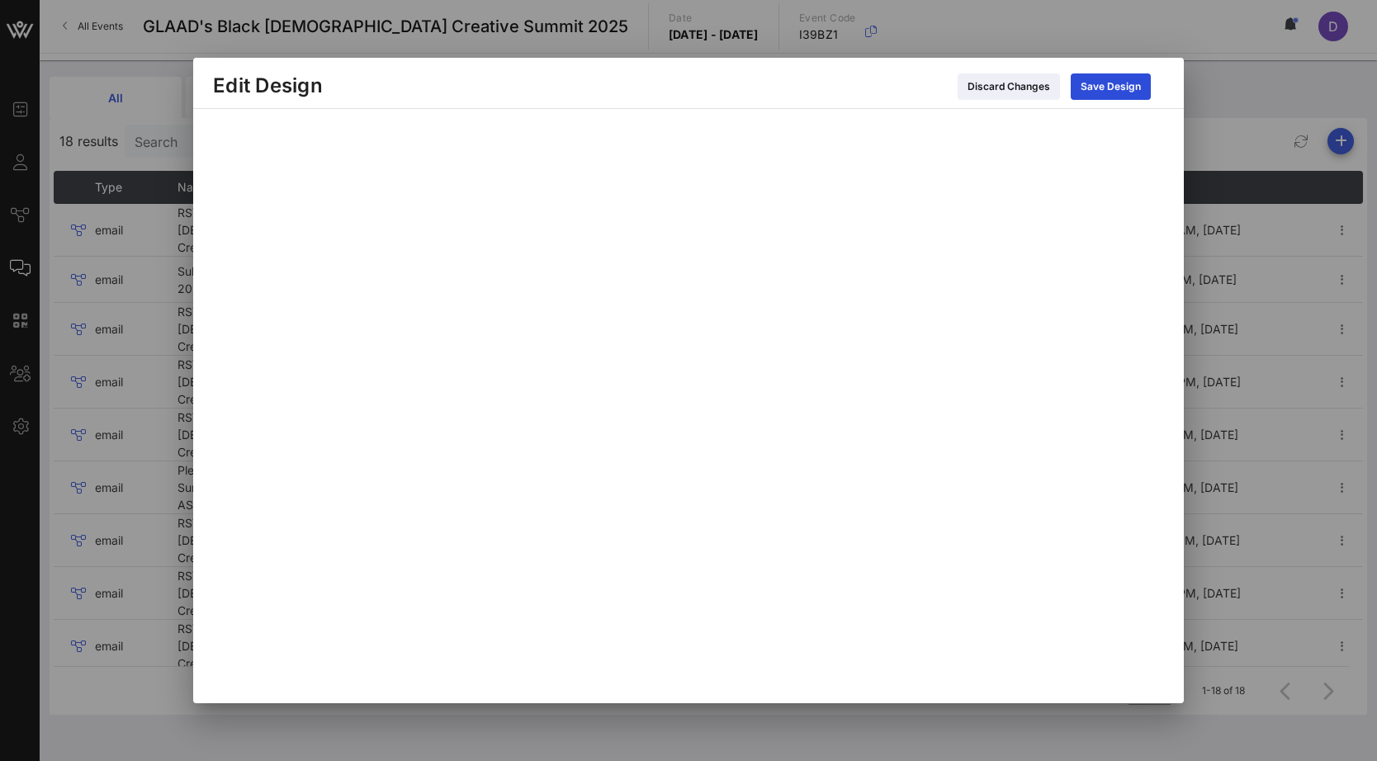
click at [842, 96] on div "Discard Changes Save Design" at bounding box center [743, 85] width 841 height 29
click at [1009, 86] on icon at bounding box center [1008, 86] width 12 height 11
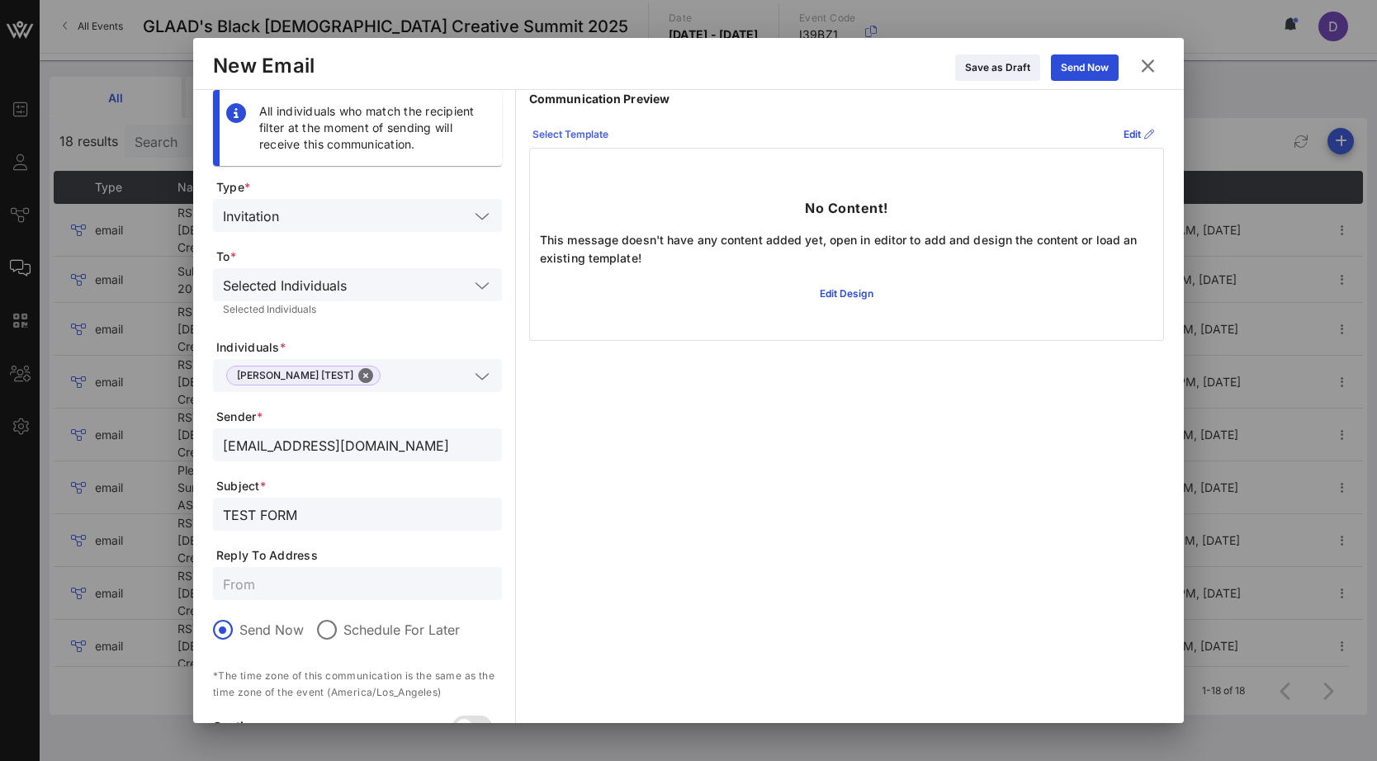
click at [580, 138] on div "Select Template" at bounding box center [570, 134] width 76 height 17
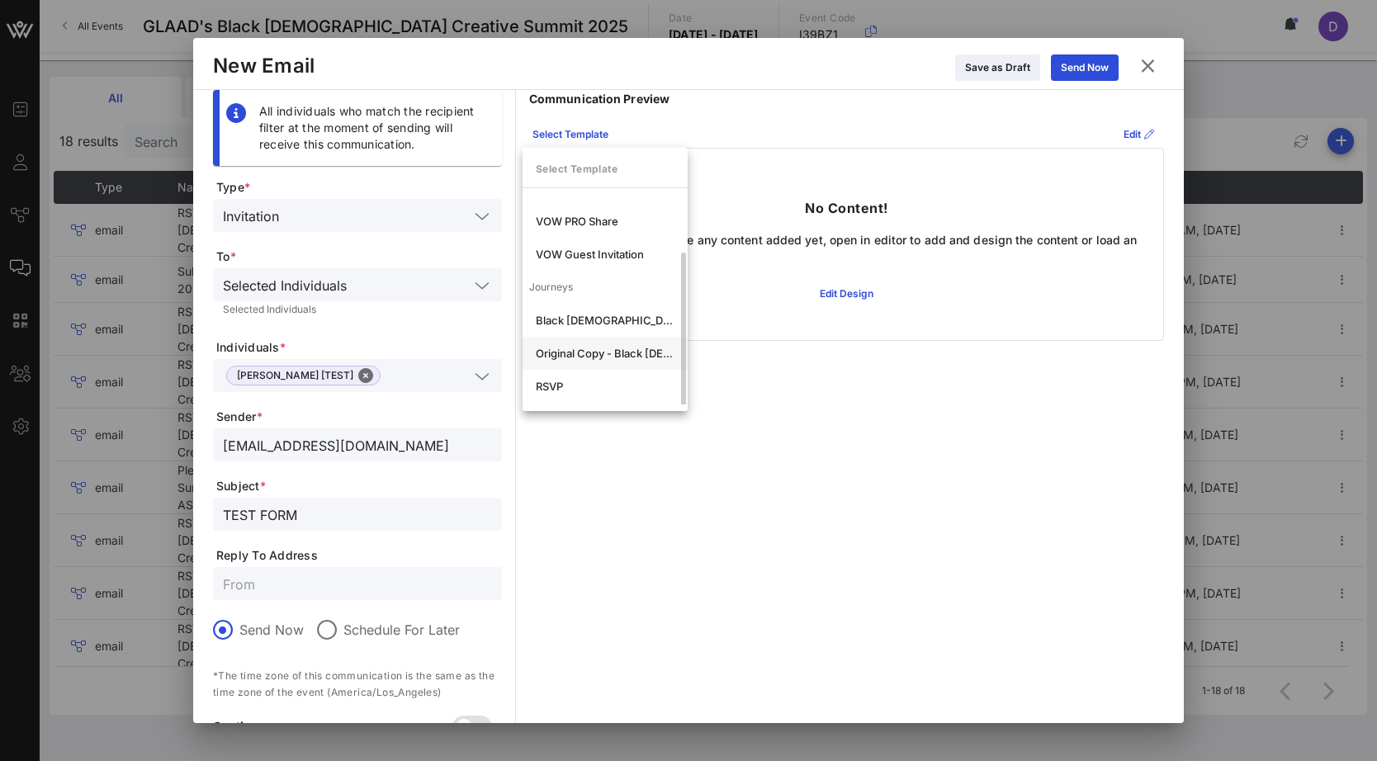
scroll to position [64, 0]
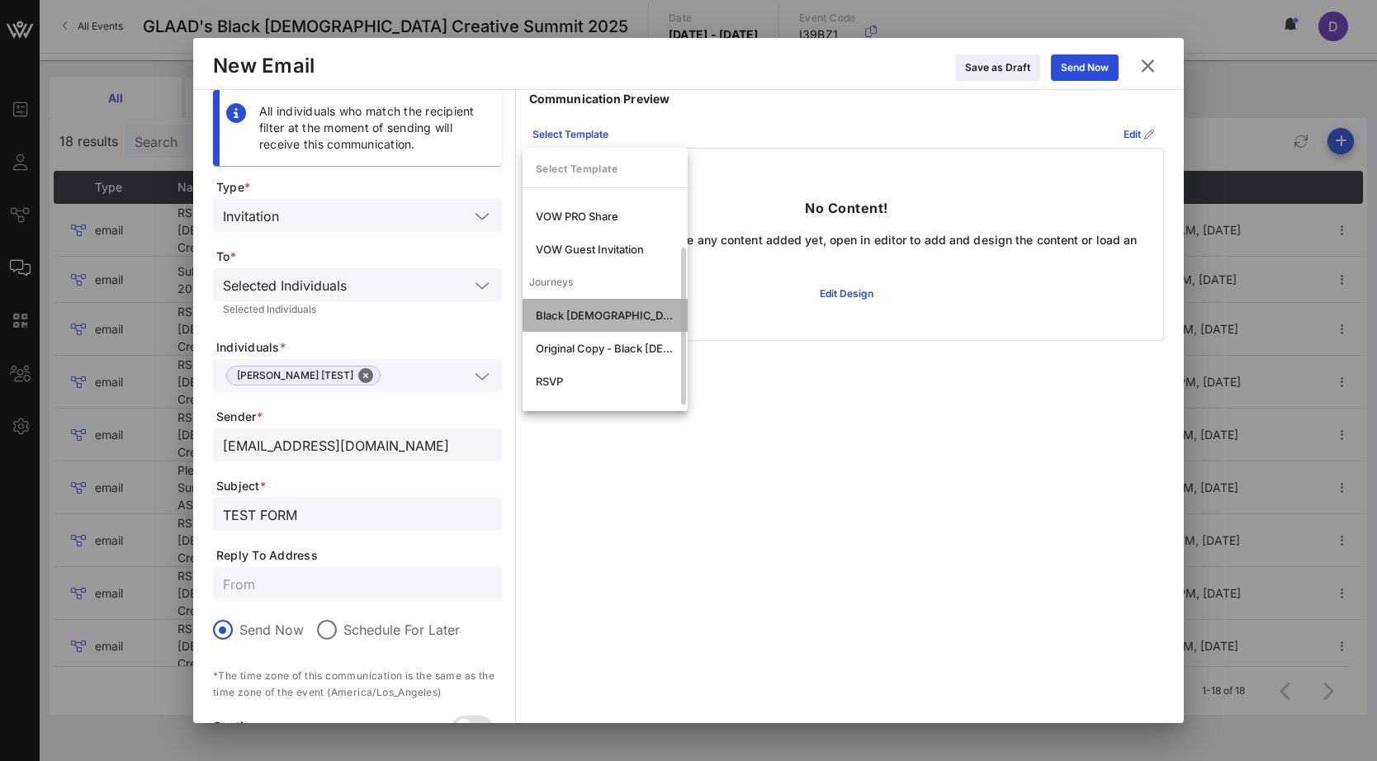
click at [587, 315] on div "Black [DEMOGRAPHIC_DATA] Creative Summit - Secure your Spot" at bounding box center [605, 315] width 139 height 13
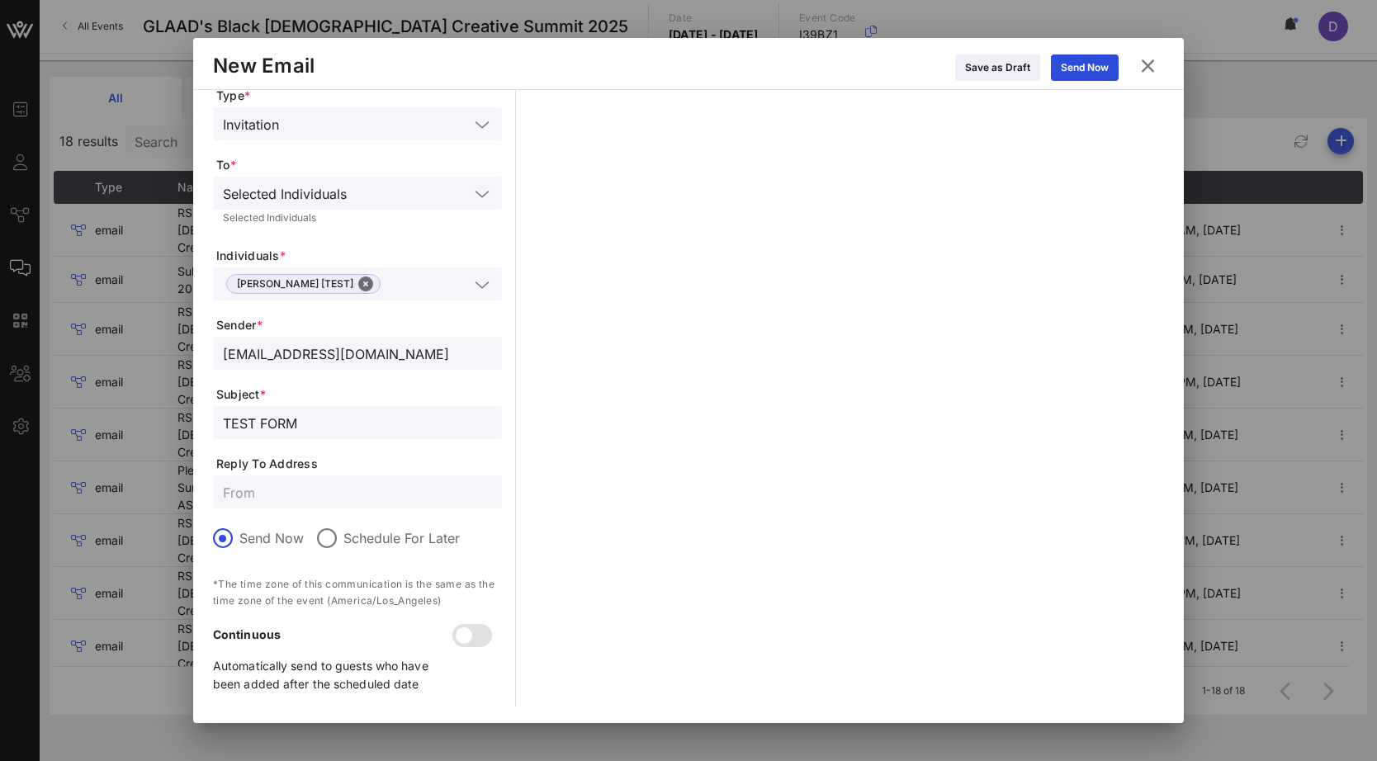
scroll to position [0, 0]
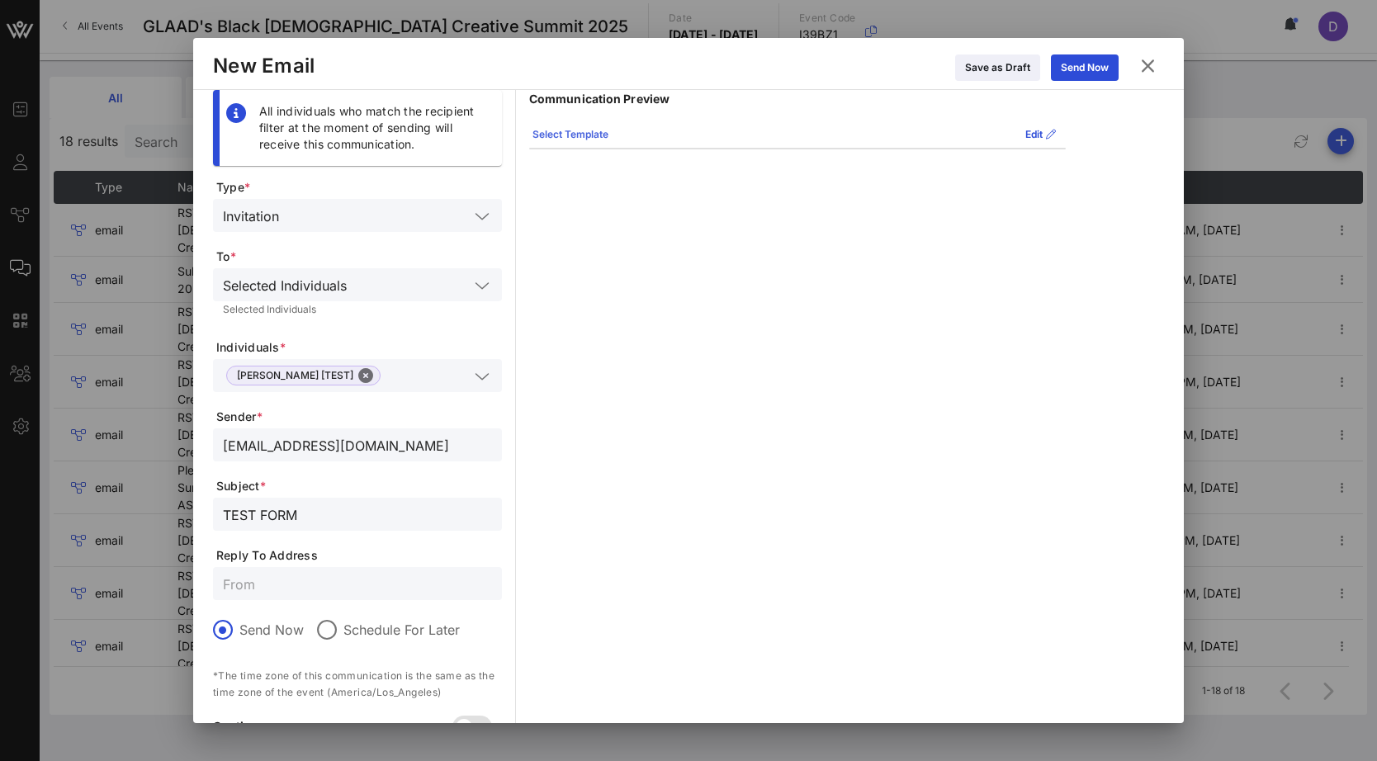
click at [574, 133] on icon at bounding box center [571, 135] width 12 height 11
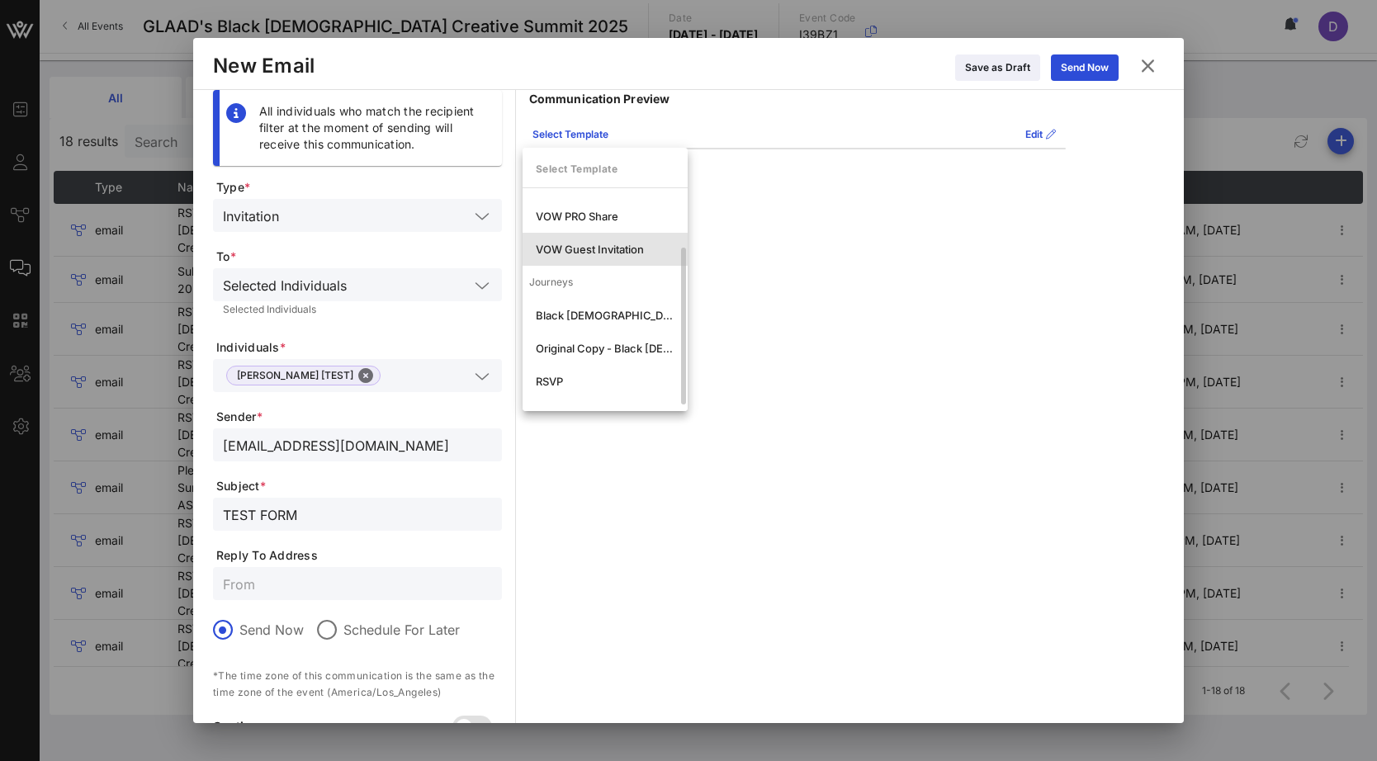
click at [587, 244] on div "VOW Guest Invitation" at bounding box center [605, 249] width 139 height 13
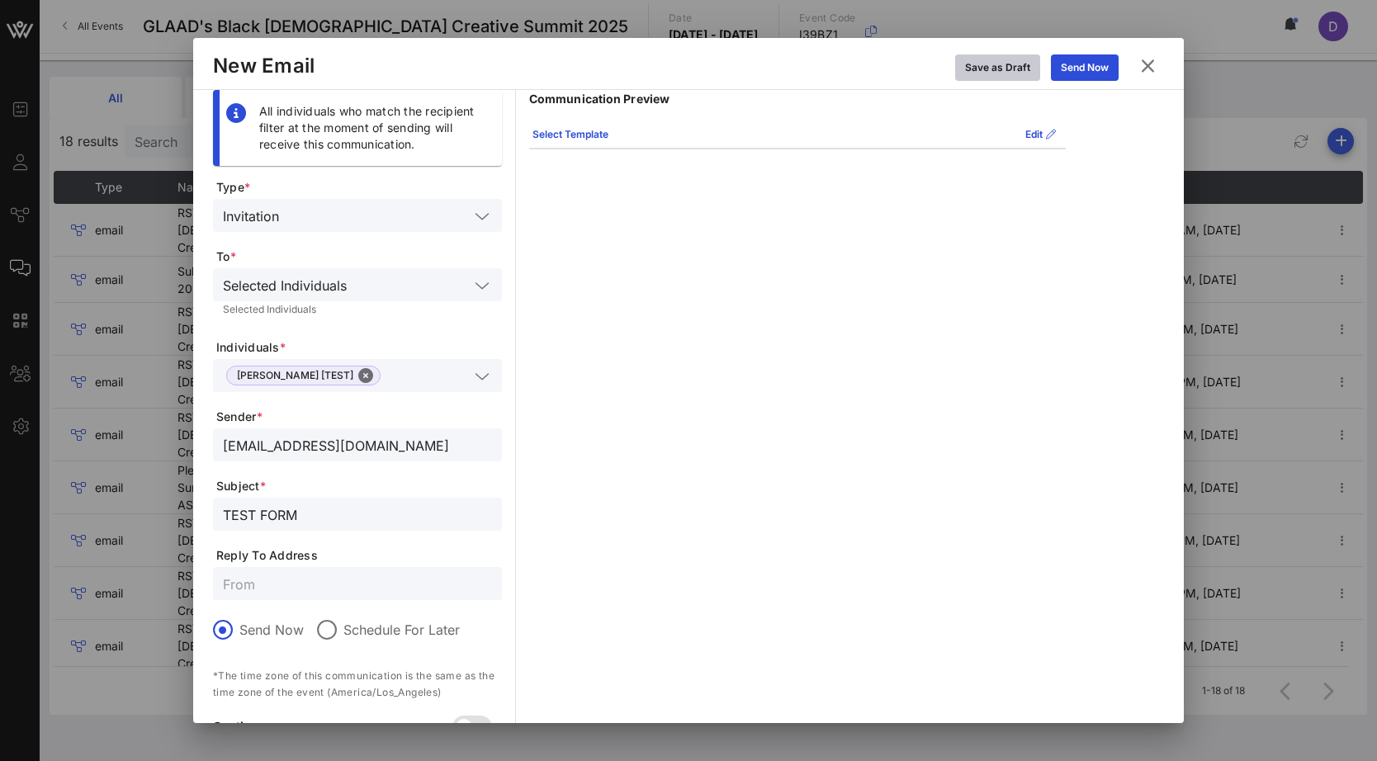
click at [1005, 68] on div "Save as Draft" at bounding box center [997, 67] width 65 height 17
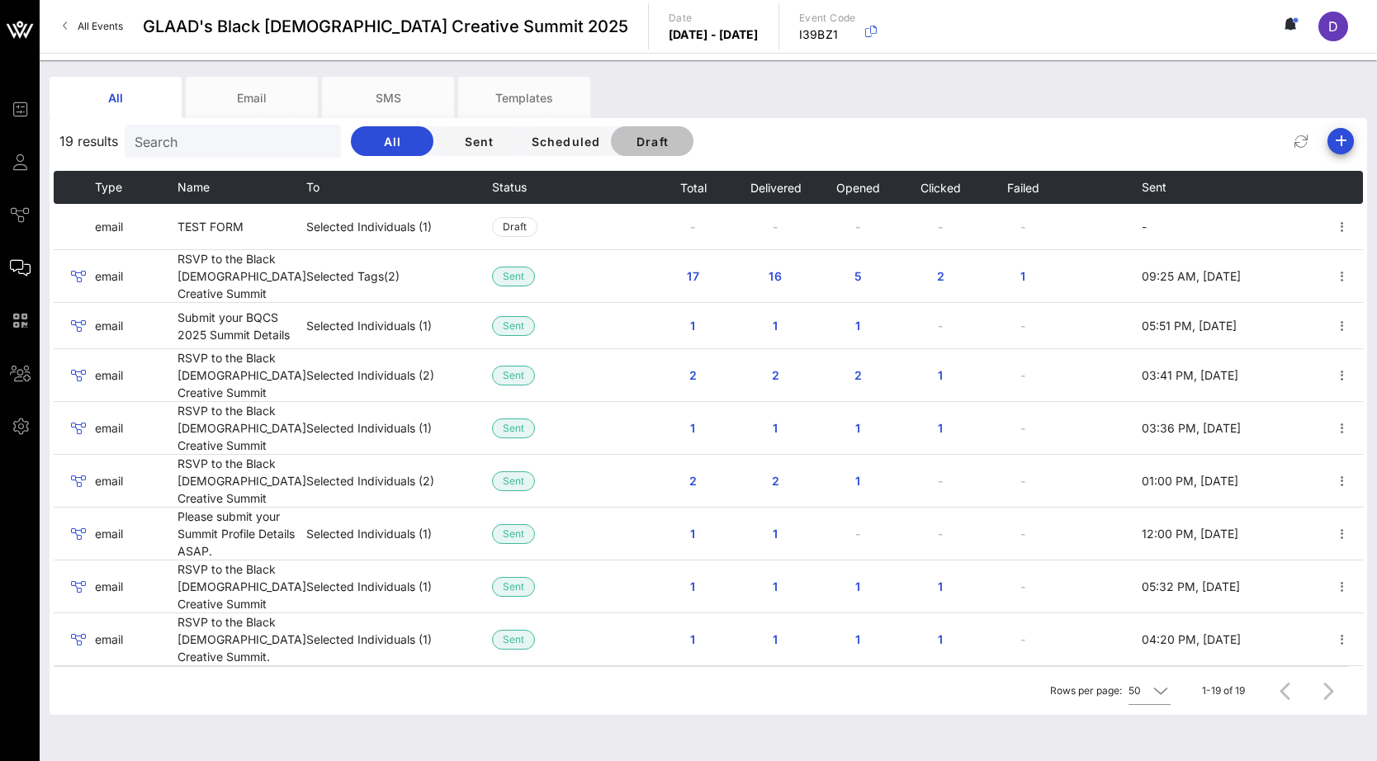
click at [624, 140] on span "Draft" at bounding box center [652, 142] width 56 height 14
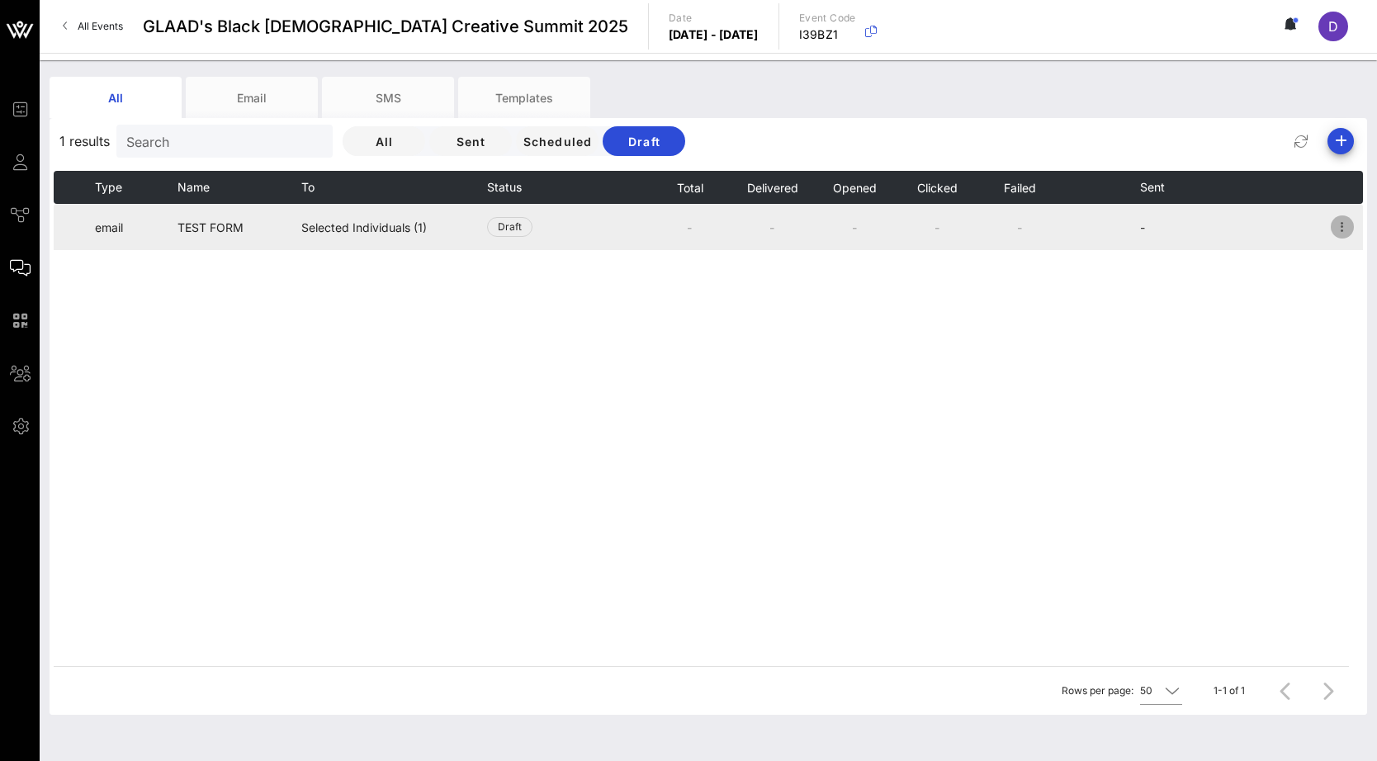
click at [1232, 228] on icon "button" at bounding box center [1342, 227] width 20 height 20
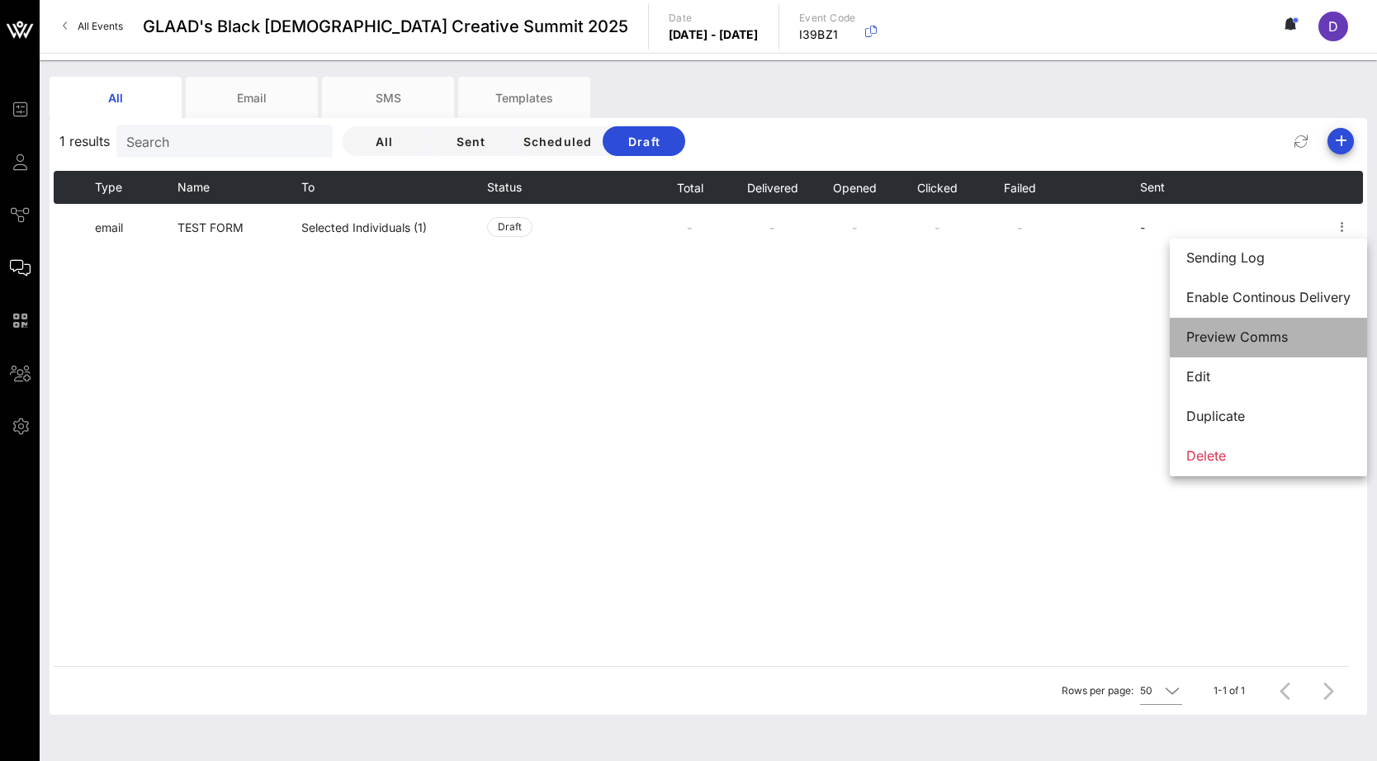
click at [1232, 337] on div "Preview Comms" at bounding box center [1268, 337] width 164 height 16
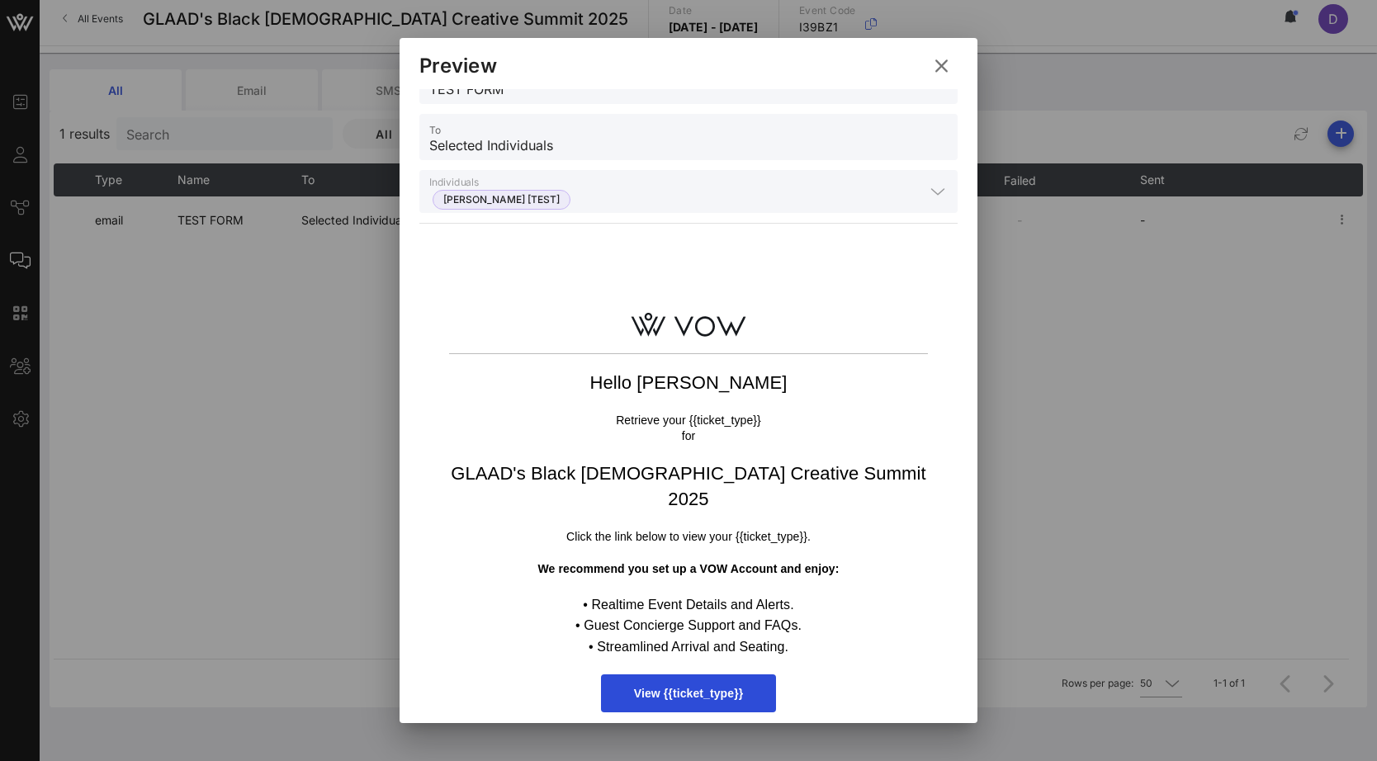
scroll to position [63, 0]
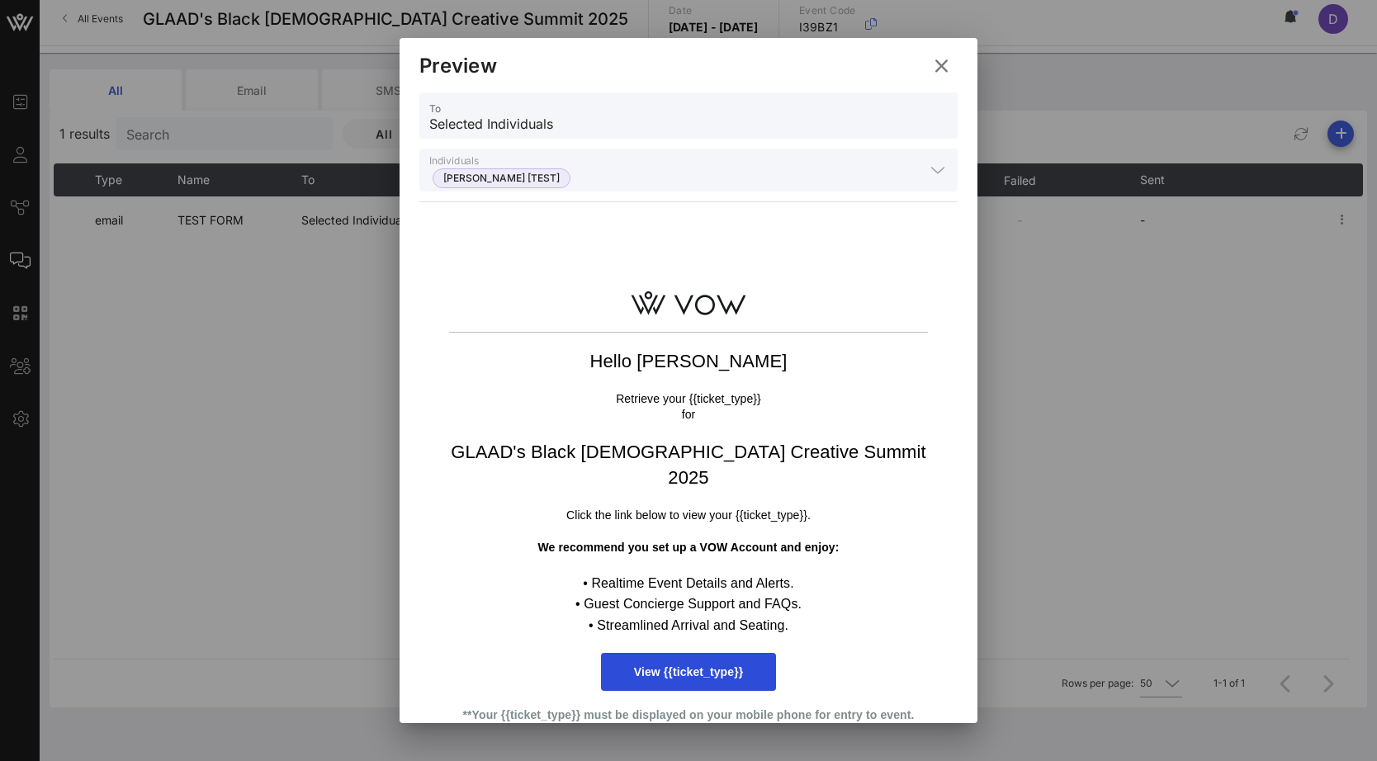
click at [942, 71] on icon at bounding box center [940, 65] width 23 height 21
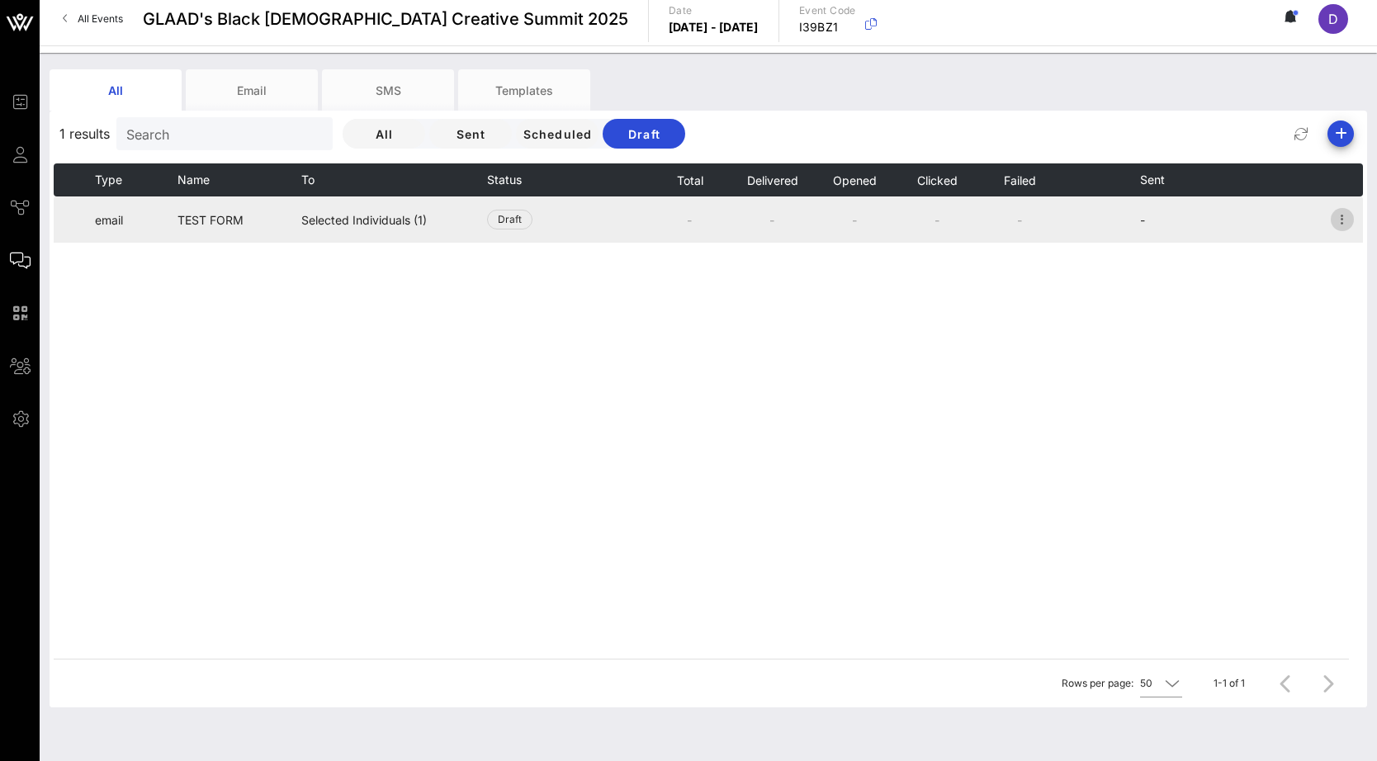
click at [1232, 221] on icon "button" at bounding box center [1342, 220] width 20 height 20
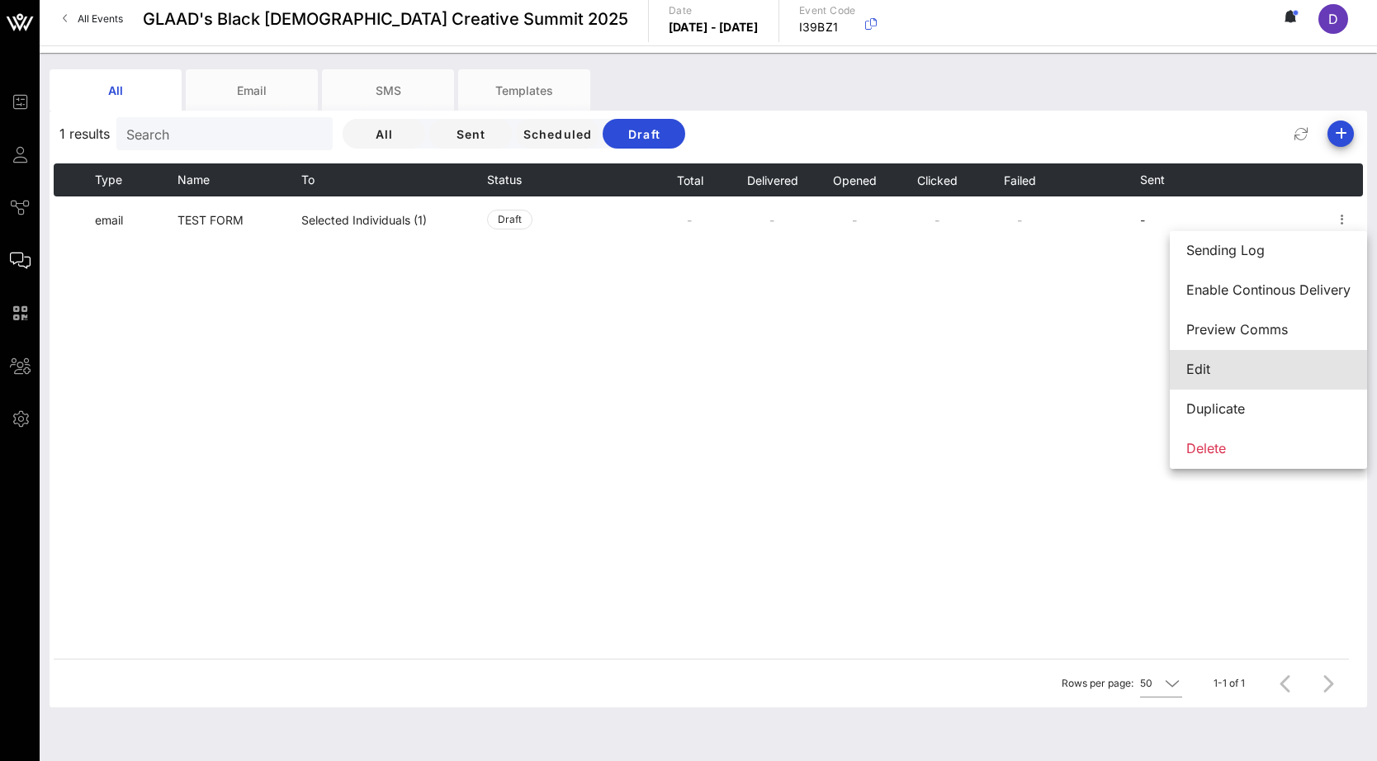
click at [1232, 357] on div "Edit" at bounding box center [1268, 369] width 164 height 35
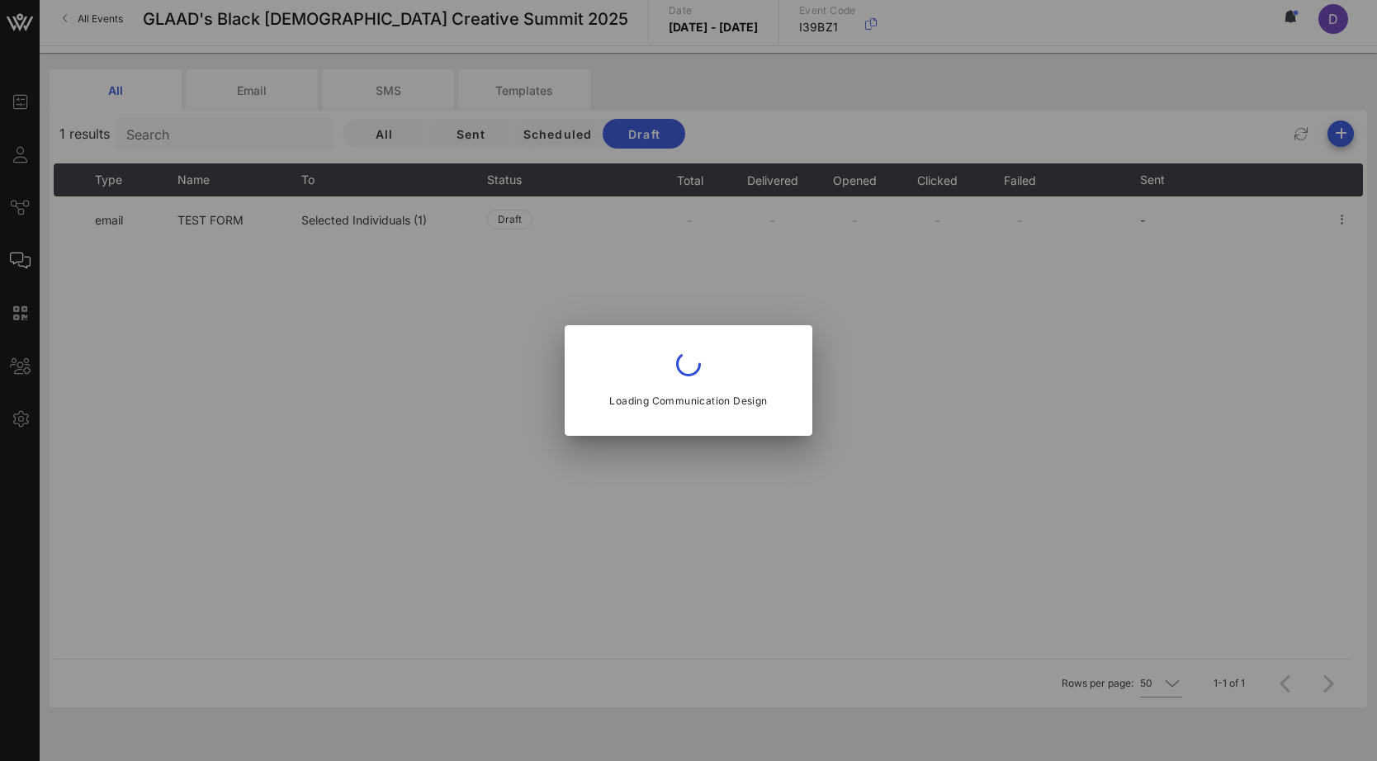
type input "[EMAIL_ADDRESS][DOMAIN_NAME]"
type input "TEST FORM"
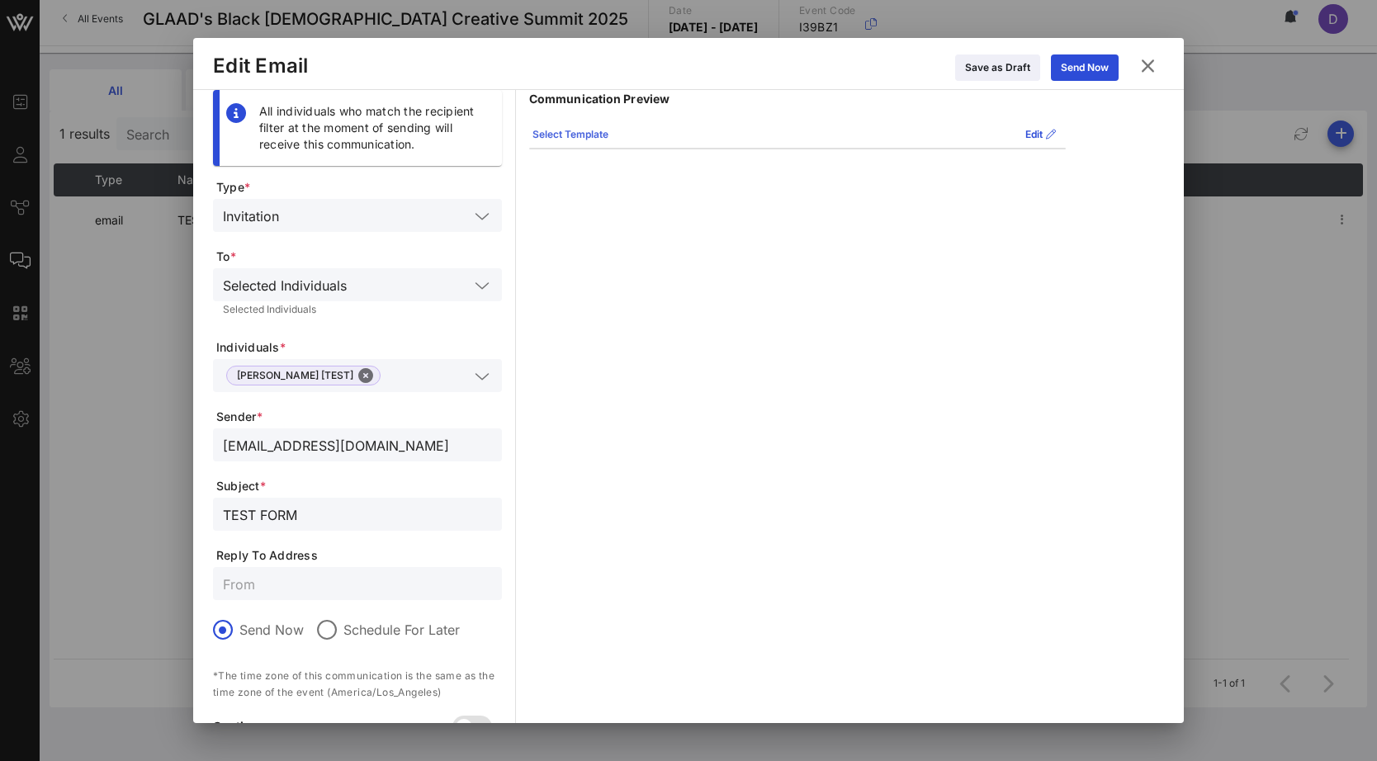
click at [588, 138] on div "Select Template" at bounding box center [570, 134] width 76 height 17
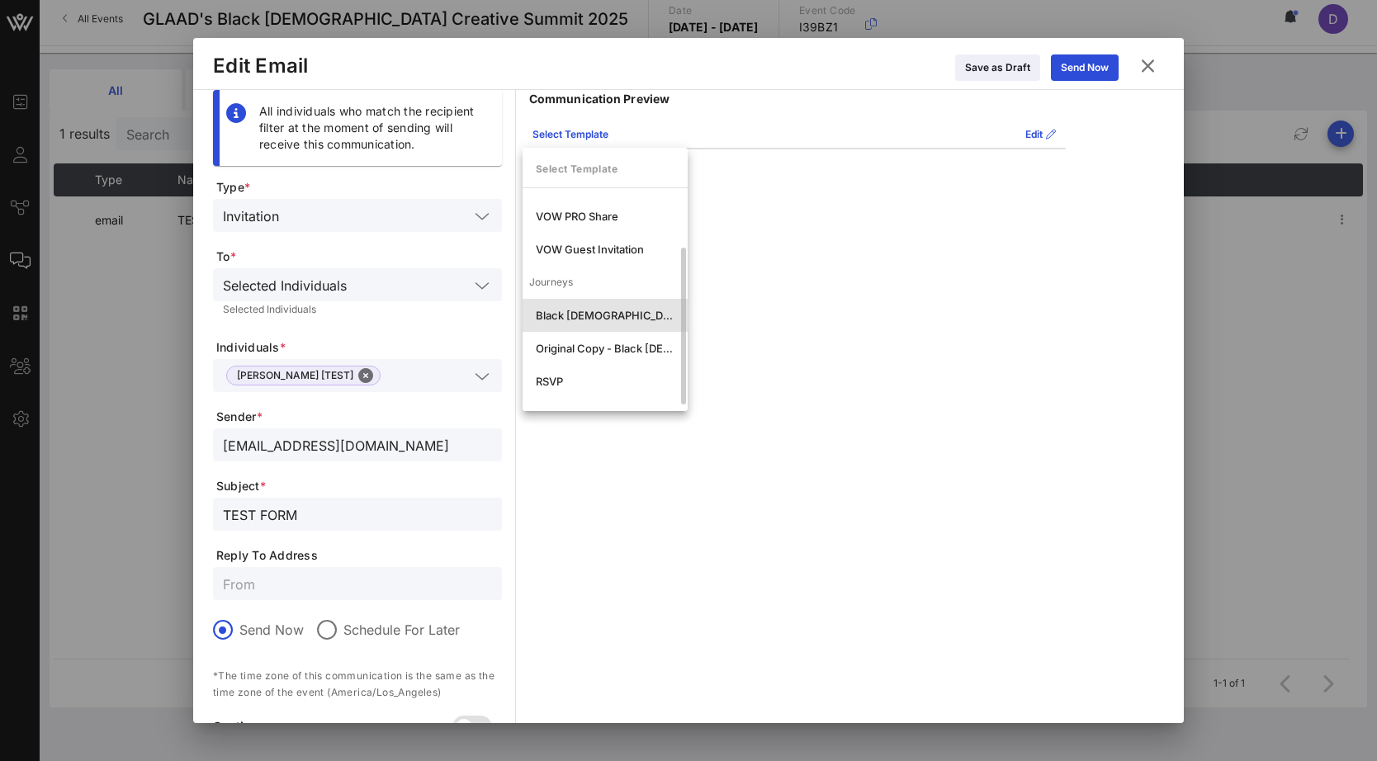
click at [586, 317] on div "Black [DEMOGRAPHIC_DATA] Creative Summit - Secure your Spot" at bounding box center [605, 315] width 139 height 13
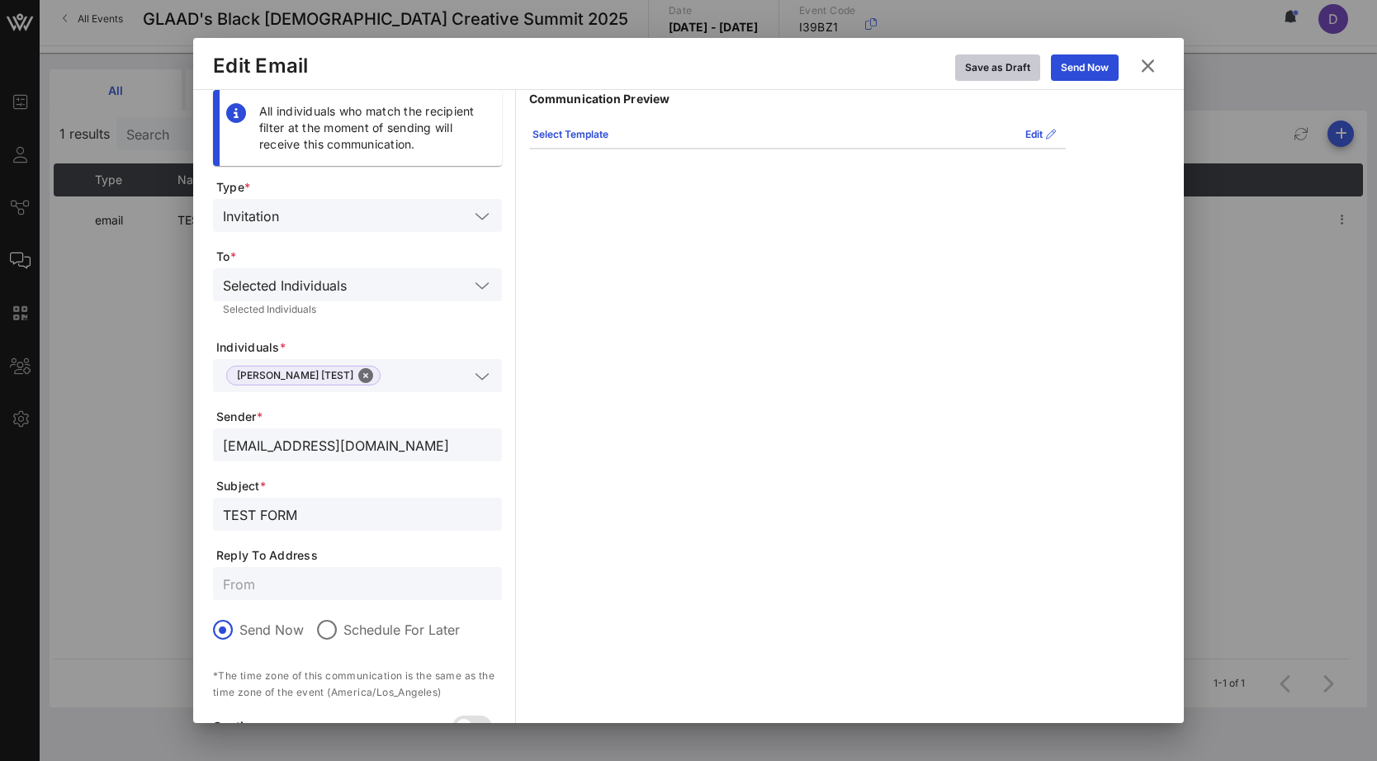
click at [1011, 72] on div "Save as Draft" at bounding box center [997, 67] width 65 height 17
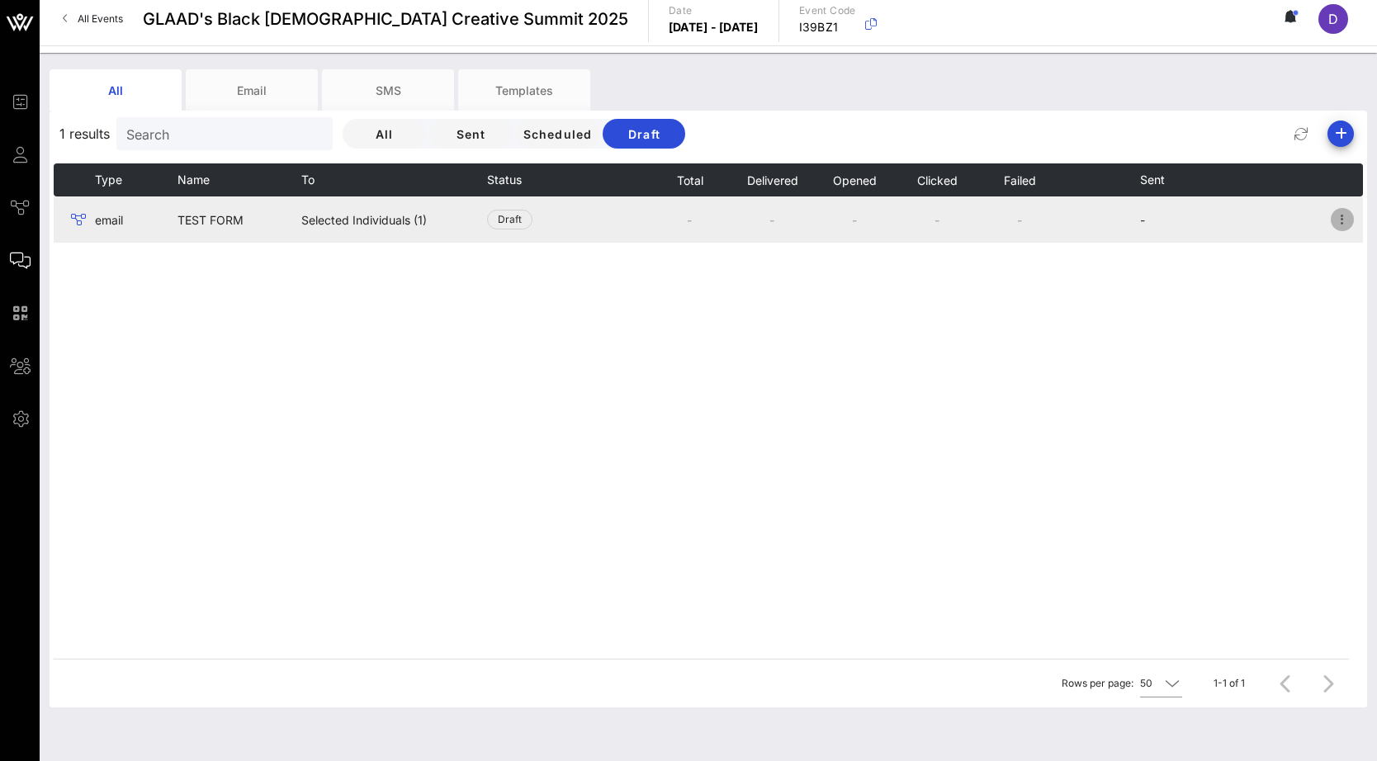
click at [1232, 220] on icon "button" at bounding box center [1342, 220] width 20 height 20
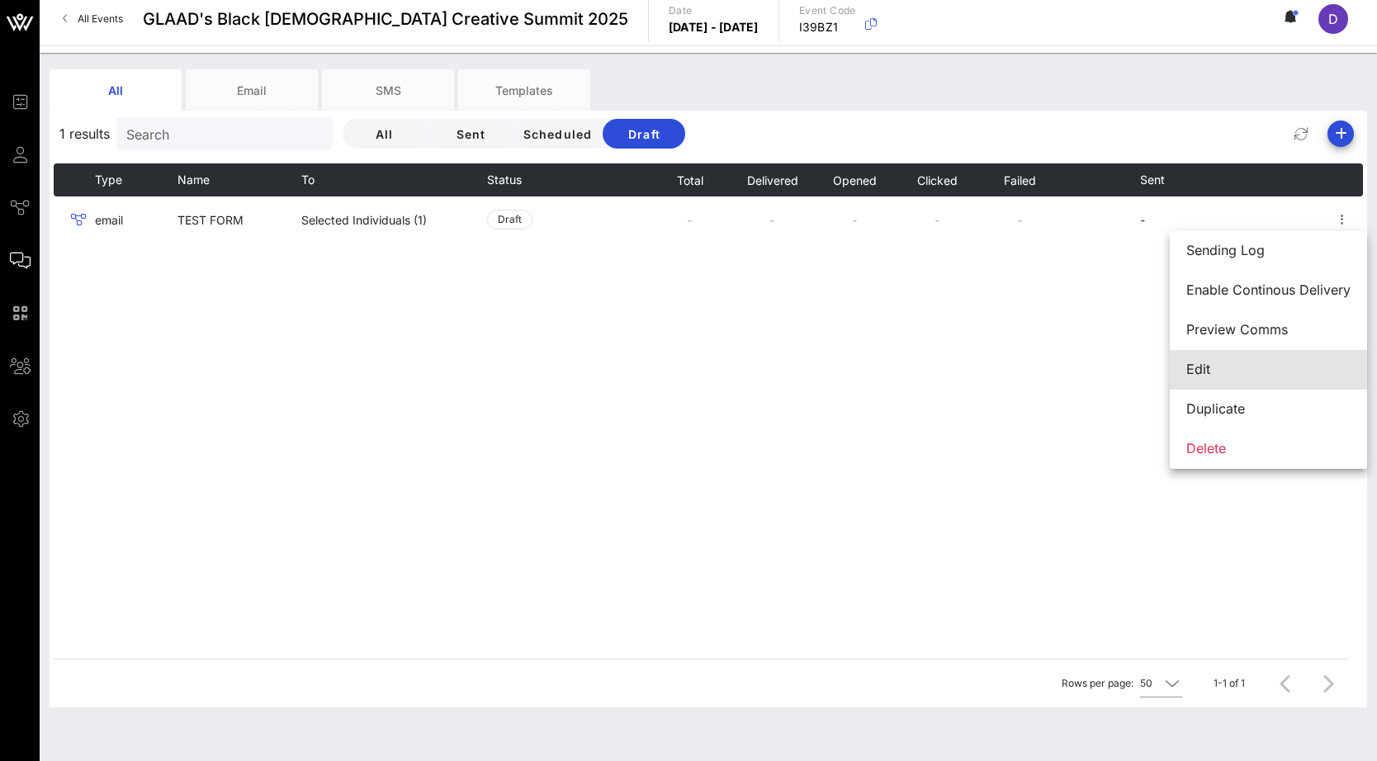
click at [1232, 366] on div "Edit" at bounding box center [1268, 370] width 164 height 16
type input "[EMAIL_ADDRESS][DOMAIN_NAME]"
type input "TEST FORM"
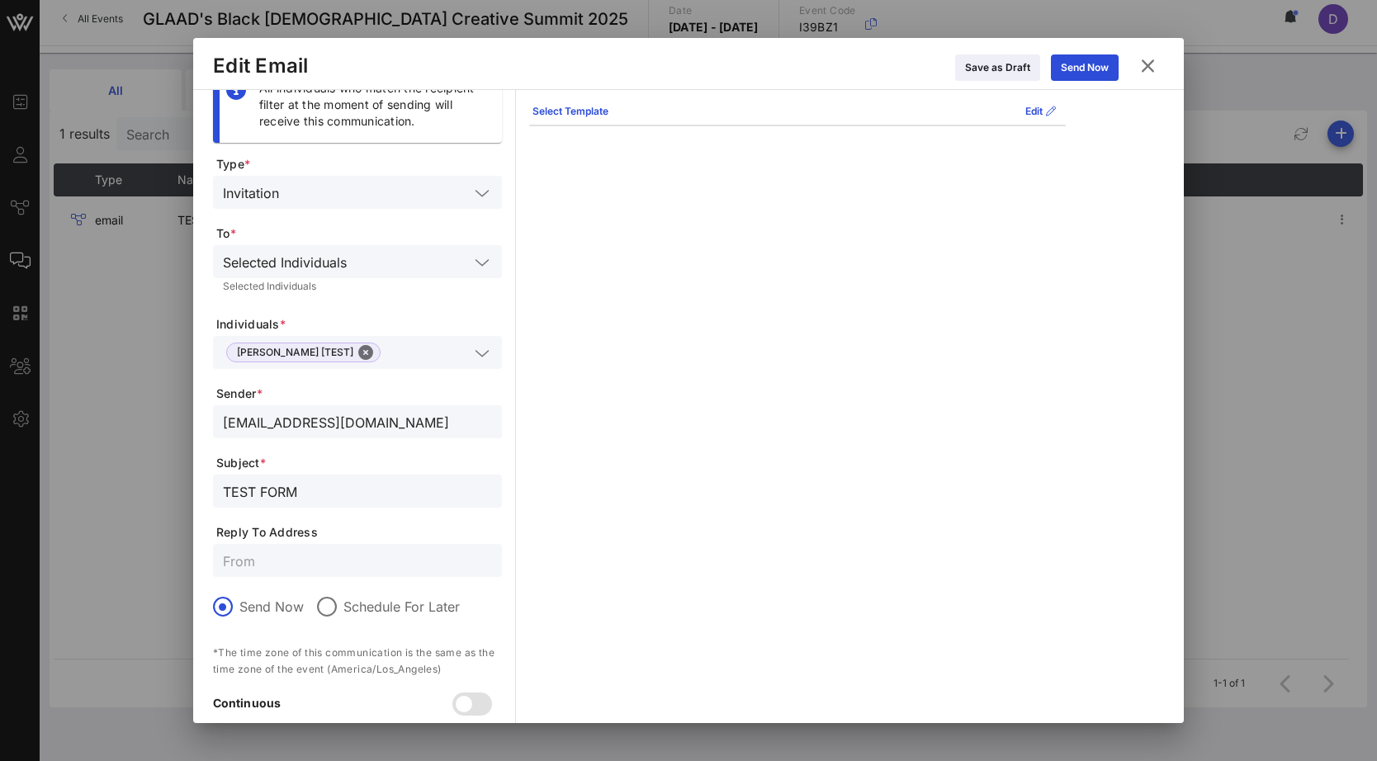
scroll to position [40, 0]
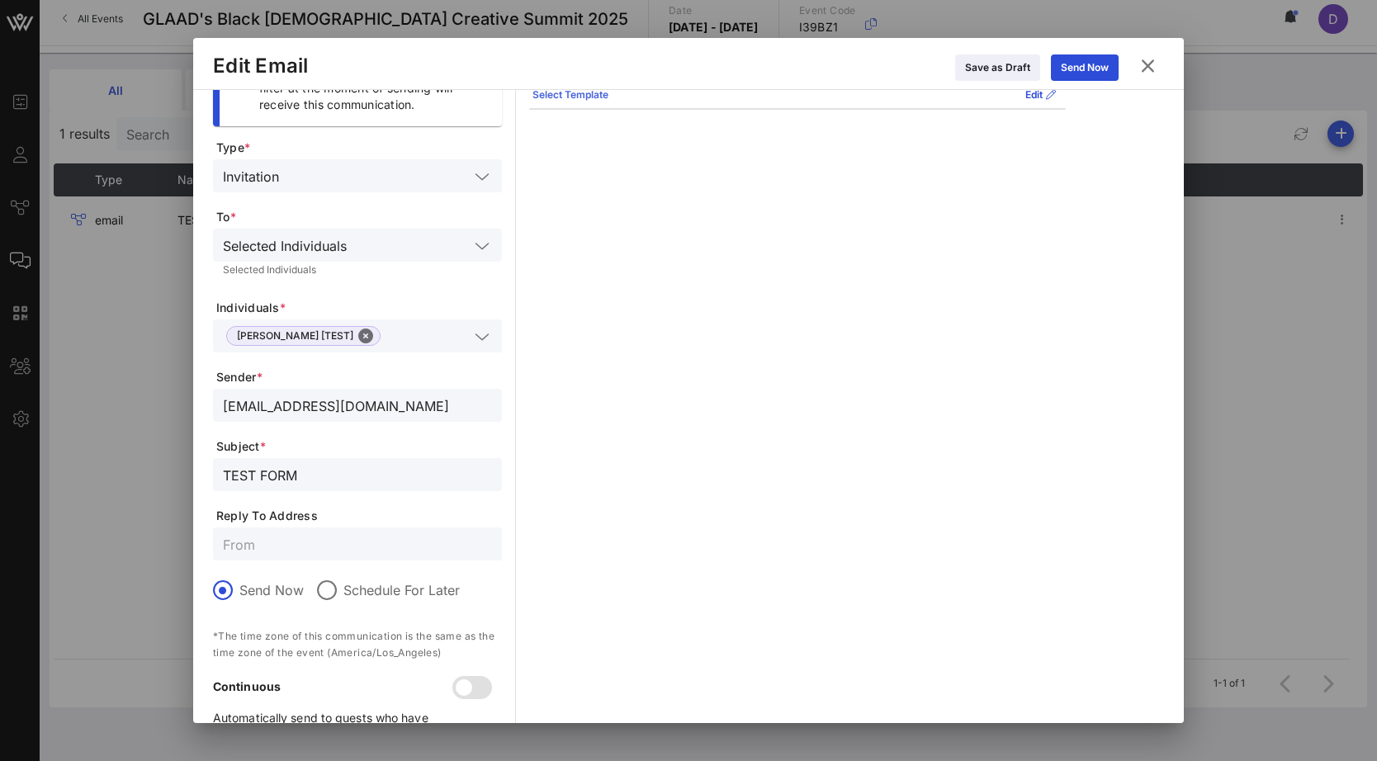
click at [577, 97] on div "Select Template" at bounding box center [570, 95] width 76 height 17
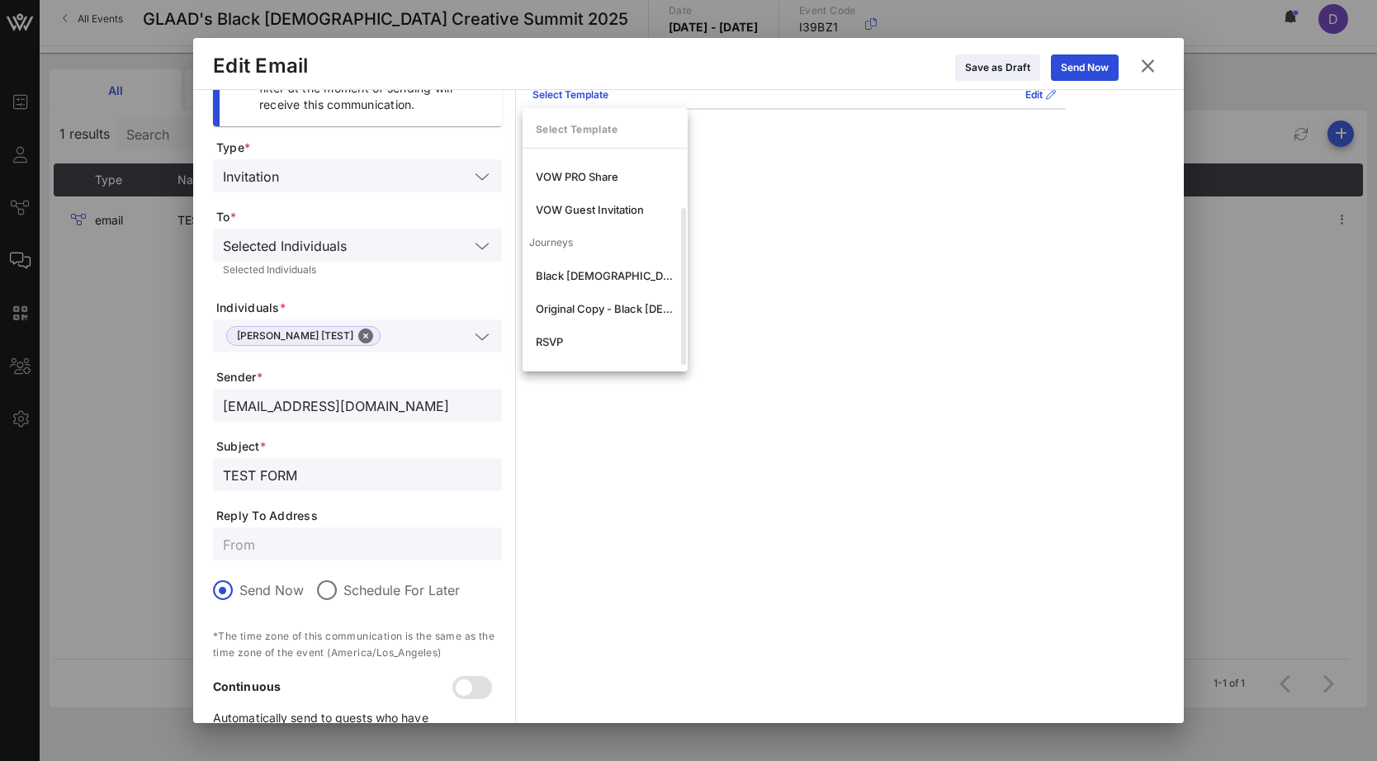
click at [799, 164] on div "Communication Preview Select Template Edit RSVPs for the 2025 Black [DEMOGRAPHI…" at bounding box center [797, 404] width 536 height 708
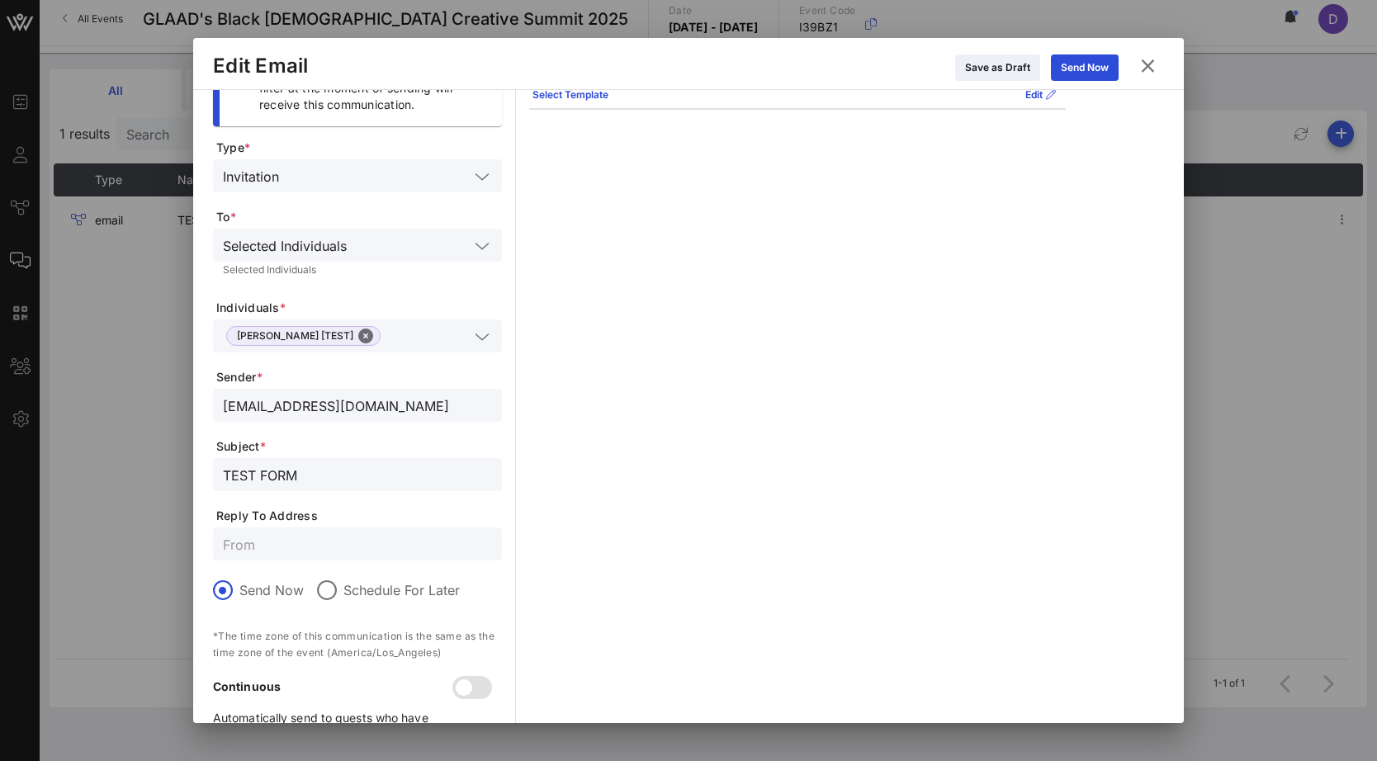
scroll to position [0, 0]
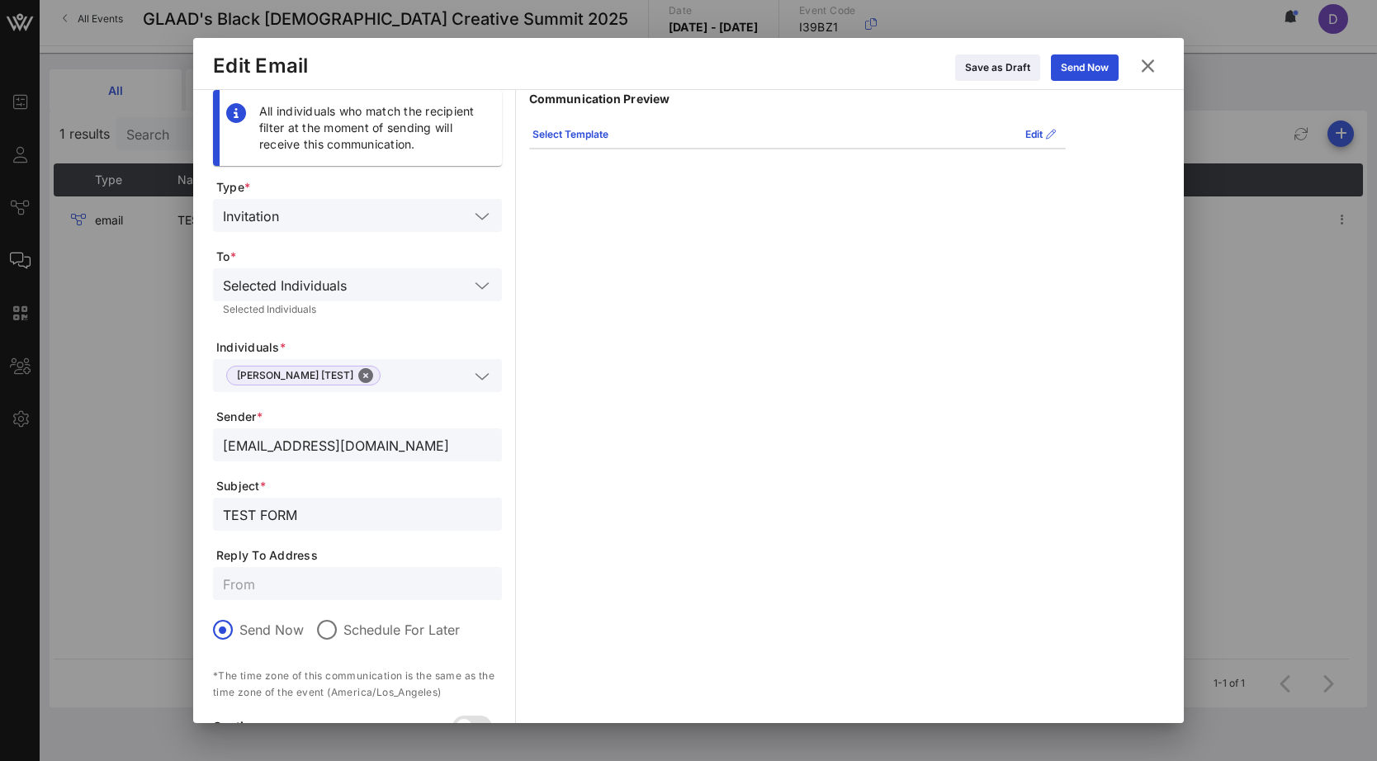
click at [1160, 69] on button at bounding box center [1148, 66] width 32 height 30
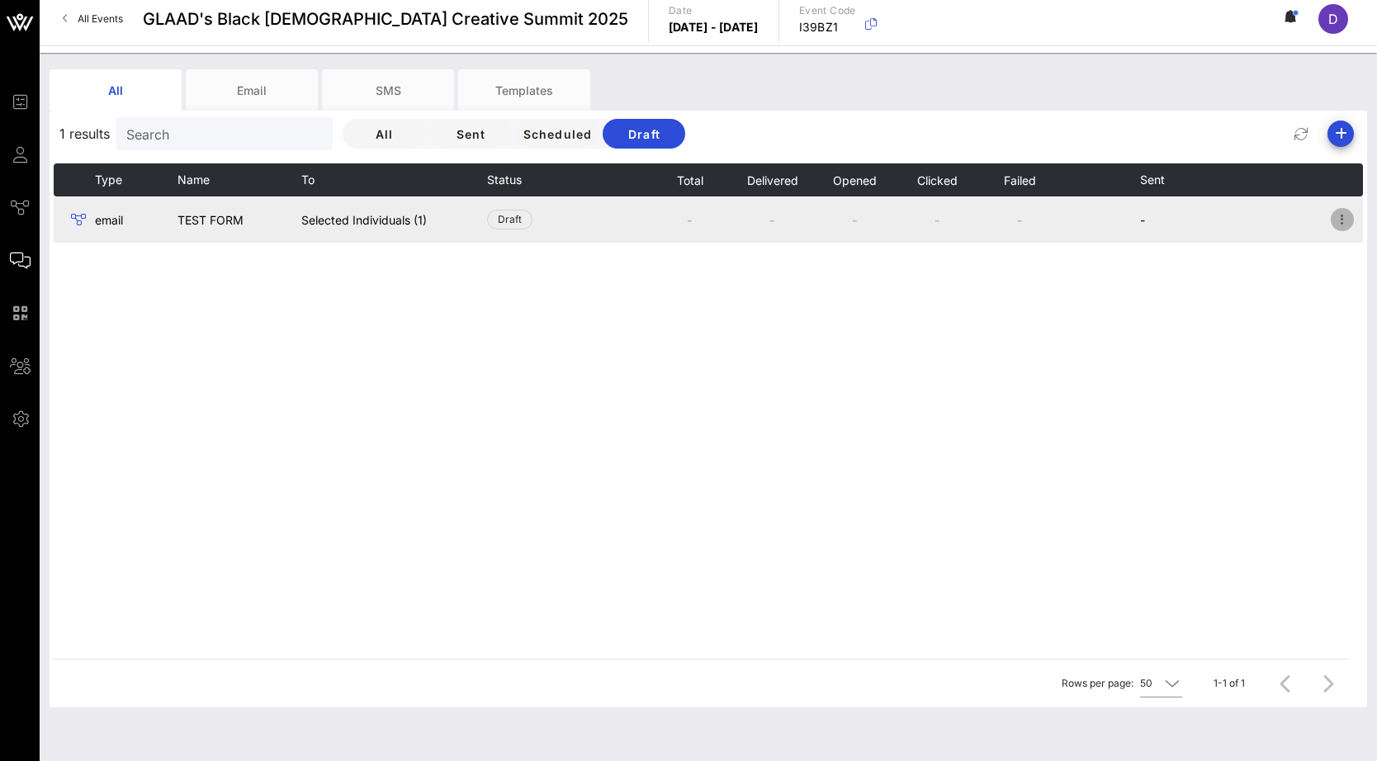
click at [1232, 217] on icon "button" at bounding box center [1342, 220] width 20 height 20
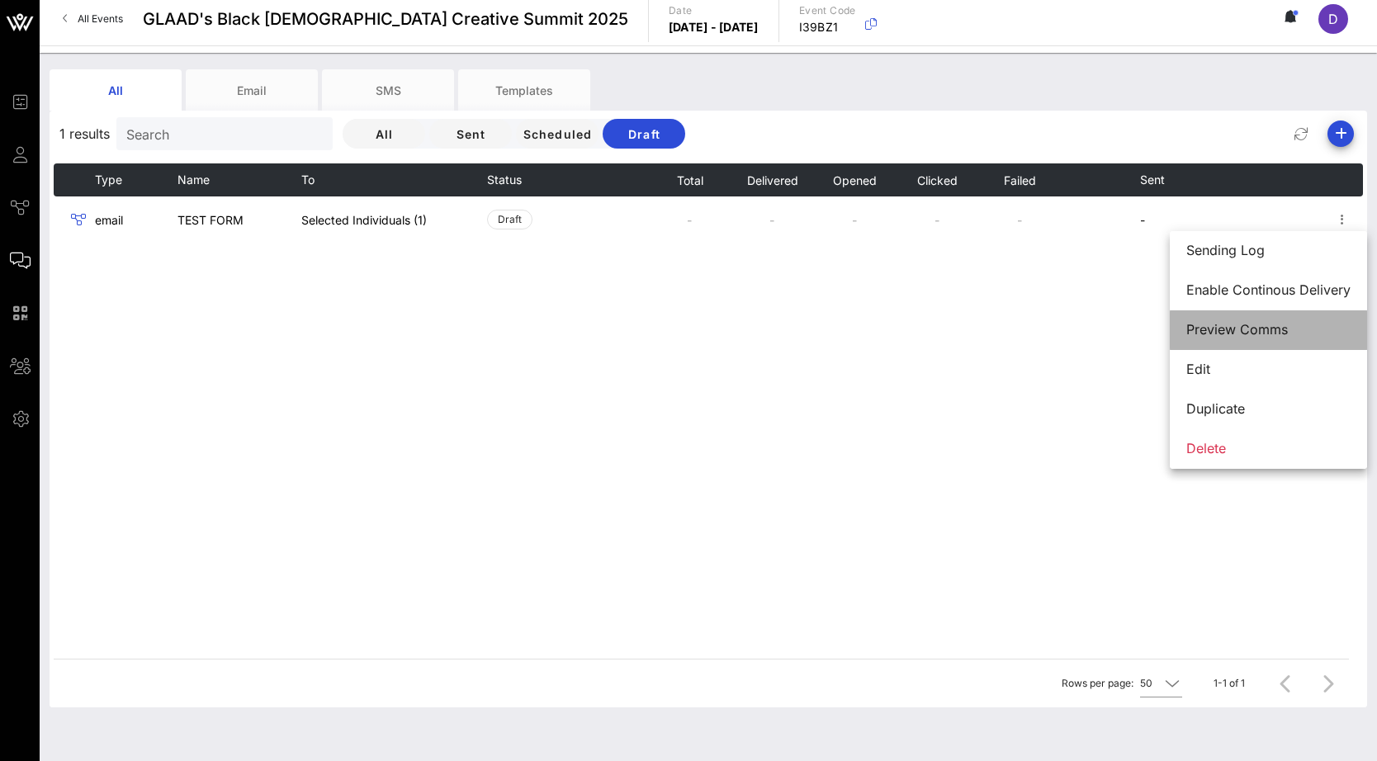
click at [1232, 324] on div "Preview Comms" at bounding box center [1268, 330] width 164 height 16
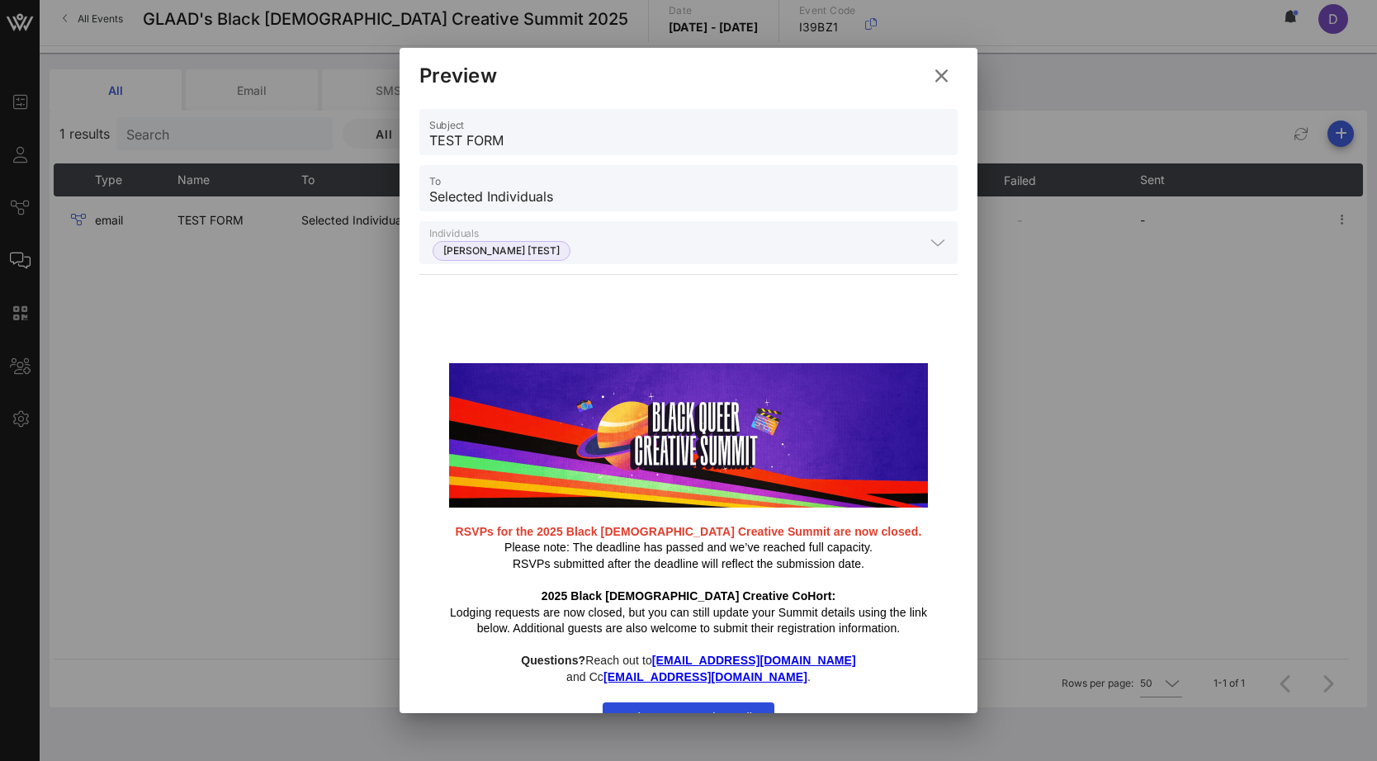
scroll to position [27, 0]
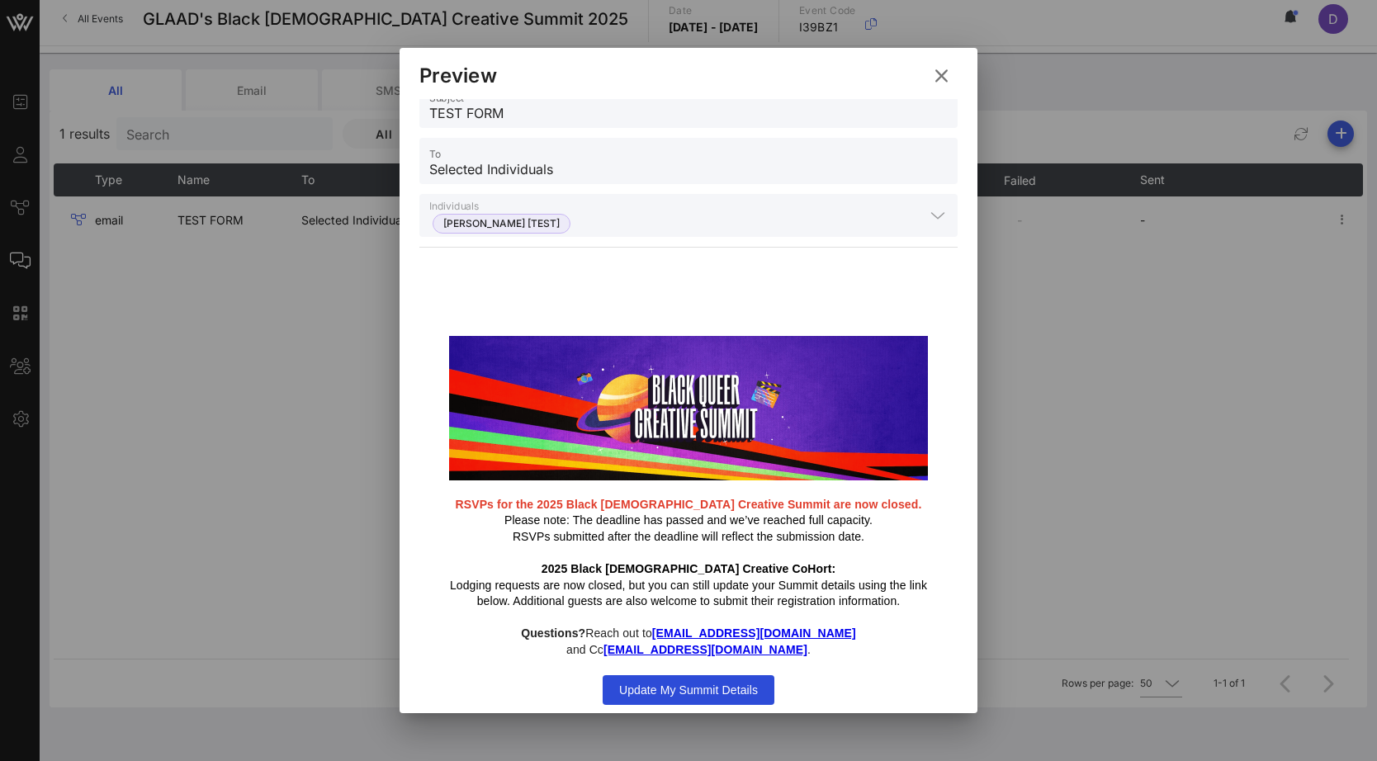
click at [710, 683] on span "Update My Summit Details" at bounding box center [688, 689] width 139 height 13
click at [933, 83] on icon at bounding box center [941, 75] width 25 height 23
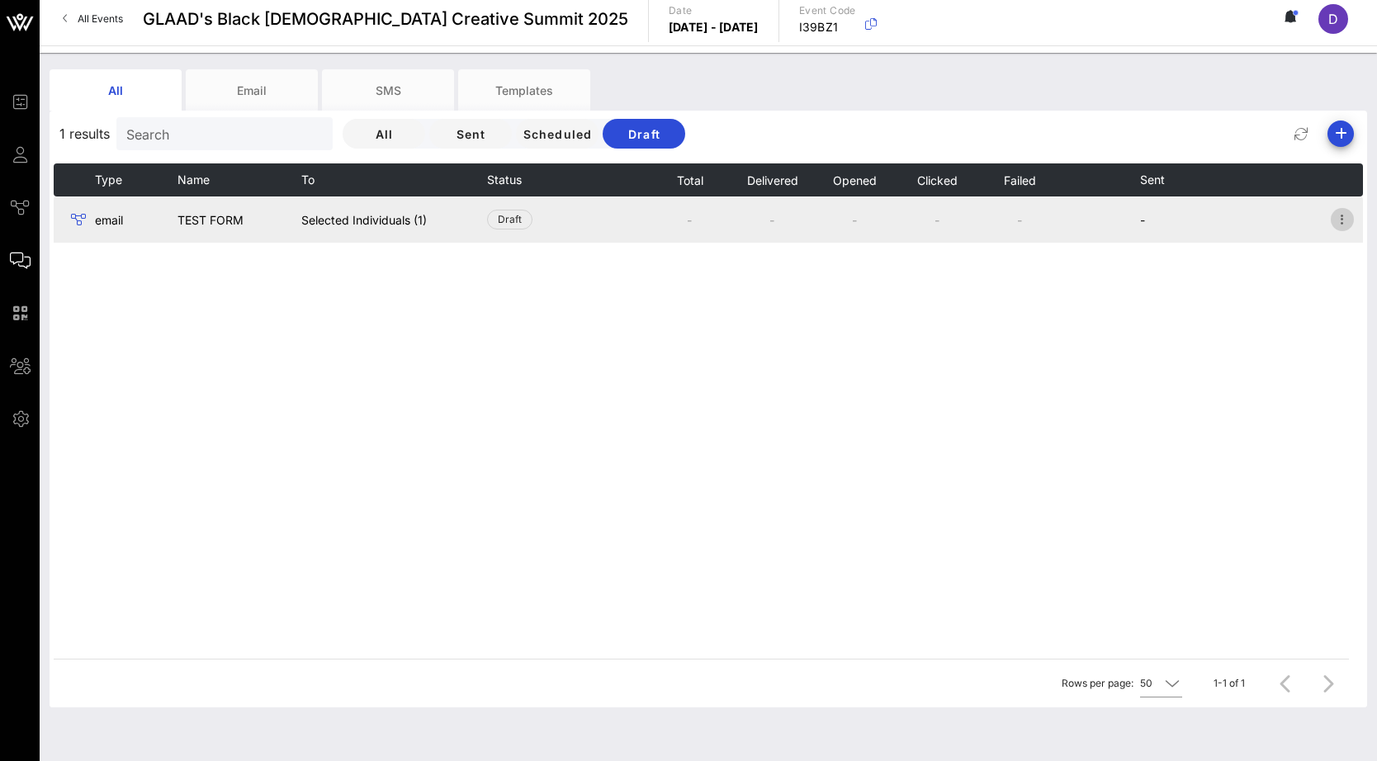
click at [1232, 218] on icon "button" at bounding box center [1342, 220] width 20 height 20
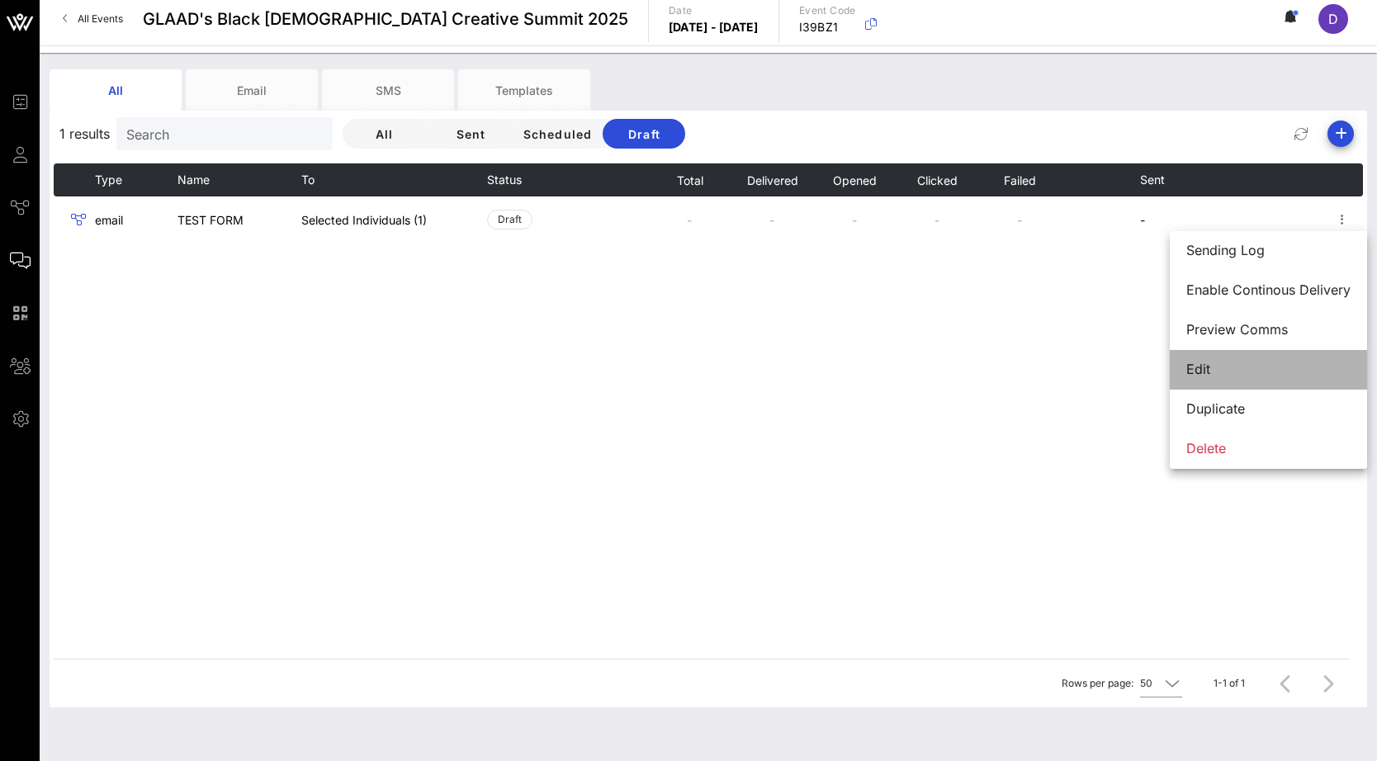
click at [1222, 366] on div "Edit" at bounding box center [1268, 370] width 164 height 16
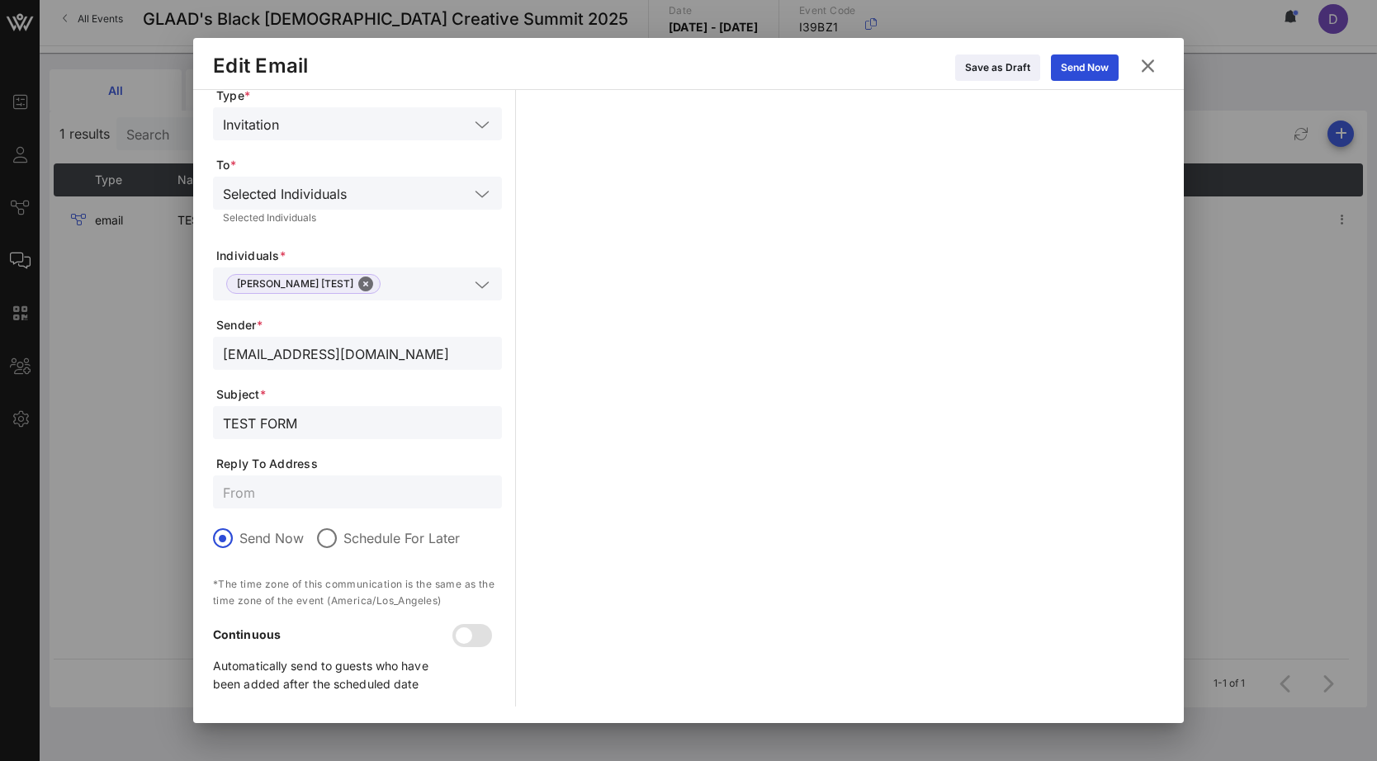
scroll to position [0, 0]
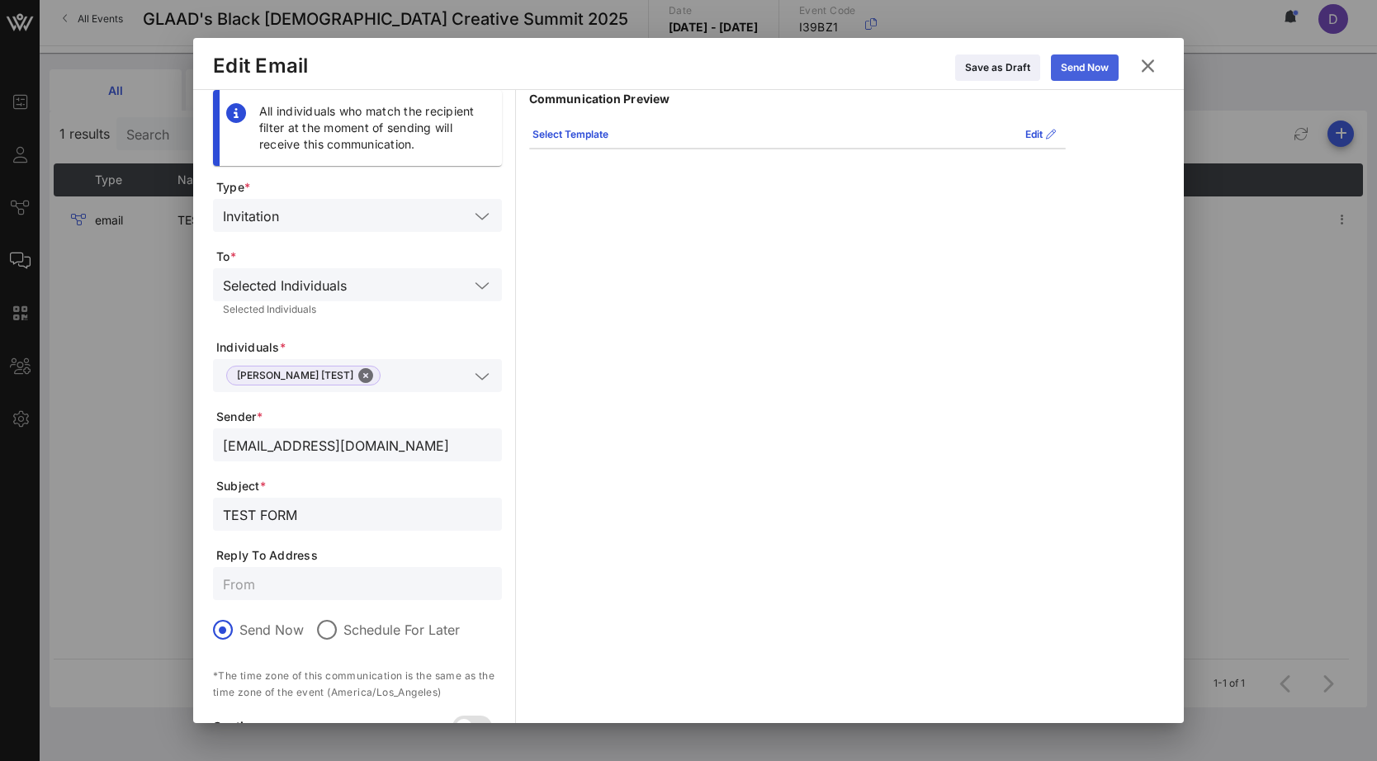
click at [1094, 68] on div "Send Now" at bounding box center [1085, 67] width 48 height 17
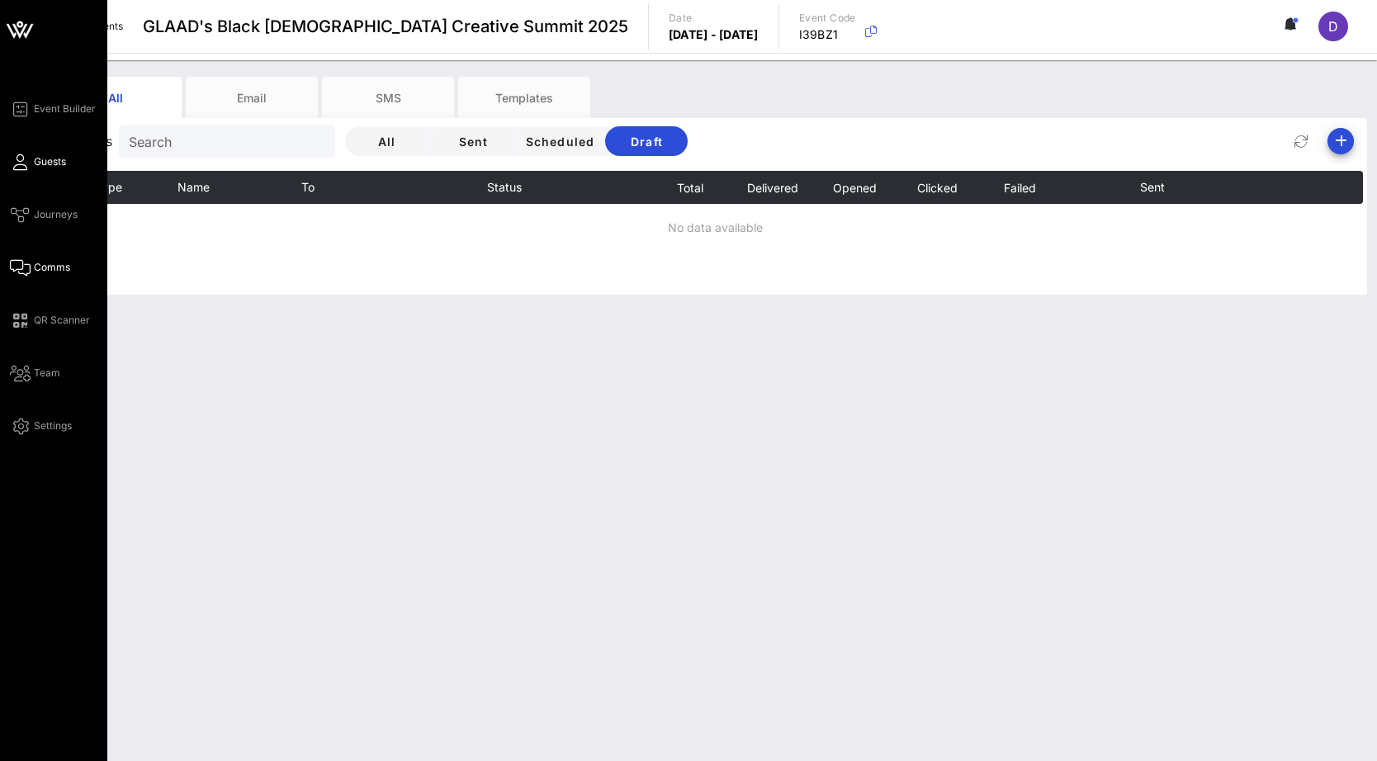
click at [39, 152] on link "Guests" at bounding box center [38, 162] width 56 height 20
